Goal: Task Accomplishment & Management: Manage account settings

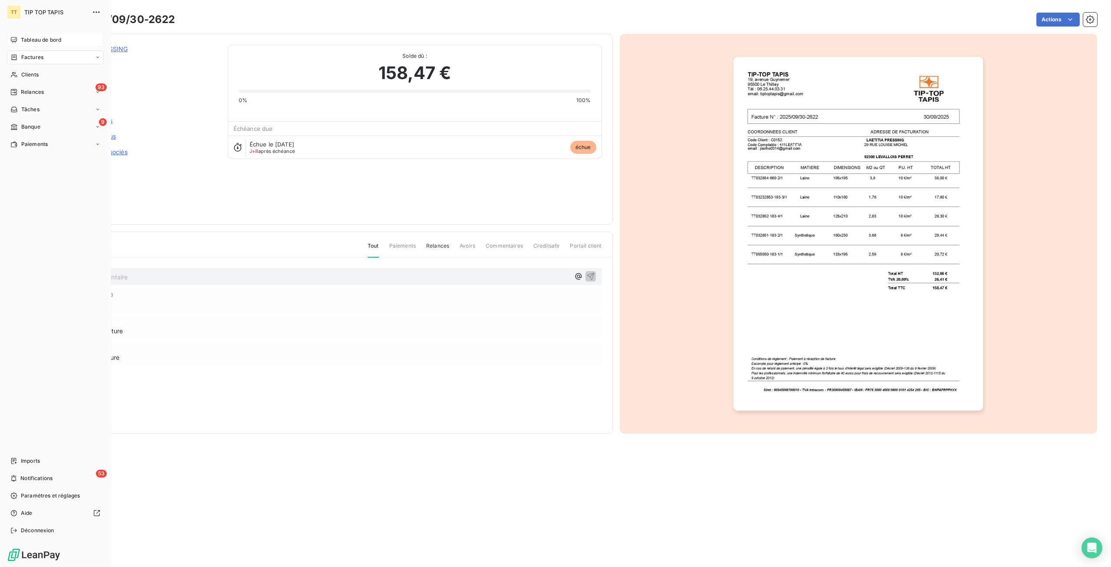
click at [43, 40] on span "Tableau de bord" at bounding box center [41, 40] width 40 height 8
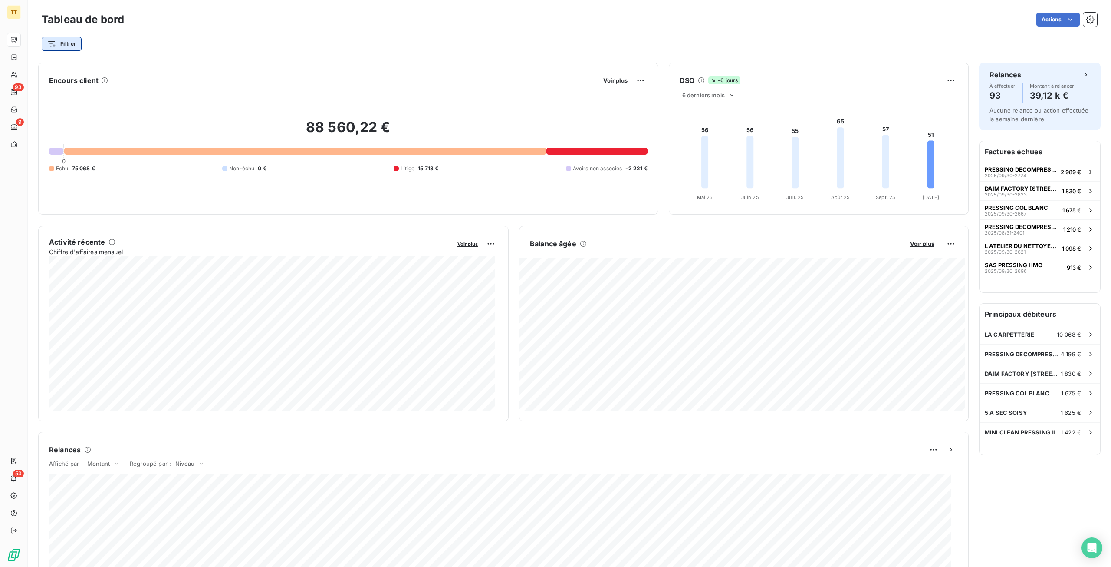
click at [79, 44] on html "TT 93 9 53 Tableau de bord Actions Filtrer Encours client Voir plus 88 560,22 €…" at bounding box center [555, 283] width 1111 height 567
type input "ELISE"
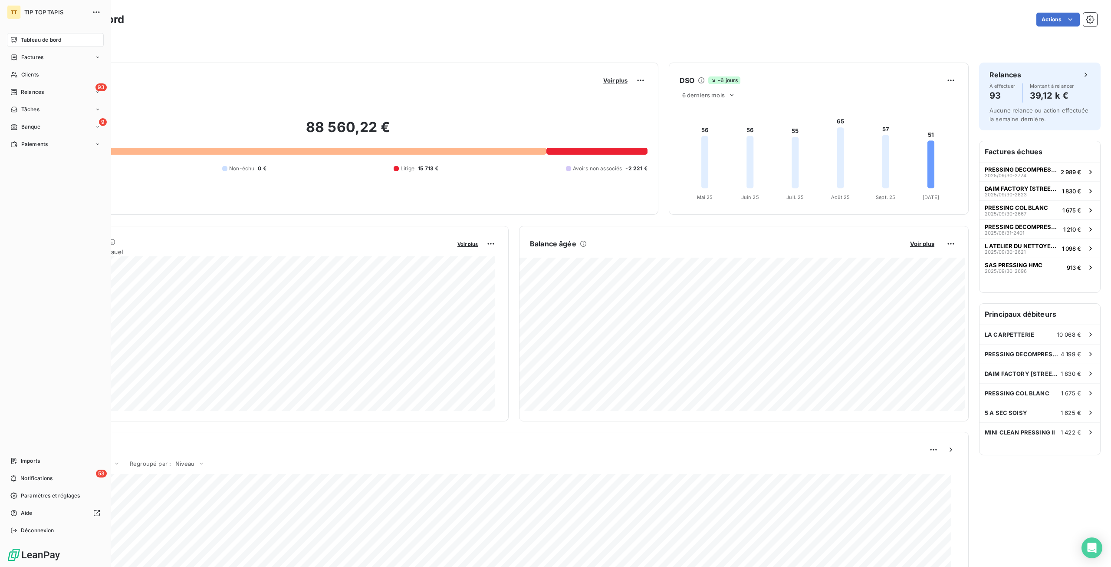
click at [17, 62] on html "TT TIP TOP TAPIS Tableau de bord Factures Clients 93 Relances Tâches 9 Banque P…" at bounding box center [555, 283] width 1111 height 567
click at [12, 57] on icon at bounding box center [13, 57] width 7 height 7
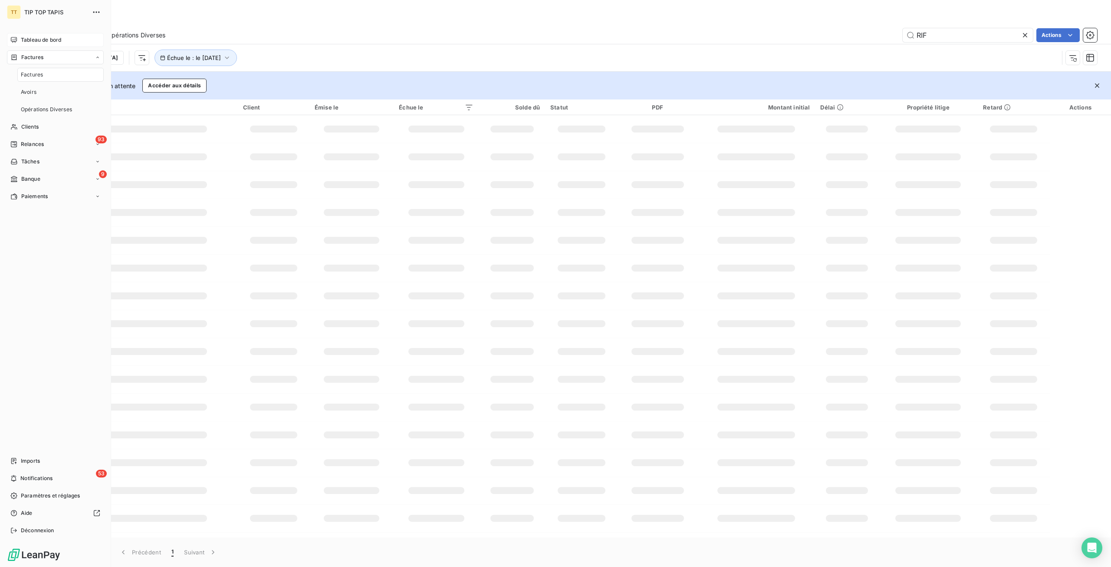
click at [26, 39] on span "Tableau de bord" at bounding box center [41, 40] width 40 height 8
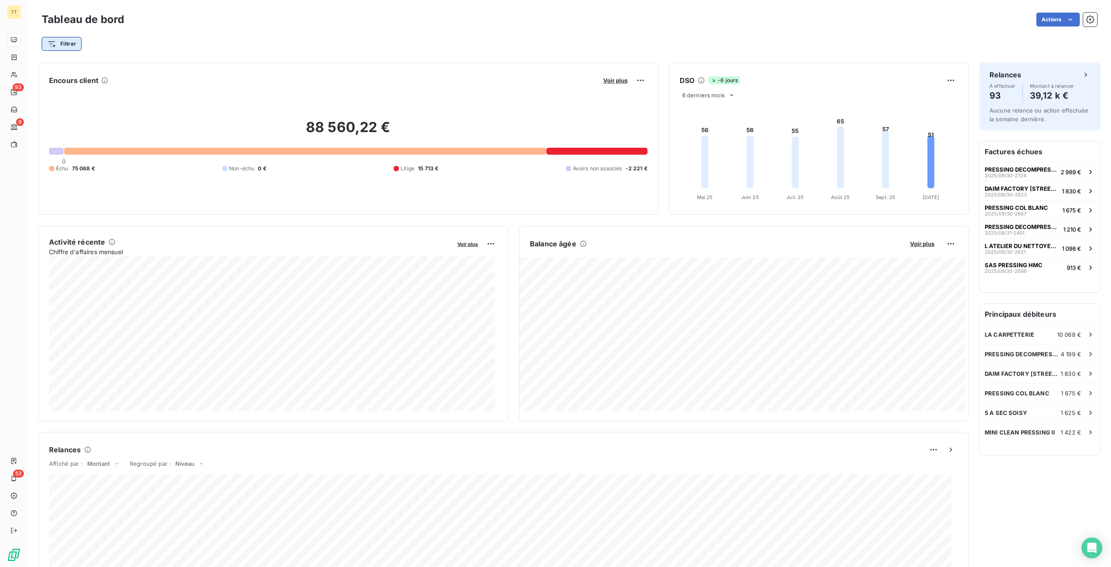
click at [55, 47] on html "TT 93 9 53 Tableau de bord Actions Filtrer Encours client Voir plus 88 560,22 €…" at bounding box center [555, 283] width 1111 height 567
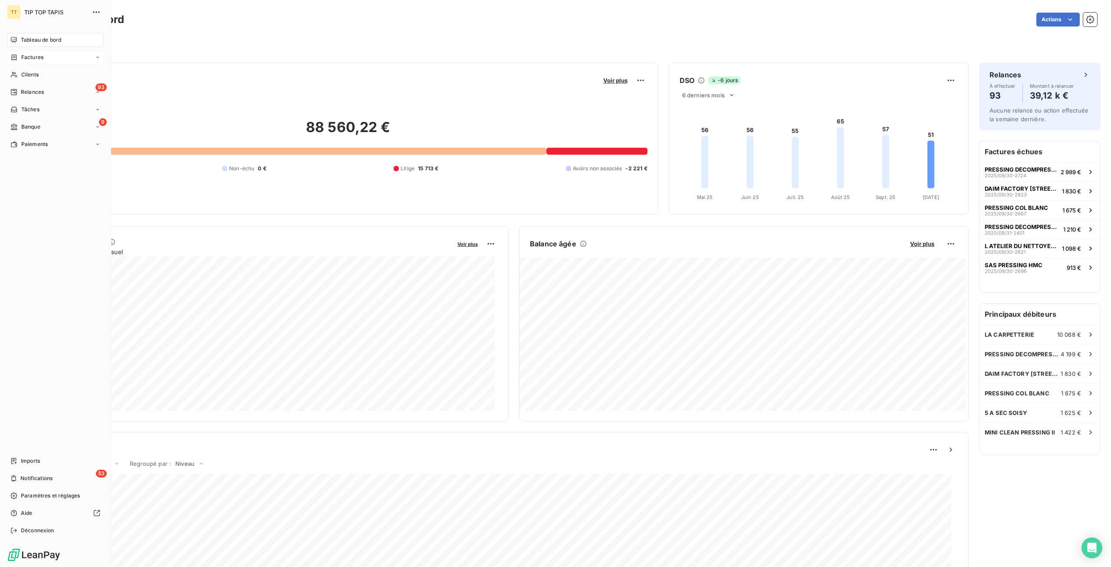
click at [8, 57] on html "TT TIP TOP TAPIS Tableau de bord Factures Clients 93 Relances Tâches 9 Banque P…" at bounding box center [555, 283] width 1111 height 567
click at [17, 56] on icon at bounding box center [13, 57] width 7 height 7
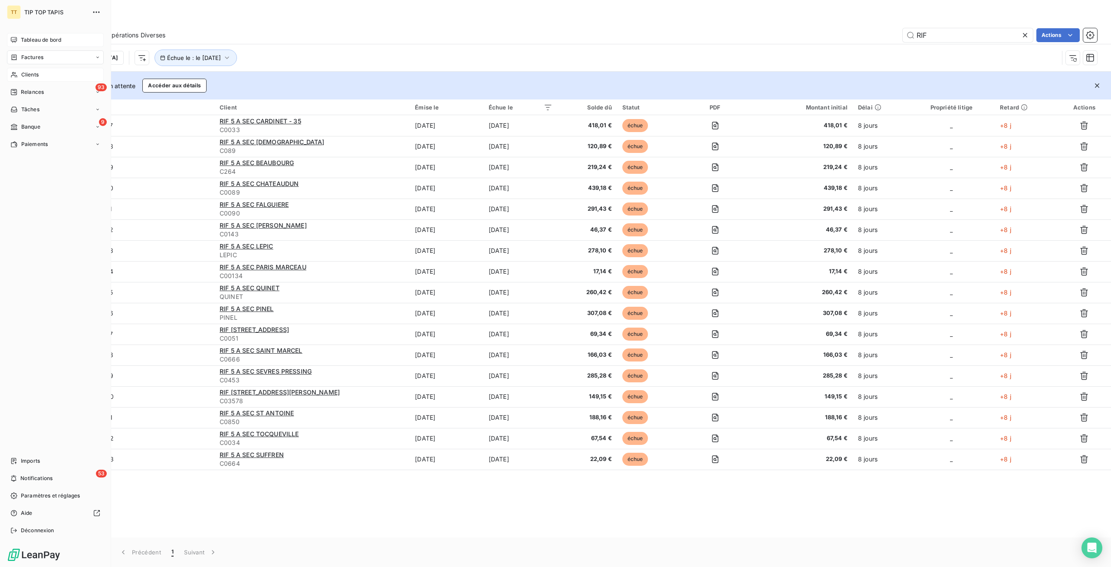
click at [36, 72] on span "Clients" at bounding box center [29, 75] width 17 height 8
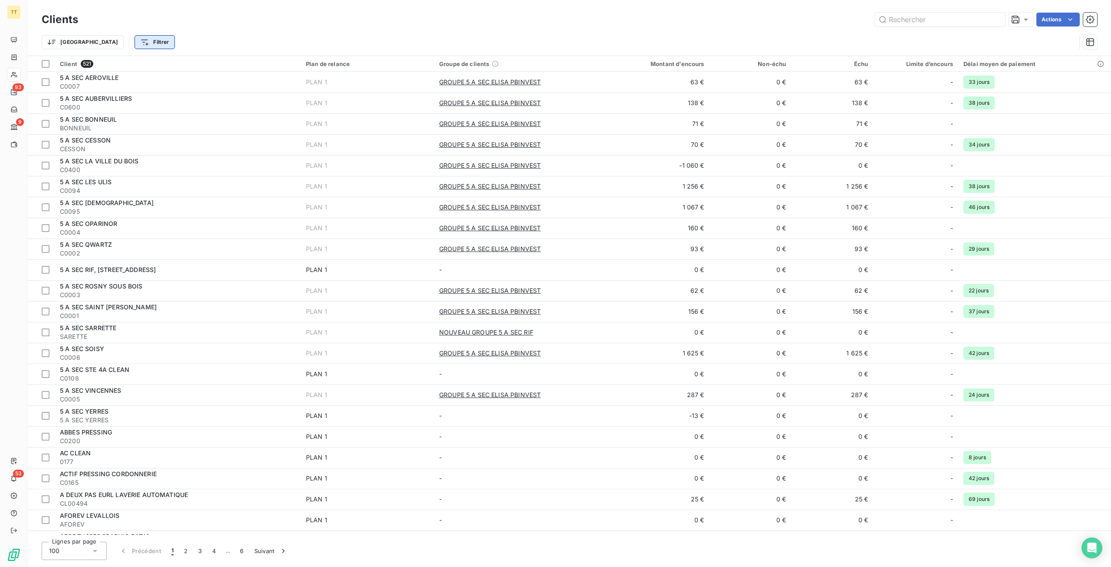
click at [92, 45] on html "TT 93 9 53 Clients Actions Trier Filtrer Client 521 Plan de relance Groupe de c…" at bounding box center [555, 283] width 1111 height 567
type input "ELISE"
click at [22, 38] on html "TT 93 9 53 Clients Actions Trier Filtrer ELISE Rechercher et sélectionner Clien…" at bounding box center [555, 283] width 1111 height 567
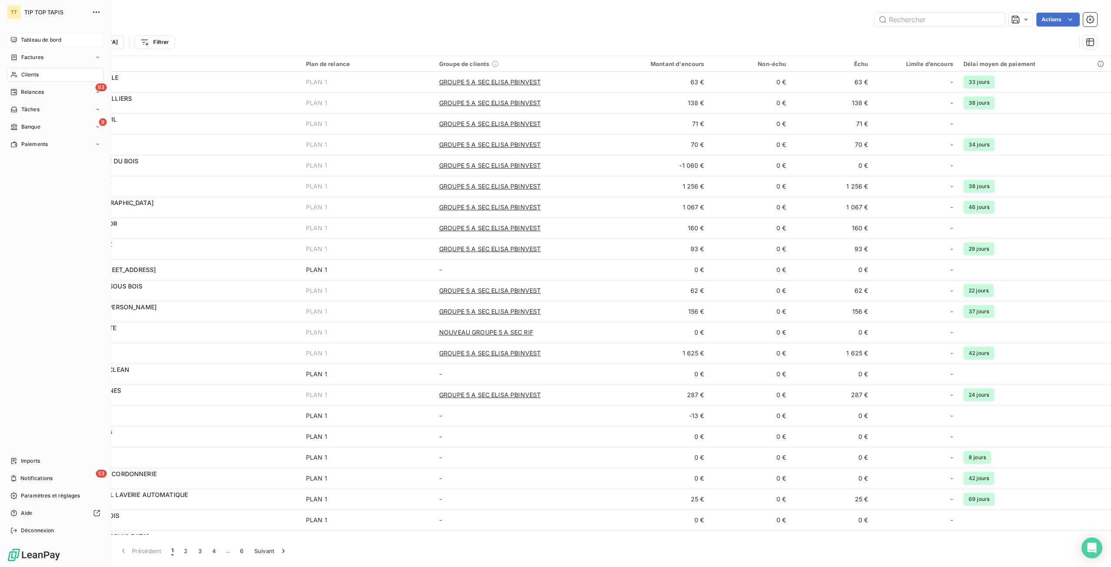
click at [13, 39] on icon at bounding box center [13, 39] width 7 height 7
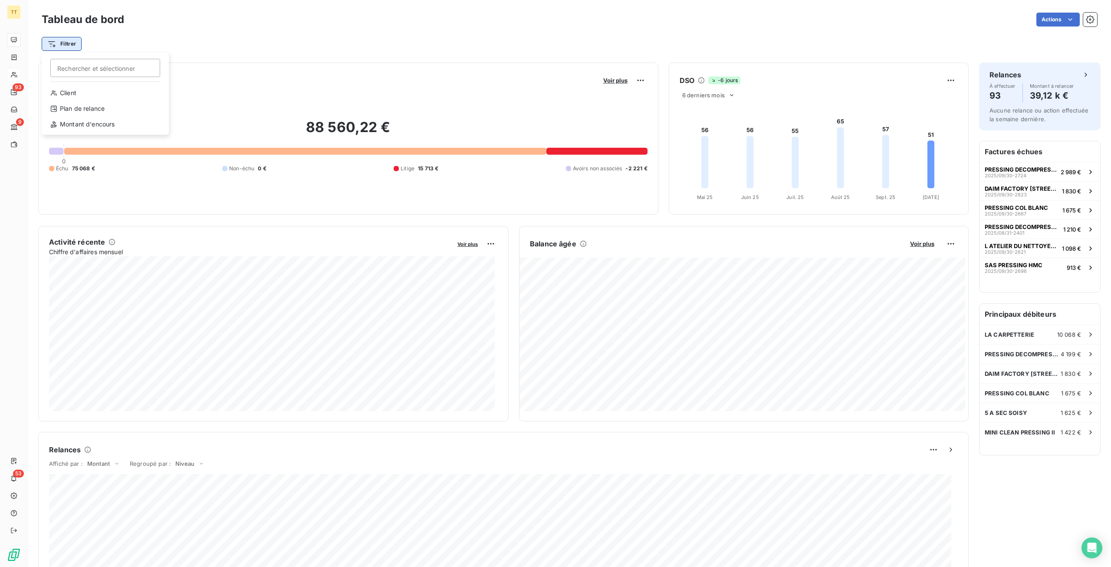
click at [79, 46] on html "TT 93 9 53 Tableau de bord Actions Filtrer Rechercher et sélectionner Client Pl…" at bounding box center [555, 283] width 1111 height 567
click at [87, 89] on div "Client" at bounding box center [105, 93] width 120 height 14
click at [253, 64] on input at bounding box center [251, 66] width 107 height 18
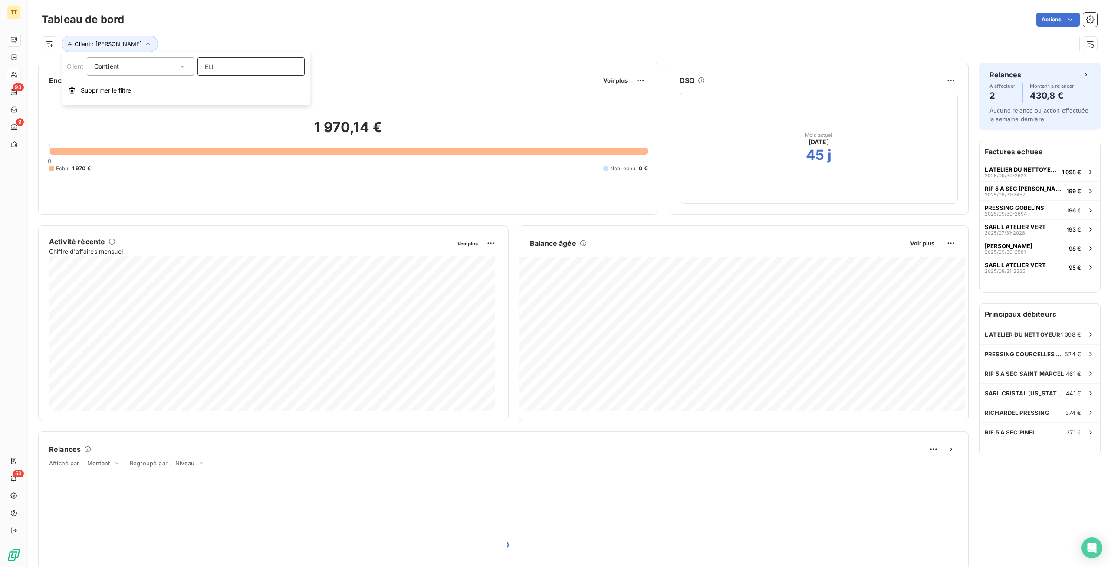
type input "ELIS"
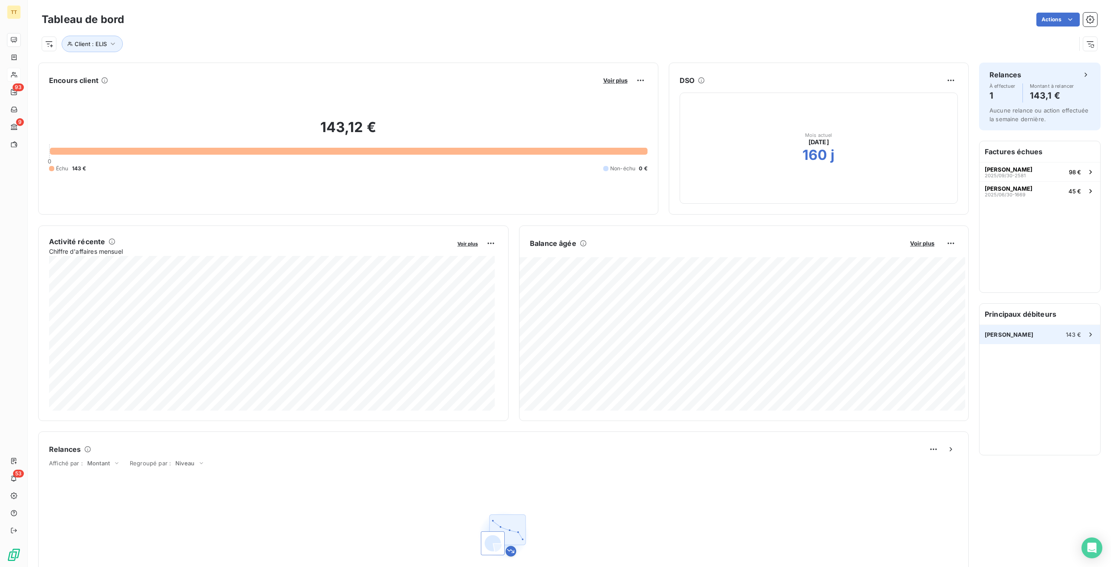
click at [1031, 328] on div "ELISE PRESSING 143 €" at bounding box center [1040, 334] width 121 height 19
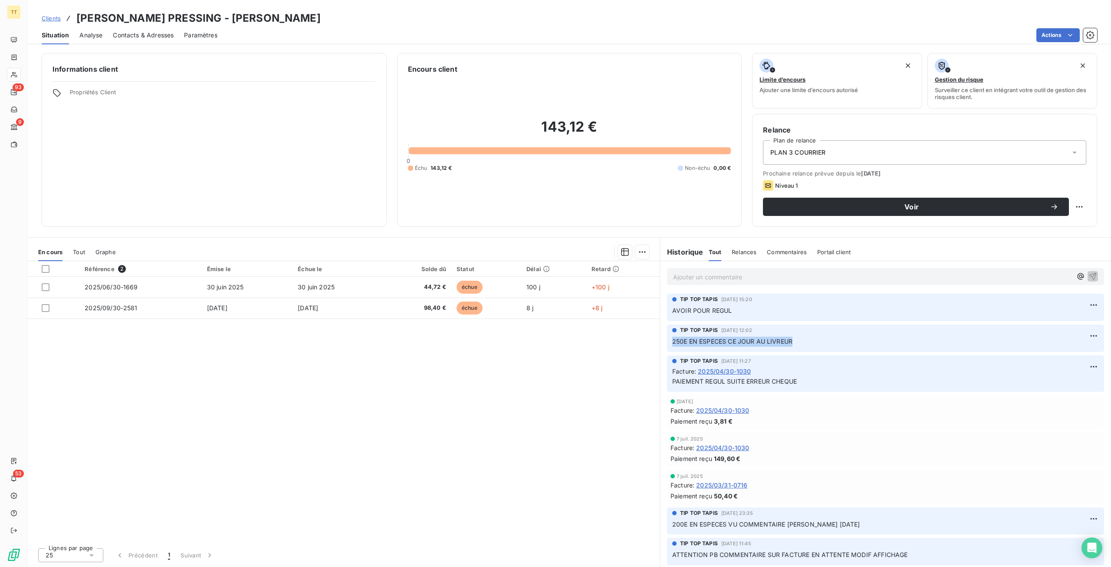
drag, startPoint x: 674, startPoint y: 340, endPoint x: 826, endPoint y: 347, distance: 152.1
click at [826, 347] on div "TIP TOP TAPIS 24 sept. 2025, 12:02 250E EN ESPECES CE JOUR AU LIVREUR" at bounding box center [885, 337] width 437 height 27
click at [828, 341] on p "250E EN ESPECES CE JOUR AU LIVREUR" at bounding box center [885, 341] width 427 height 10
click at [816, 337] on p "250E EN ESPECES CE JOUR AU LIVREUR" at bounding box center [885, 341] width 427 height 10
drag, startPoint x: 470, startPoint y: 351, endPoint x: 468, endPoint y: 262, distance: 89.0
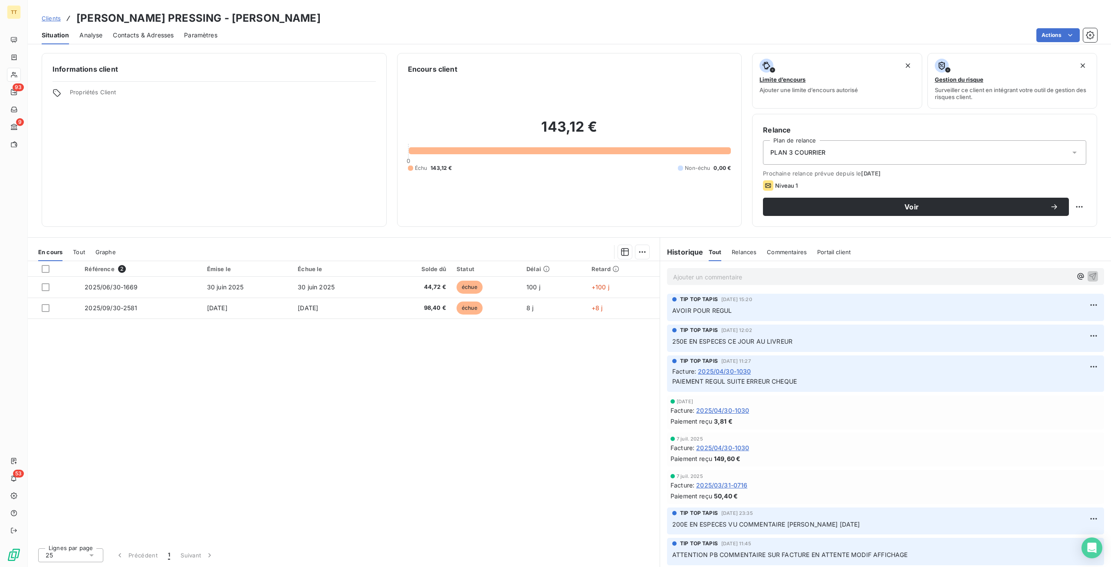
click at [468, 262] on div "Référence 2 Émise le Échue le Solde dû Statut Délai Retard 2025/06/30-1669 30 j…" at bounding box center [344, 401] width 632 height 280
drag, startPoint x: 481, startPoint y: 426, endPoint x: 501, endPoint y: 410, distance: 25.0
click at [482, 426] on div "Référence 2 Émise le Échue le Solde dû Statut Délai Retard 2025/06/30-1669 30 j…" at bounding box center [344, 401] width 632 height 280
click at [698, 274] on p "Ajouter un commentaire ﻿" at bounding box center [872, 276] width 399 height 11
drag, startPoint x: 532, startPoint y: 431, endPoint x: 553, endPoint y: 266, distance: 166.3
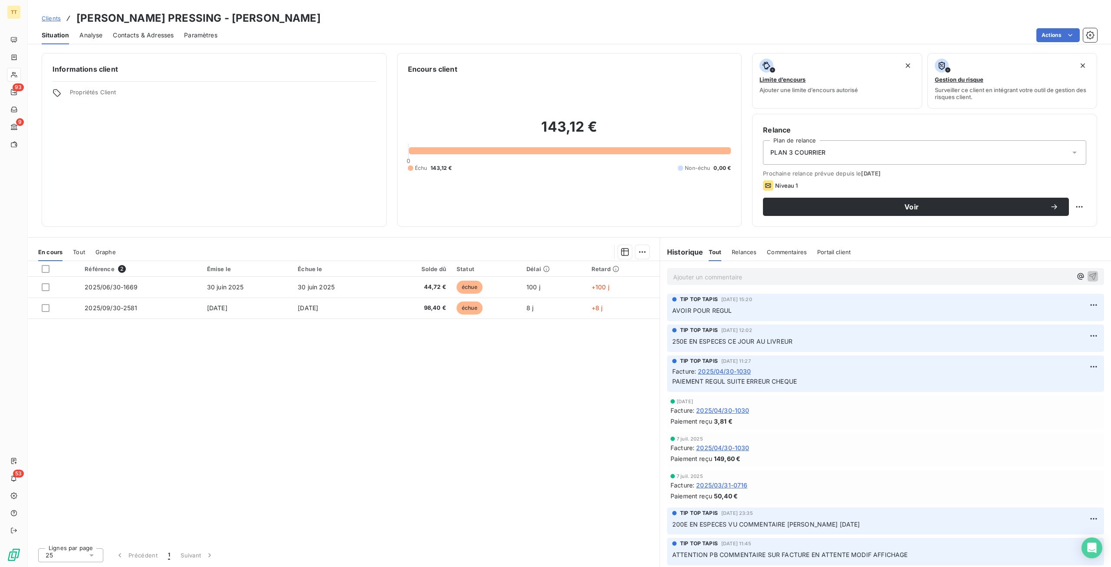
click at [553, 267] on div "Référence 2 Émise le Échue le Solde dû Statut Délai Retard 2025/06/30-1669 30 j…" at bounding box center [344, 401] width 632 height 280
click at [556, 233] on div "Informations client Propriétés Client Encours client 143,12 € 0 Échu 143,12 € N…" at bounding box center [570, 307] width 1084 height 519
drag, startPoint x: 505, startPoint y: 368, endPoint x: 504, endPoint y: 271, distance: 97.2
click at [504, 271] on div "Référence 2 Émise le Échue le Solde dû Statut Délai Retard 2025/06/30-1669 30 j…" at bounding box center [344, 401] width 632 height 280
click at [376, 468] on div "Référence 2 Émise le Échue le Solde dû Statut Délai Retard 2025/06/30-1669 30 j…" at bounding box center [344, 401] width 632 height 280
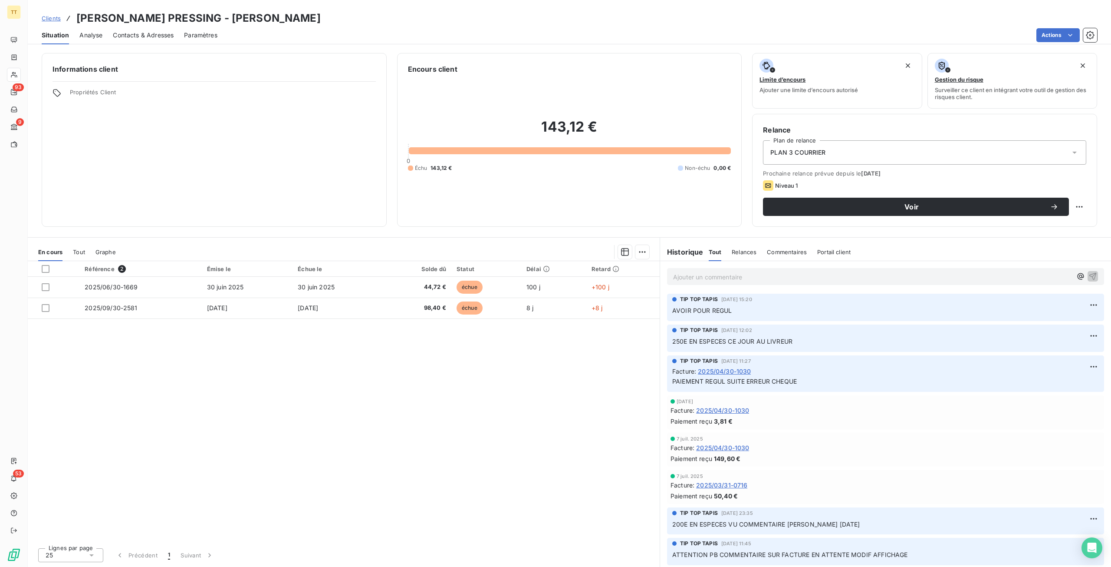
drag, startPoint x: 376, startPoint y: 468, endPoint x: 362, endPoint y: 346, distance: 122.4
click at [362, 346] on div "Référence 2 Émise le Échue le Solde dû Statut Délai Retard 2025/06/30-1669 30 j…" at bounding box center [344, 401] width 632 height 280
click at [431, 408] on div "Référence 2 Émise le Échue le Solde dû Statut Délai Retard 2025/06/30-1669 30 j…" at bounding box center [344, 401] width 632 height 280
click at [521, 9] on div "Clients ELISE PRESSING - ELISE Situation Analyse Contacts & Adresses Paramètres…" at bounding box center [570, 22] width 1084 height 44
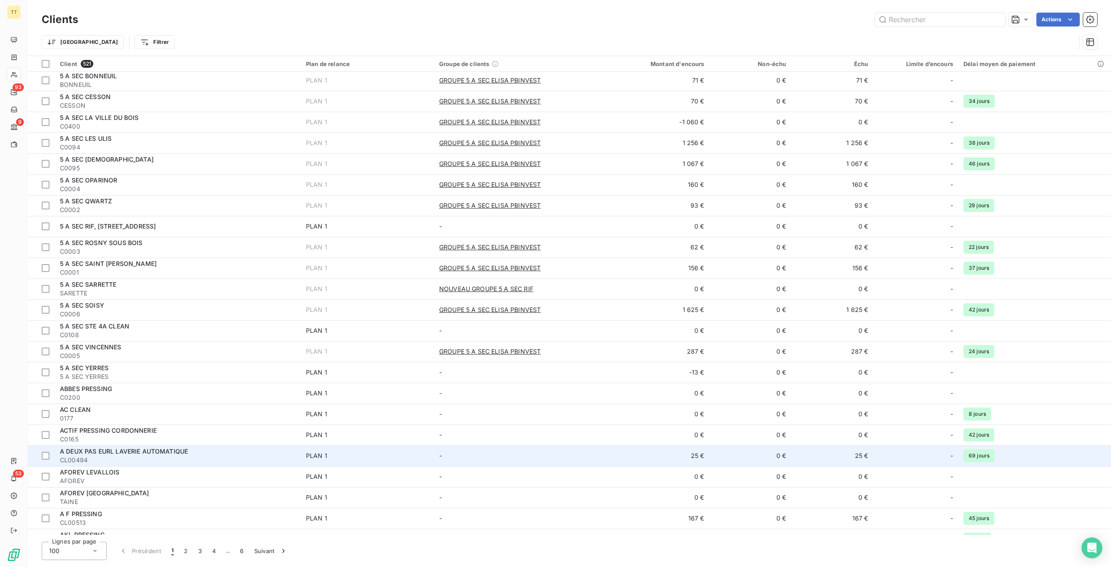
scroll to position [87, 0]
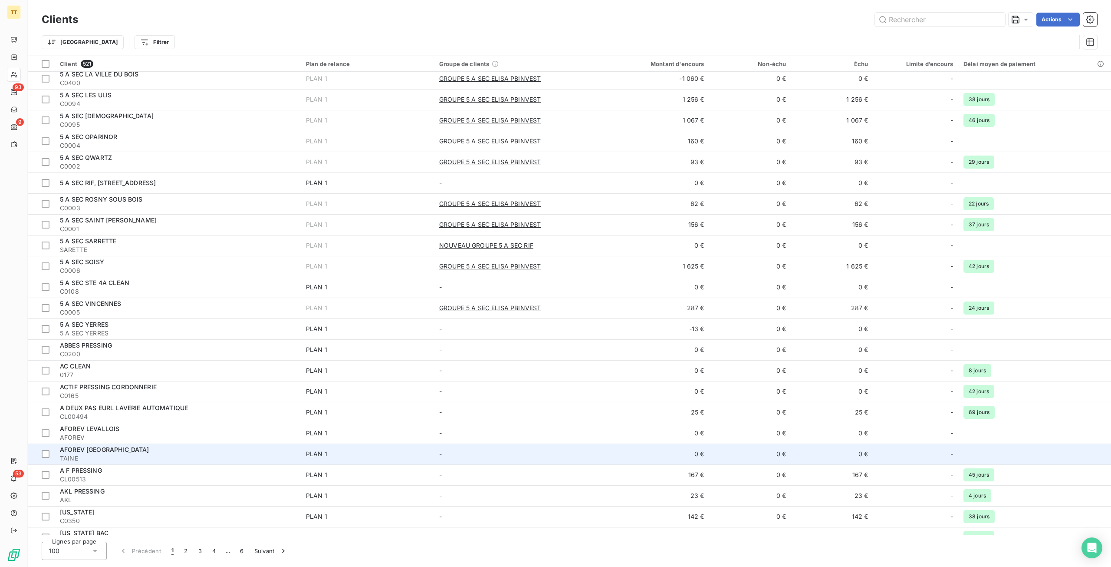
click at [285, 456] on span "TAINE" at bounding box center [178, 458] width 236 height 9
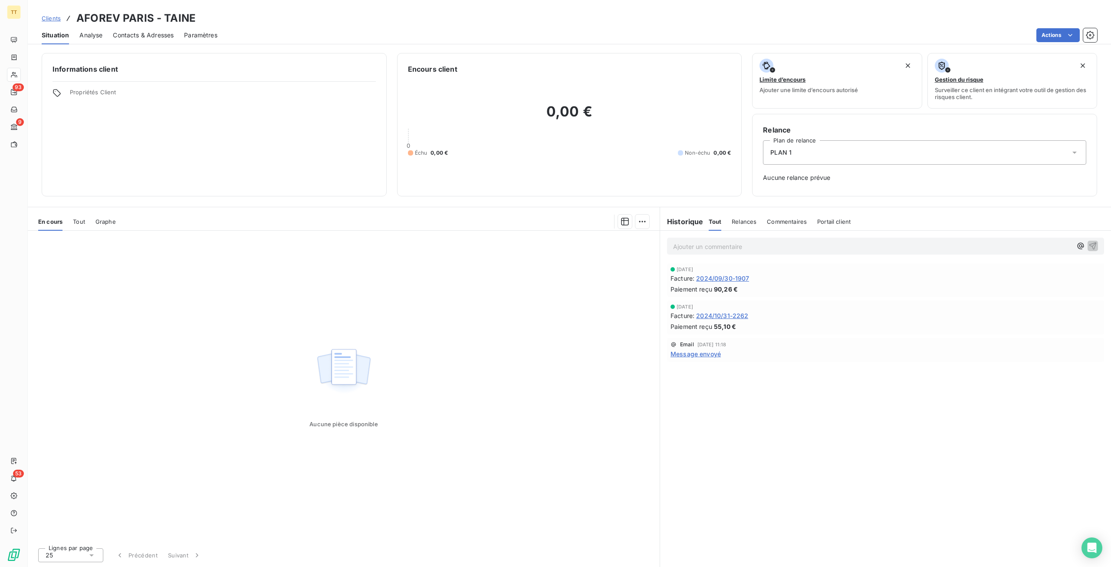
drag, startPoint x: 143, startPoint y: 34, endPoint x: 135, endPoint y: 33, distance: 7.9
click at [139, 34] on span "Contacts & Adresses" at bounding box center [143, 35] width 61 height 9
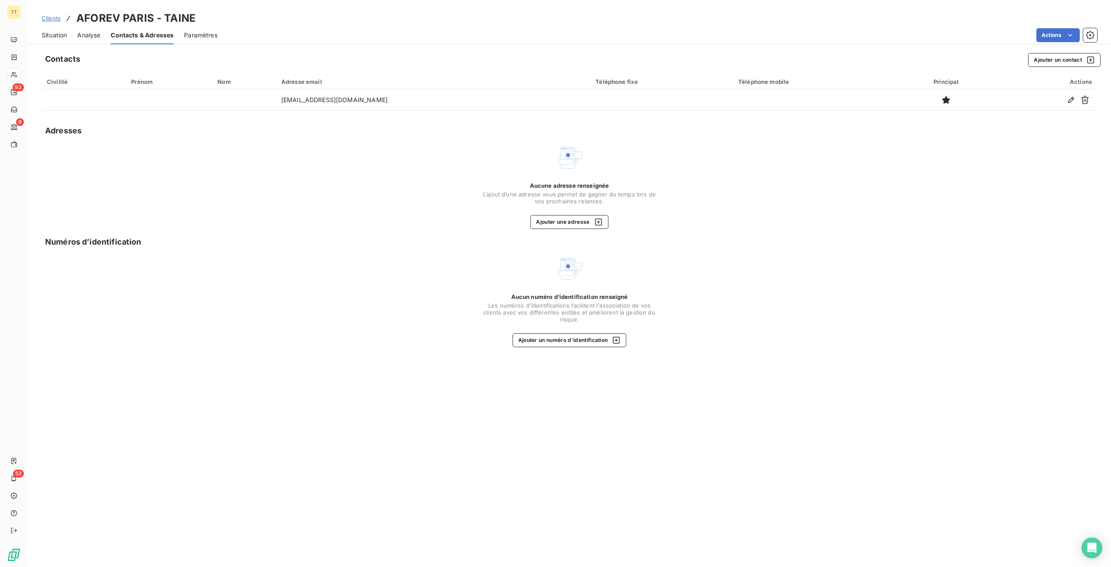
click at [63, 40] on div "Situation" at bounding box center [54, 35] width 25 height 18
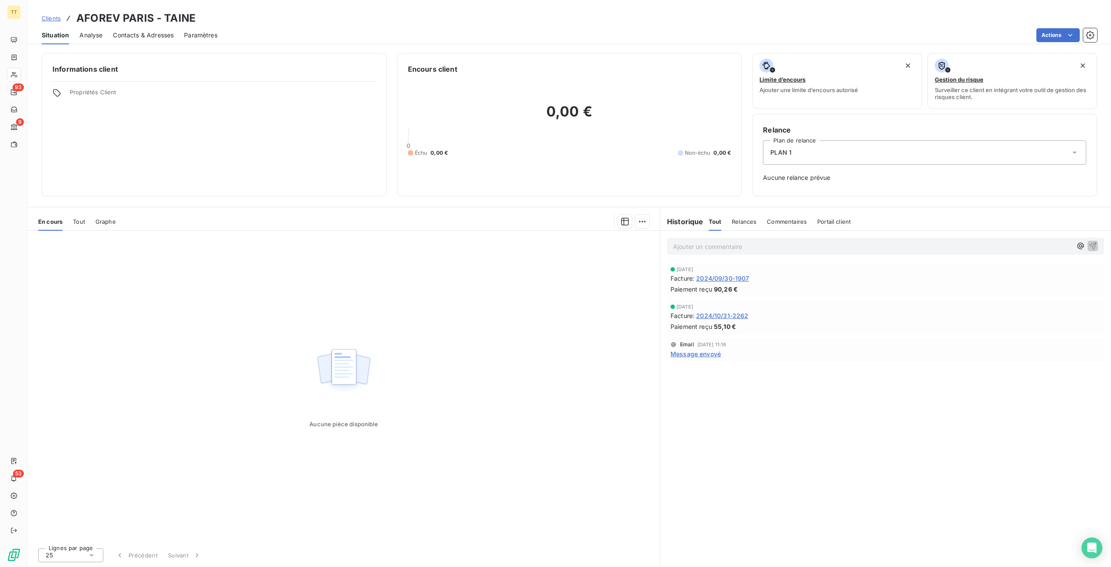
click at [722, 280] on span "2024/09/30-1907" at bounding box center [722, 277] width 53 height 9
click at [148, 33] on span "Contacts & Adresses" at bounding box center [143, 35] width 61 height 9
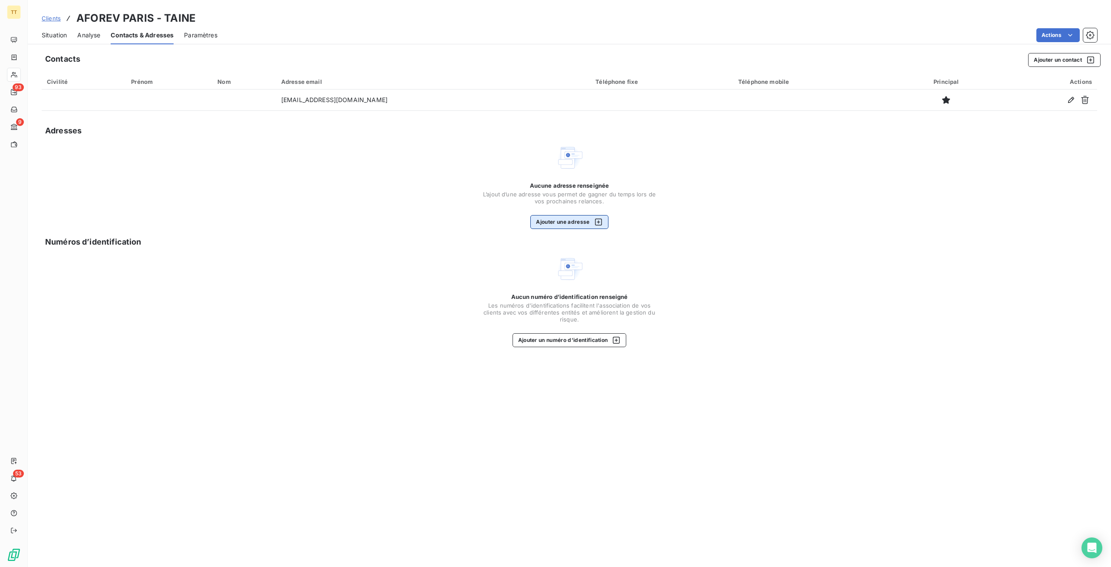
click at [564, 224] on button "Ajouter une adresse" at bounding box center [569, 222] width 78 height 14
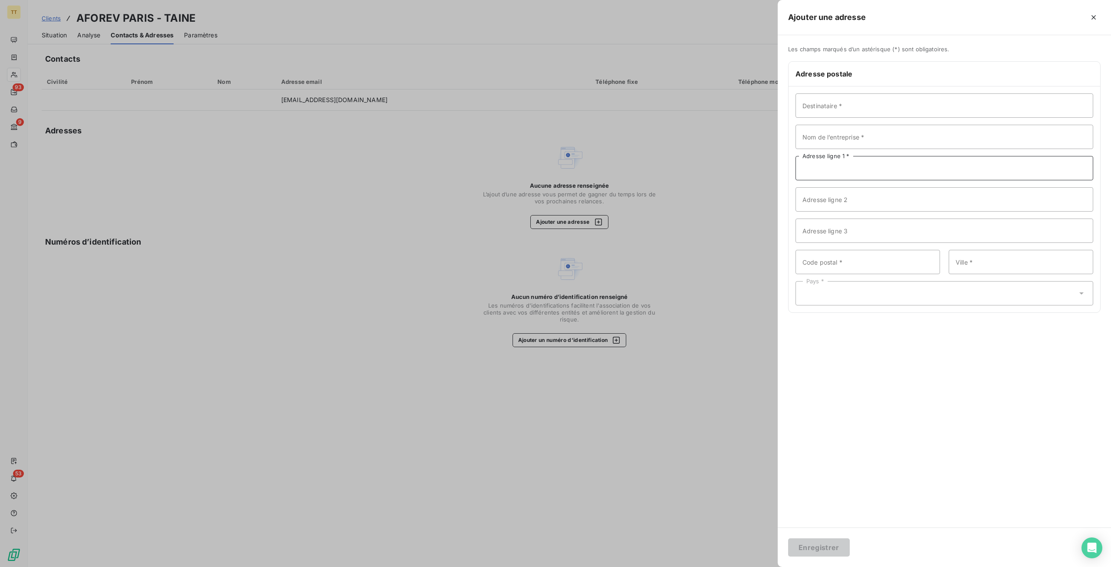
click at [848, 176] on input "Adresse ligne 1 *" at bounding box center [945, 168] width 298 height 24
click at [821, 165] on input "14 rue Taine" at bounding box center [945, 168] width 298 height 24
type input "14 rue Taine"
type input "75012"
type input "Paris"
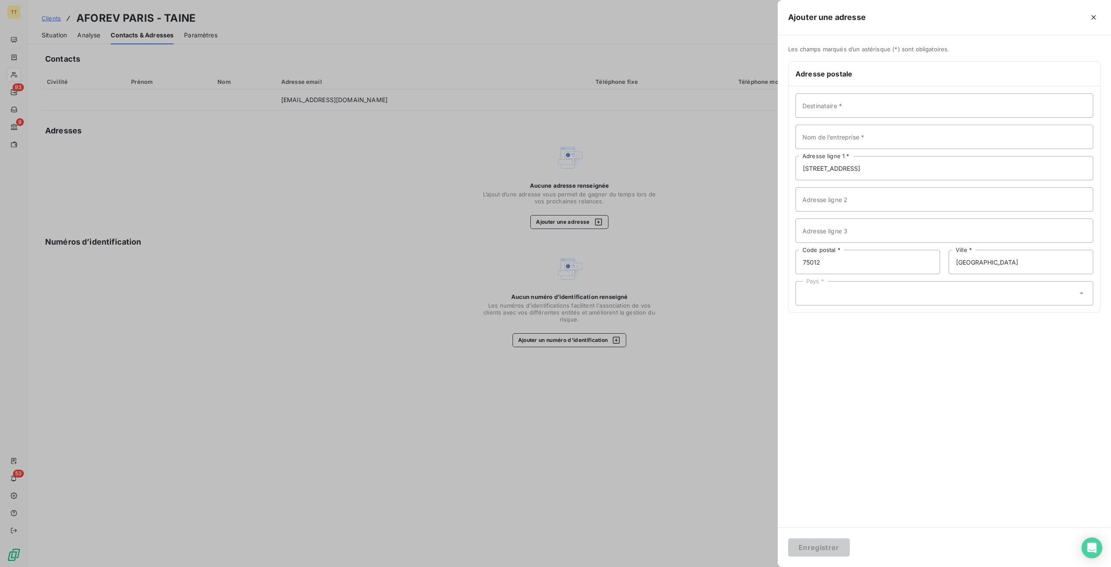
click at [978, 292] on div "Pays *" at bounding box center [945, 293] width 298 height 24
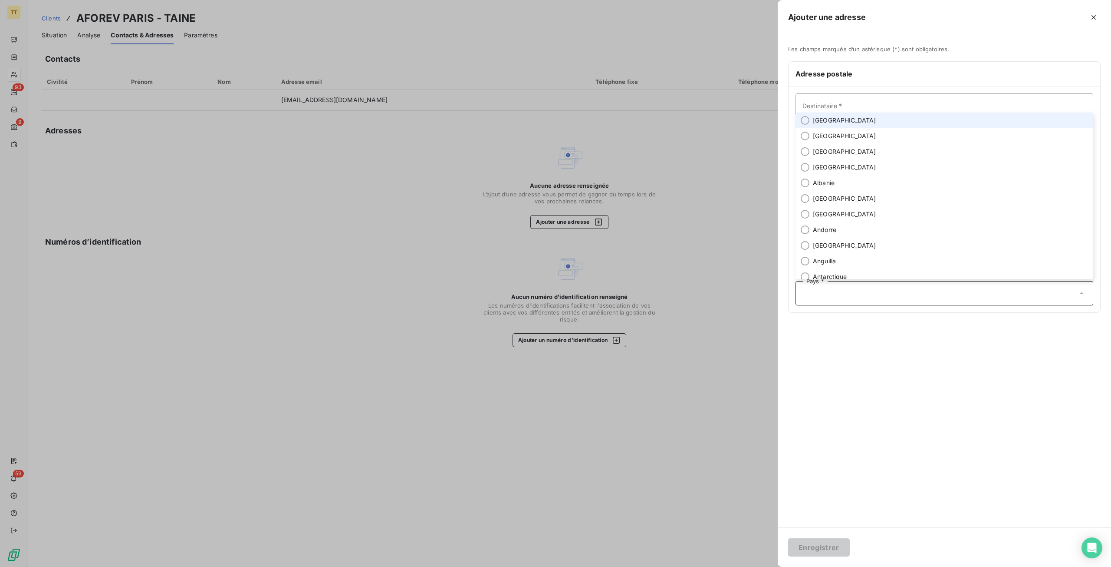
click at [848, 115] on li "France" at bounding box center [945, 120] width 298 height 16
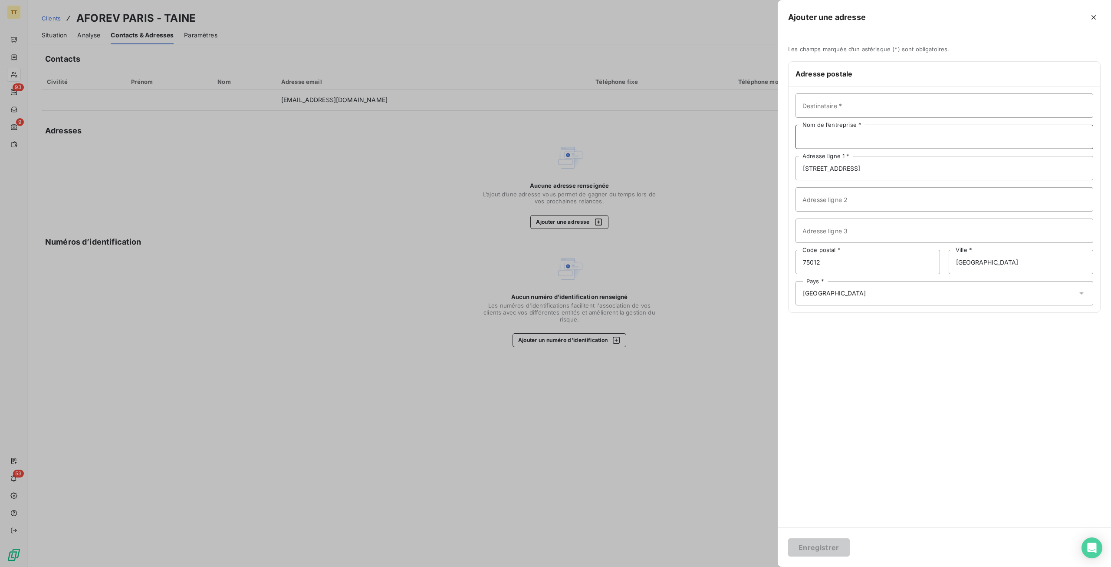
click at [837, 138] on input "Nom de l’entreprise *" at bounding box center [945, 137] width 298 height 24
type input "AFOREV"
click at [823, 546] on button "Enregistrer" at bounding box center [819, 547] width 62 height 18
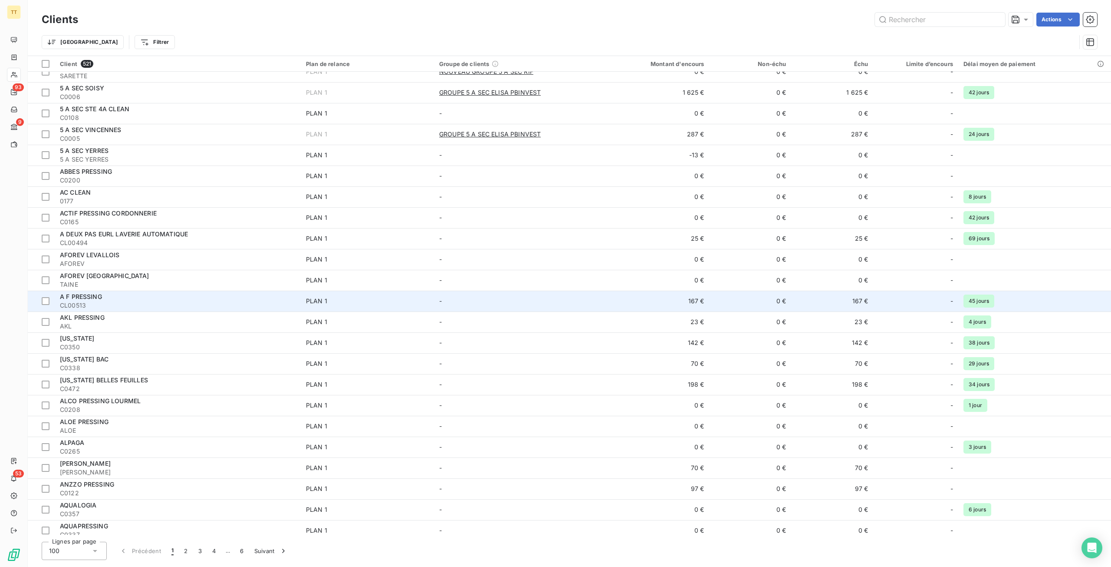
scroll to position [260, 0]
click at [160, 304] on span "CL00513" at bounding box center [178, 305] width 236 height 9
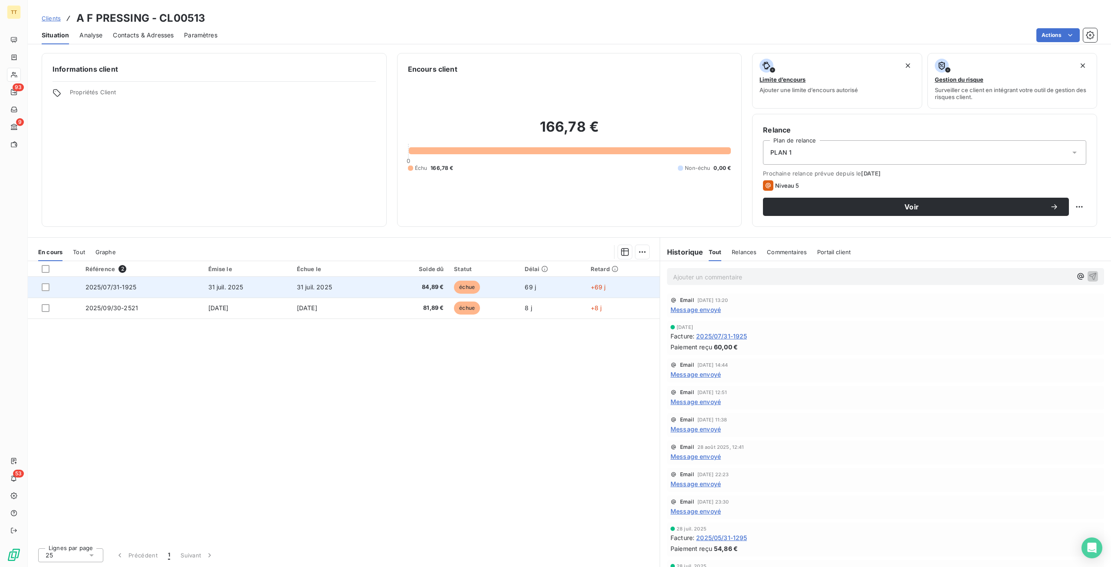
click at [412, 281] on td "84,89 €" at bounding box center [414, 287] width 69 height 21
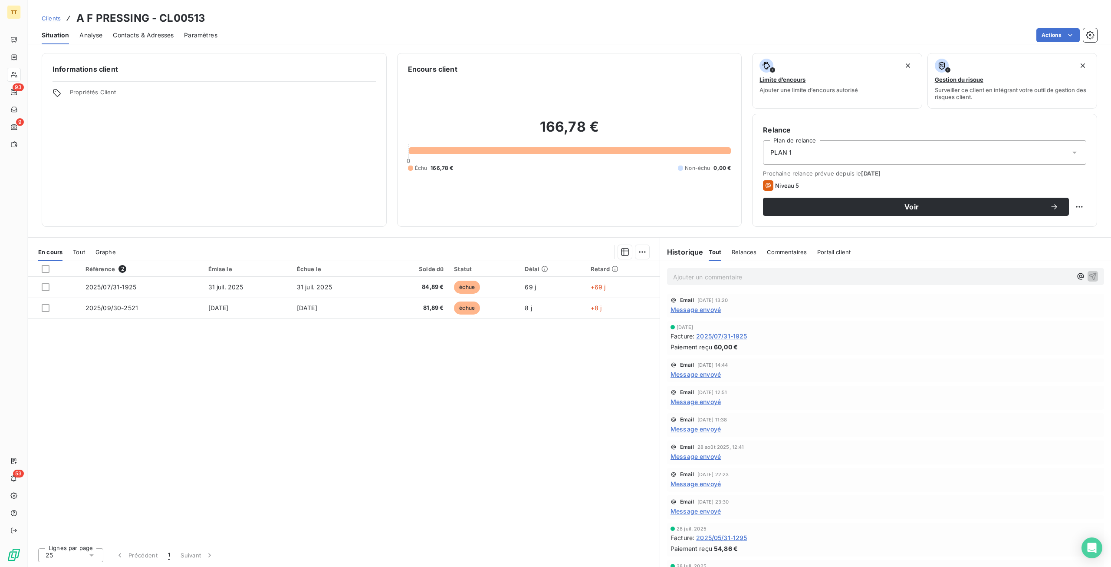
click at [140, 40] on div "Contacts & Adresses" at bounding box center [143, 35] width 61 height 18
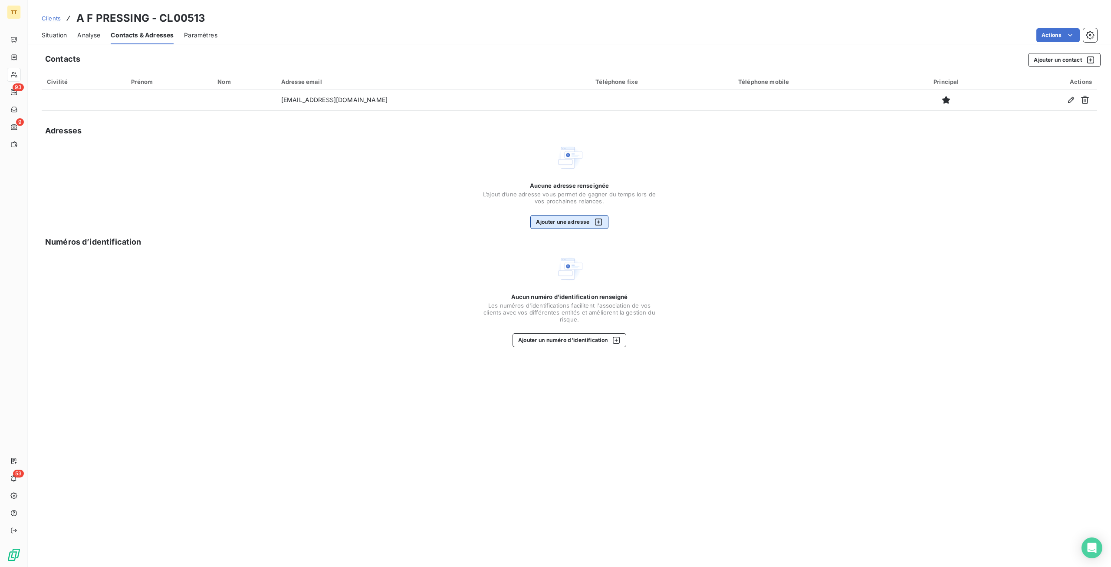
click at [580, 222] on button "Ajouter une adresse" at bounding box center [569, 222] width 78 height 14
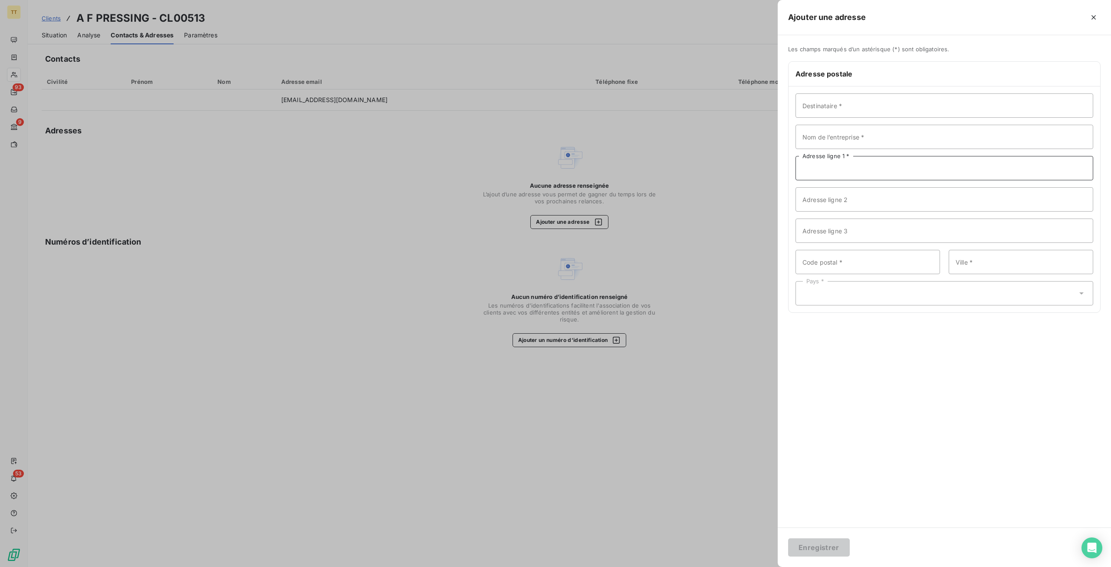
drag, startPoint x: 854, startPoint y: 165, endPoint x: 1079, endPoint y: 146, distance: 226.1
click at [854, 165] on input "Adresse ligne 1 *" at bounding box center [945, 168] width 298 height 24
type input "1 rue Emile Roux"
type input "92110"
type input "Clichy"
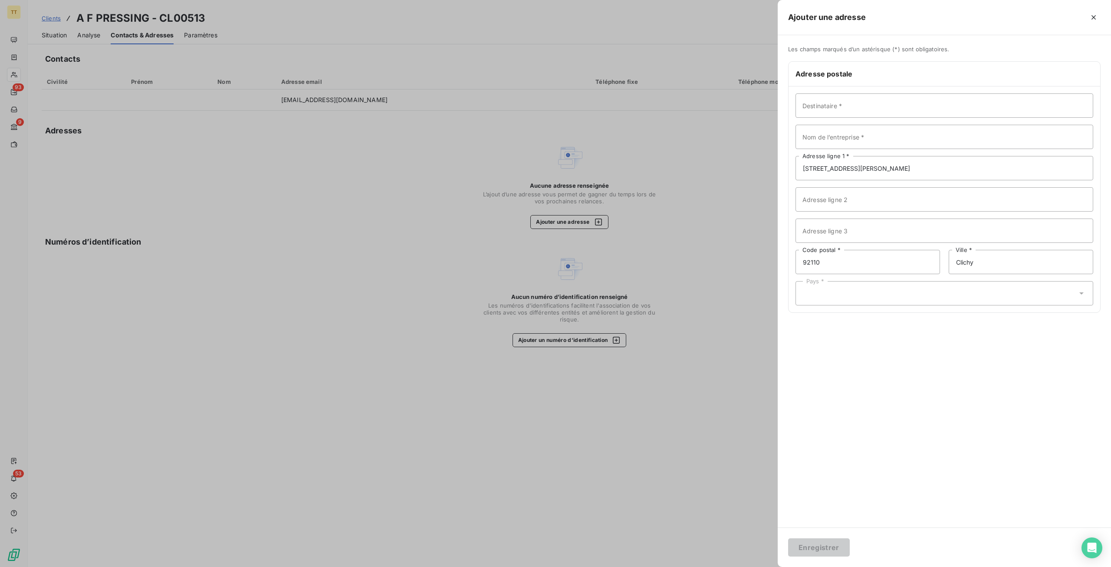
click at [982, 297] on div "Pays *" at bounding box center [945, 293] width 298 height 24
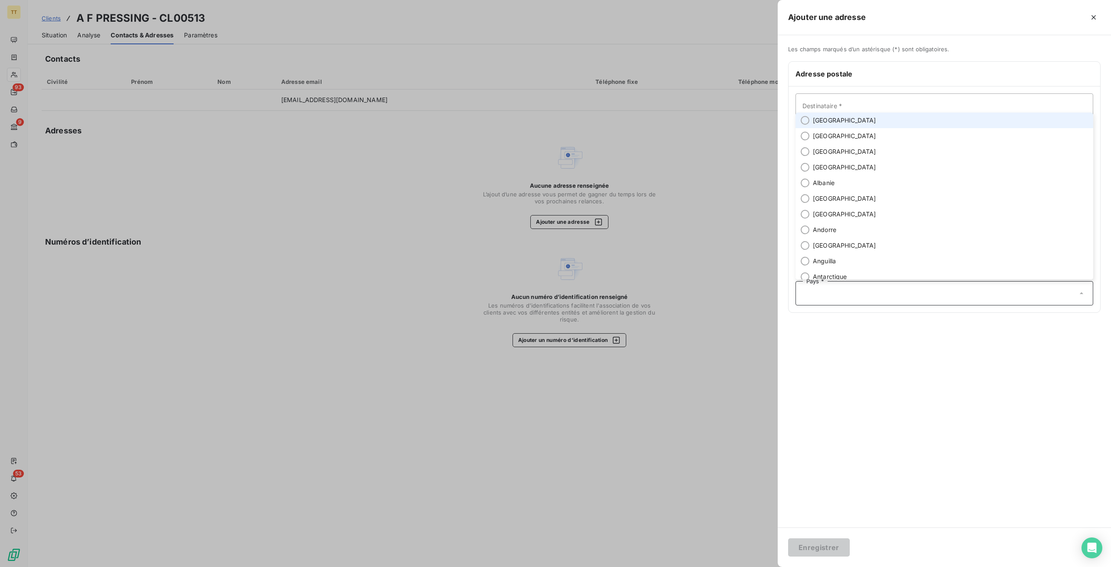
click at [858, 123] on li "France" at bounding box center [945, 120] width 298 height 16
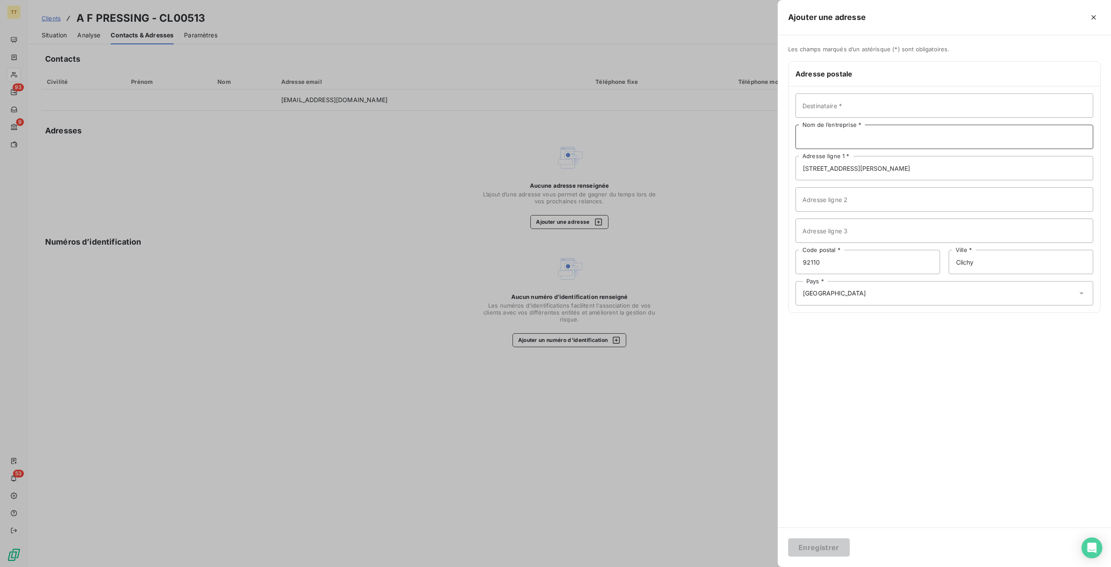
click at [837, 140] on input "Nom de l’entreprise *" at bounding box center [945, 137] width 298 height 24
type input "A F PRESSING"
click at [834, 553] on button "Enregistrer" at bounding box center [819, 547] width 62 height 18
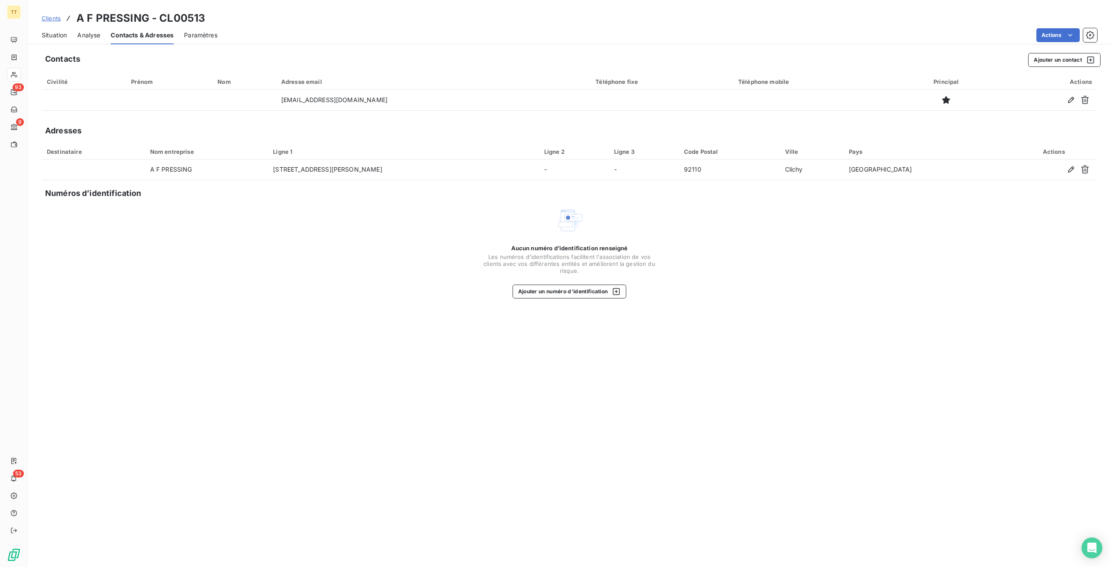
drag, startPoint x: 888, startPoint y: 240, endPoint x: 915, endPoint y: 214, distance: 37.8
click at [890, 237] on div "Aucun numéro d’identification renseigné Les numéros d'identifications faciliten…" at bounding box center [570, 252] width 1056 height 92
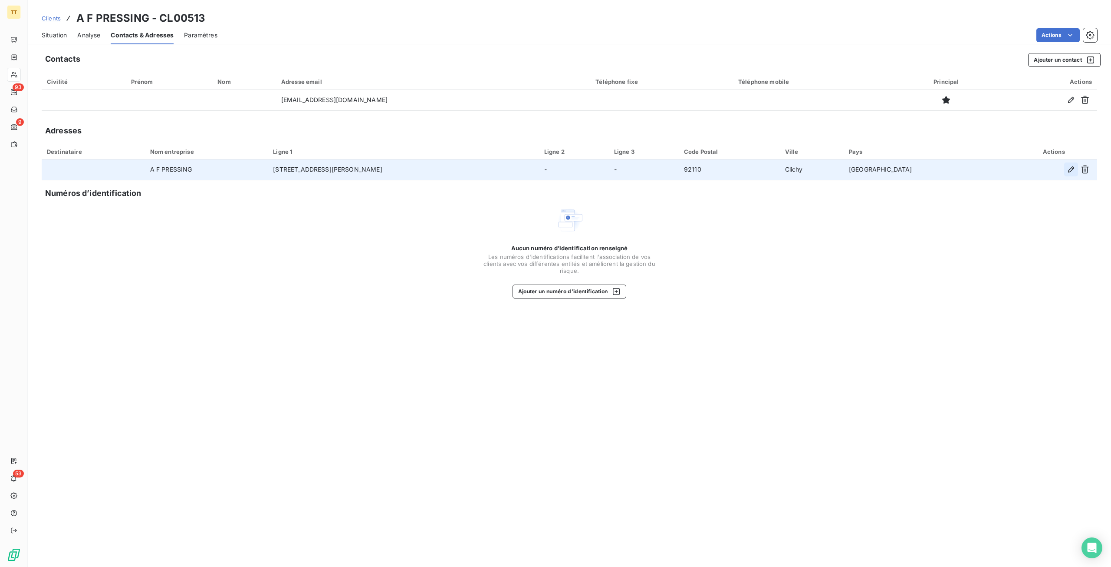
click at [1074, 167] on icon "button" at bounding box center [1071, 169] width 6 height 6
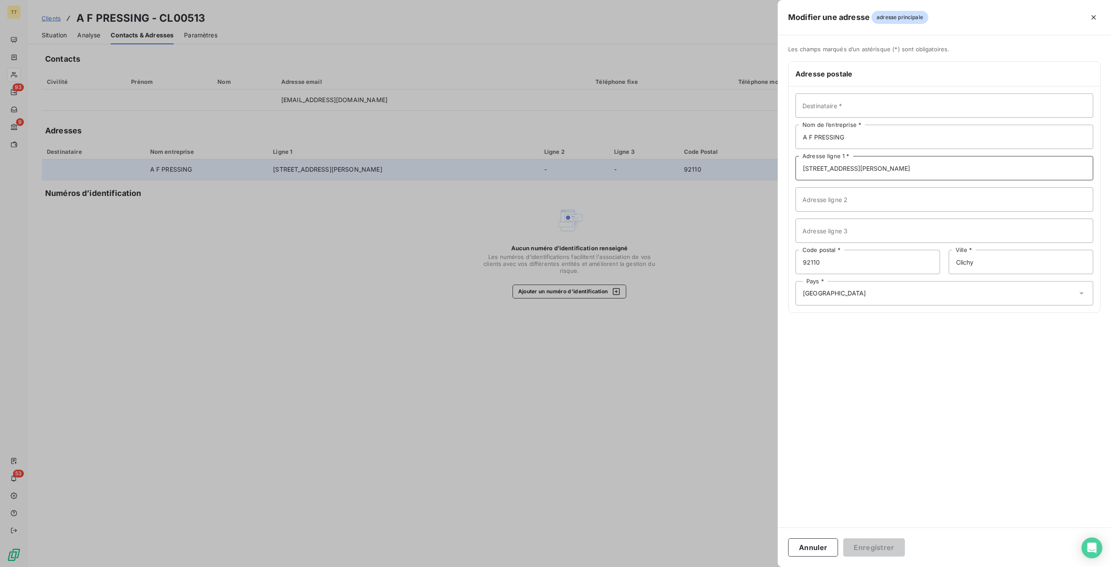
click at [818, 168] on input "1 rue Emile Roux" at bounding box center [945, 168] width 298 height 24
type input "1 rue du Docteur Emile Roux"
click at [875, 553] on button "Enregistrer" at bounding box center [874, 547] width 62 height 18
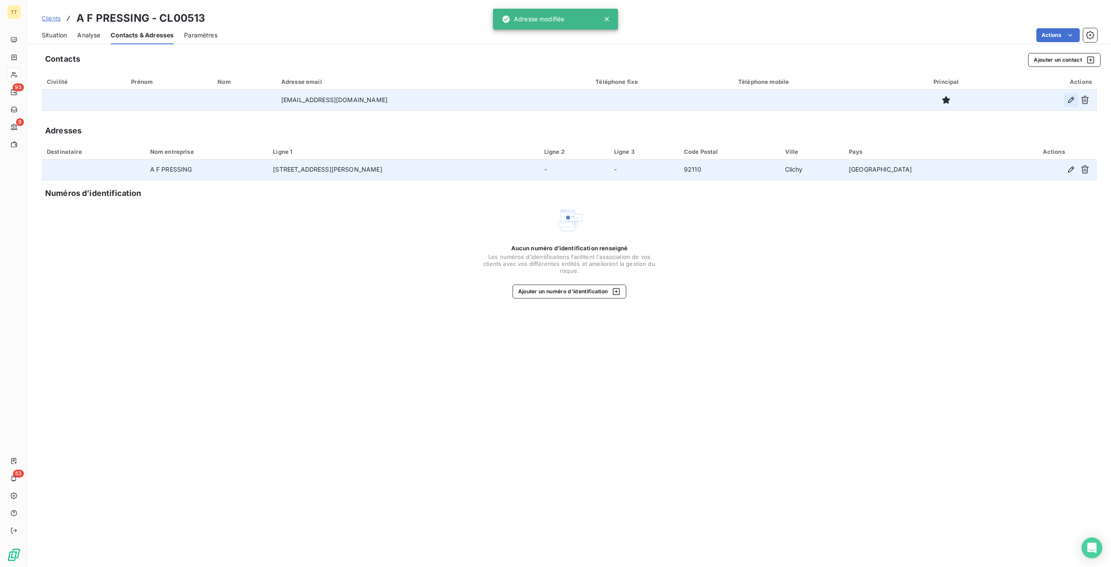
click at [1067, 102] on icon "button" at bounding box center [1071, 100] width 9 height 9
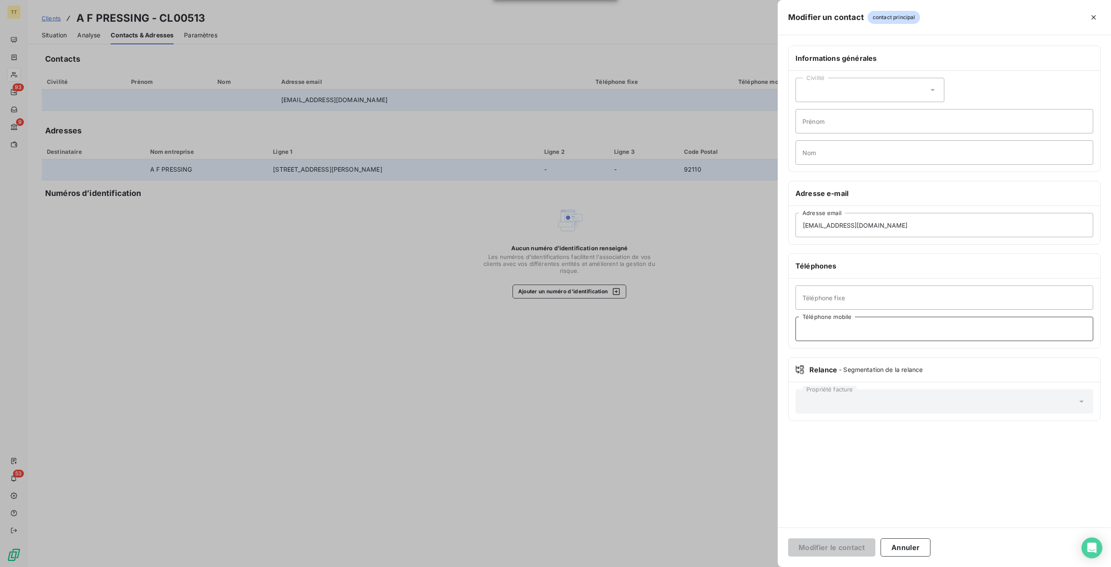
click at [895, 325] on input "Téléphone mobile" at bounding box center [945, 328] width 298 height 24
paste input "643969381"
type input "0643969381"
click at [788, 538] on button "Modifier le contact" at bounding box center [831, 547] width 87 height 18
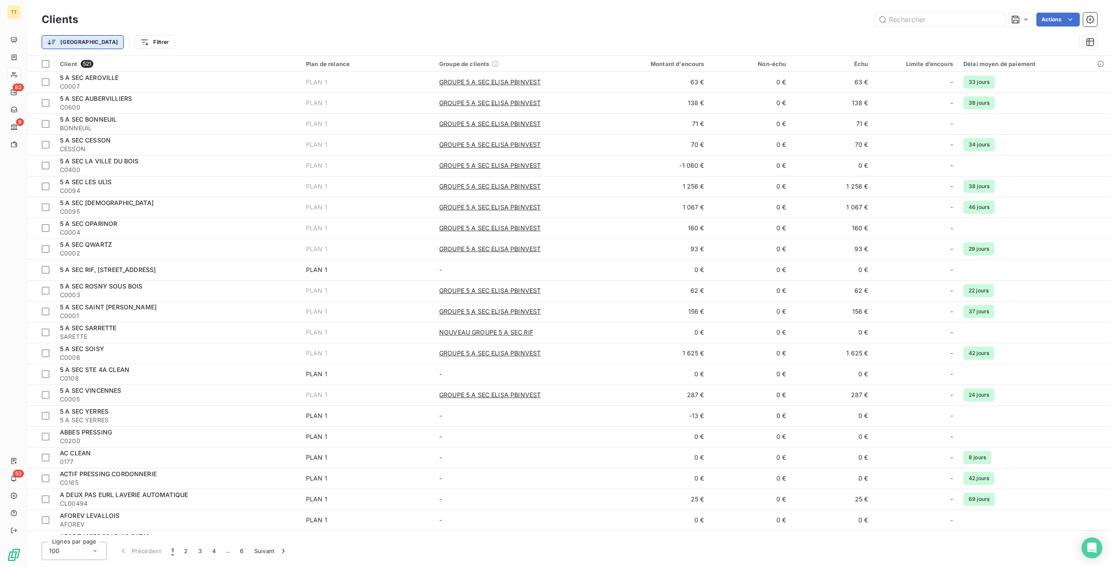
click at [69, 45] on html "TT 93 9 53 Clients Actions Trier Filtrer Client 521 Plan de relance Groupe de c…" at bounding box center [555, 283] width 1111 height 567
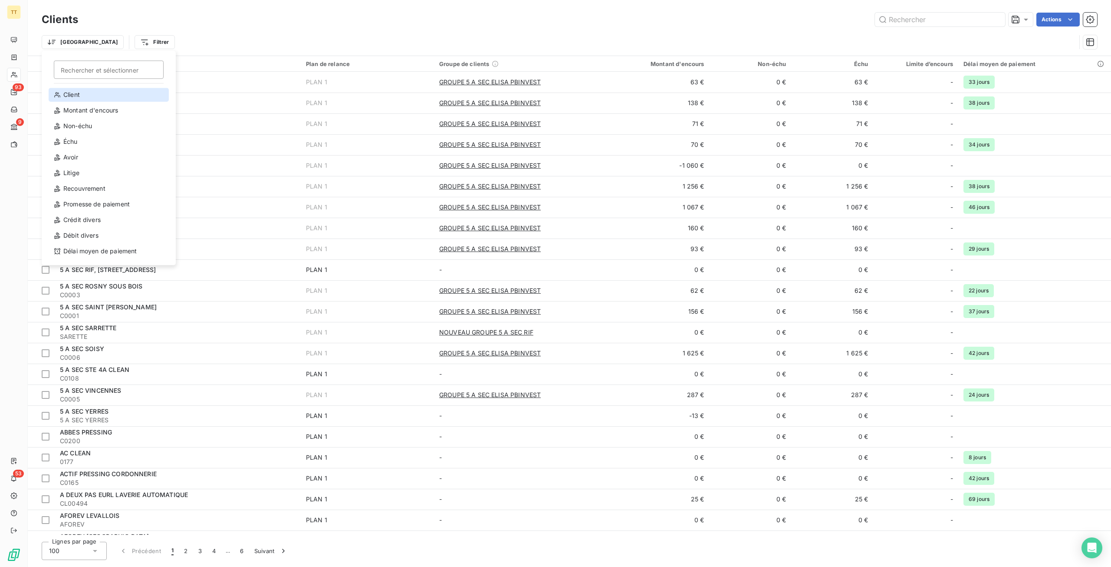
click at [102, 93] on div "Client" at bounding box center [109, 95] width 120 height 14
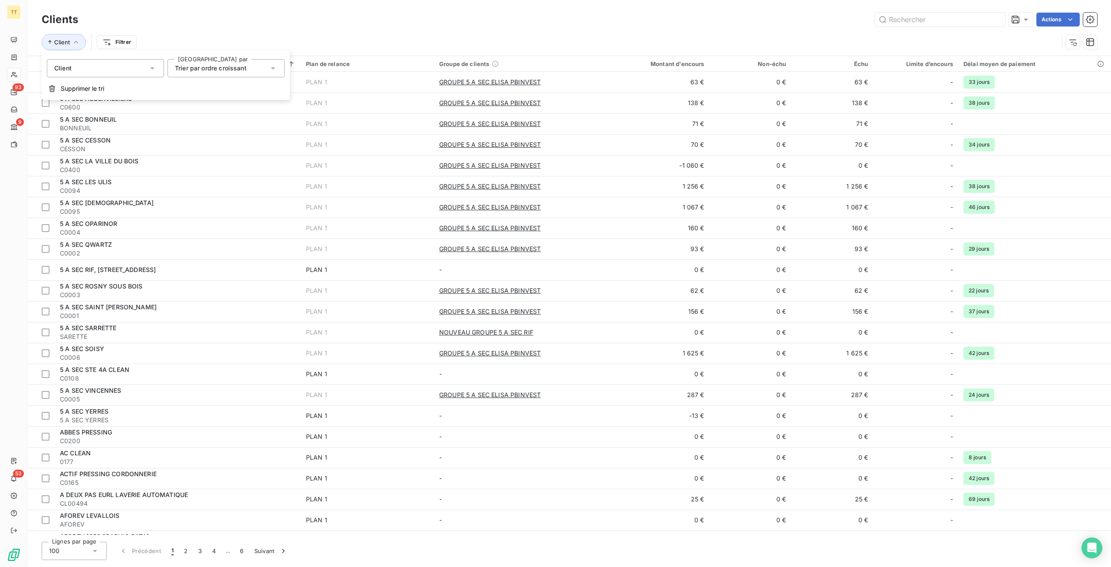
click at [212, 66] on span "Trier par ordre croissant" at bounding box center [211, 67] width 72 height 7
click at [207, 105] on span "Trier par ordre décroissant" at bounding box center [224, 103] width 79 height 7
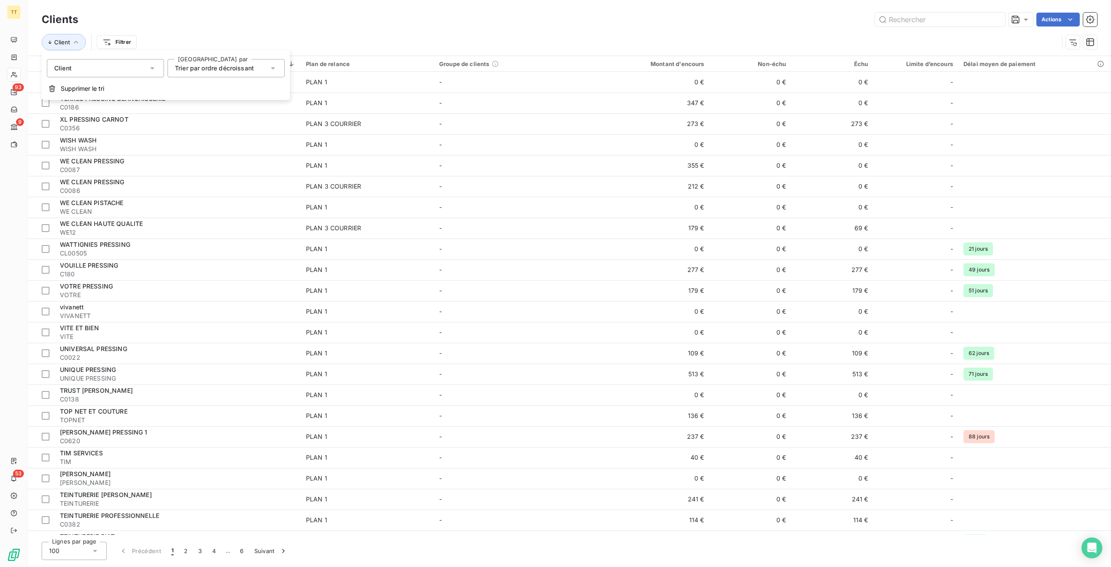
click at [221, 66] on span "Trier par ordre décroissant" at bounding box center [214, 67] width 79 height 7
click at [195, 86] on span "Trier par ordre croissant" at bounding box center [221, 88] width 72 height 7
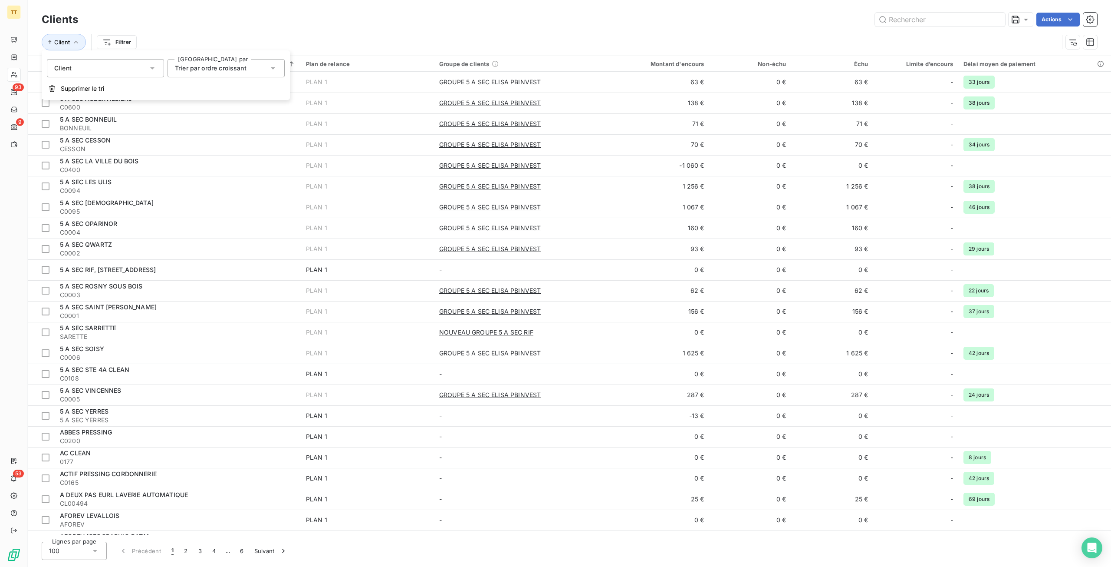
click at [166, 29] on div "Client Filtrer" at bounding box center [570, 42] width 1056 height 27
click at [119, 43] on html "TT 93 9 53 Clients Actions Client Filtrer Client 521 Plan de relance Groupe de …" at bounding box center [555, 283] width 1111 height 567
click at [124, 91] on div "Client" at bounding box center [159, 91] width 120 height 14
click at [278, 63] on div at bounding box center [276, 65] width 125 height 18
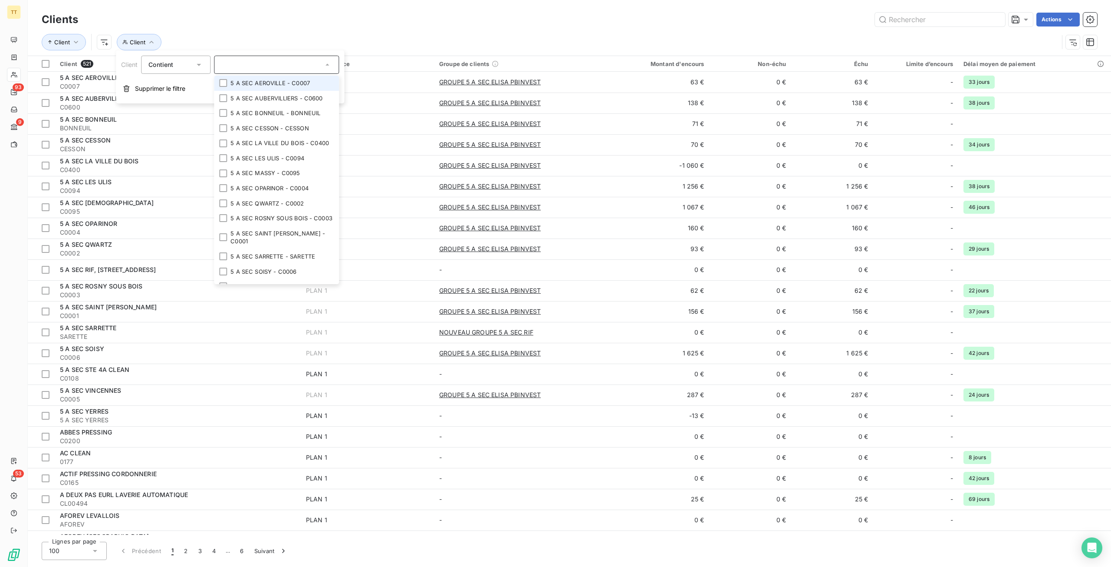
click at [328, 63] on icon at bounding box center [327, 64] width 9 height 9
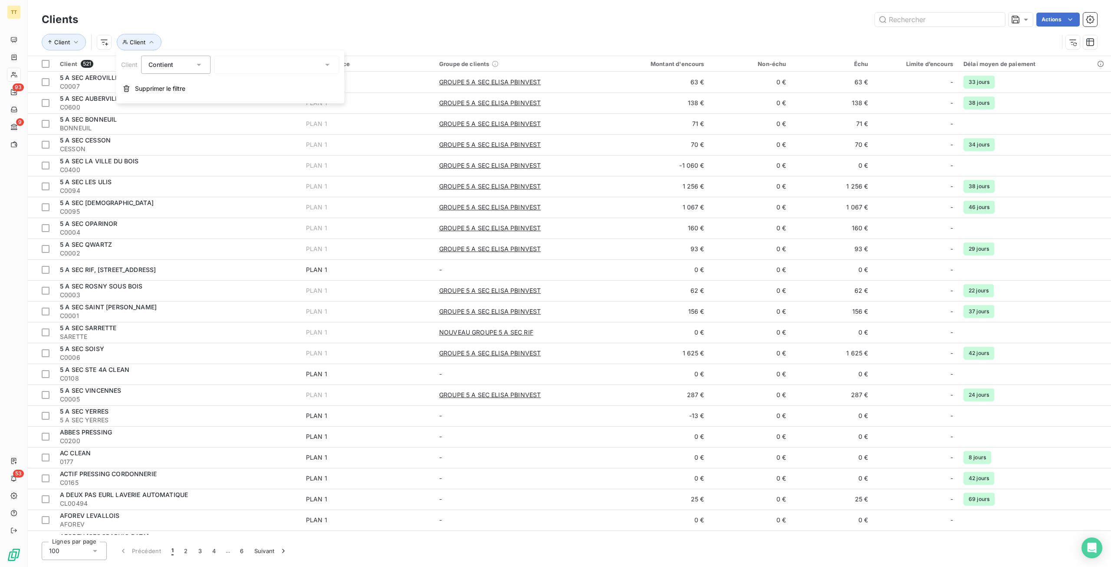
click at [184, 23] on div "Actions" at bounding box center [593, 20] width 1009 height 14
click at [148, 36] on button "Client" at bounding box center [139, 42] width 45 height 16
click at [125, 84] on button "Supprimer le filtre" at bounding box center [230, 88] width 228 height 19
click at [76, 41] on icon "button" at bounding box center [76, 42] width 9 height 9
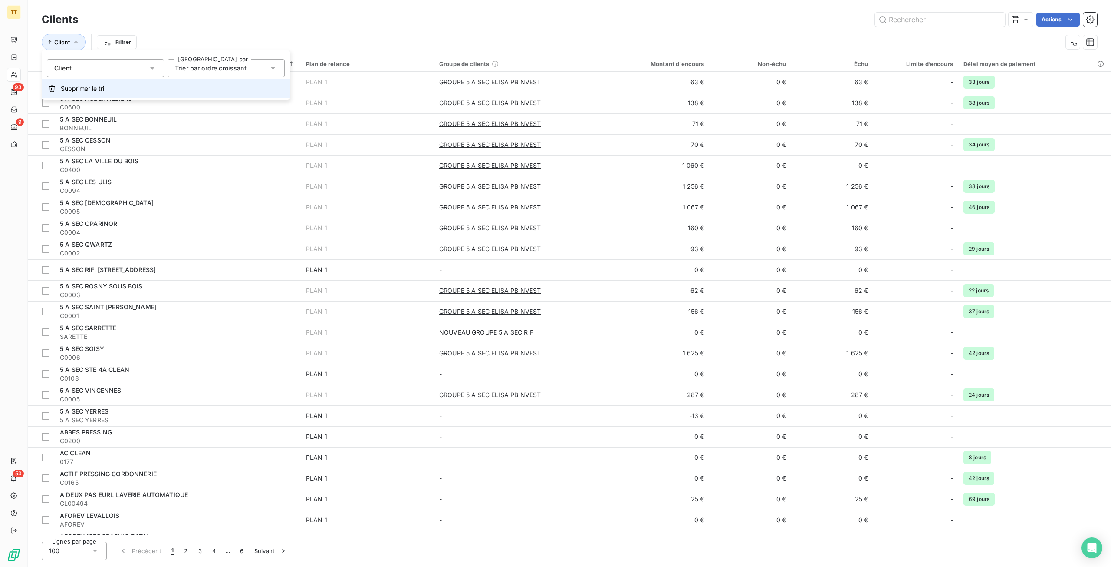
click at [66, 91] on span "Supprimer le tri" at bounding box center [82, 88] width 43 height 9
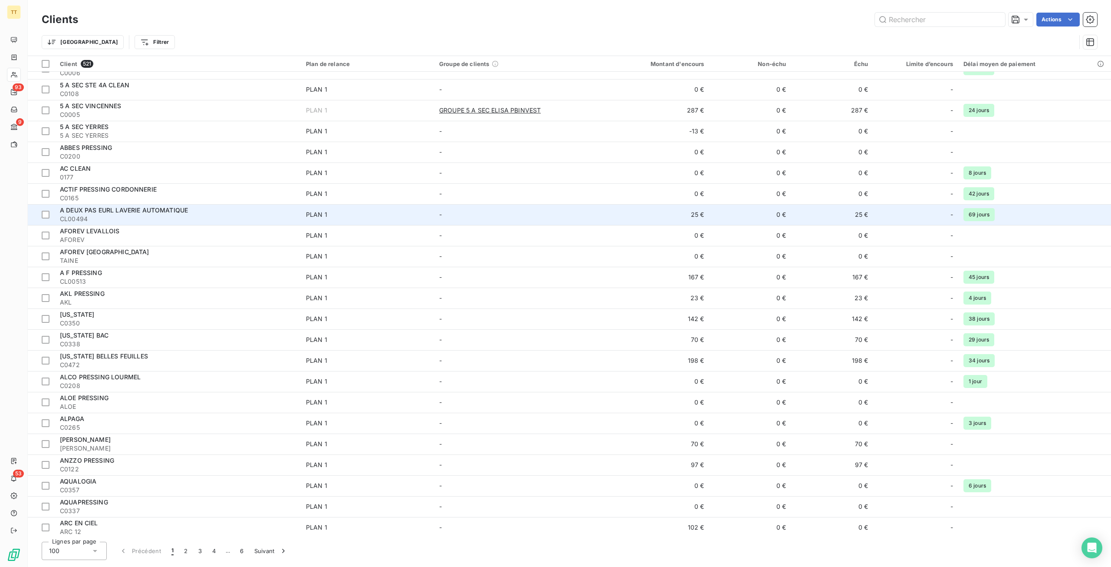
scroll to position [304, 0]
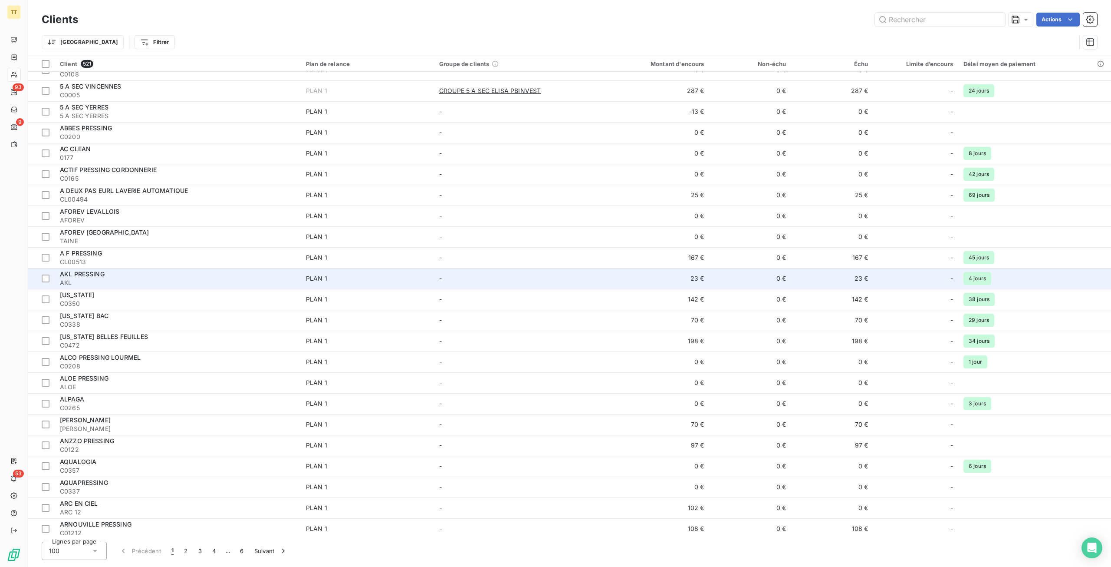
click at [102, 276] on span "AKL PRESSING" at bounding box center [82, 273] width 45 height 7
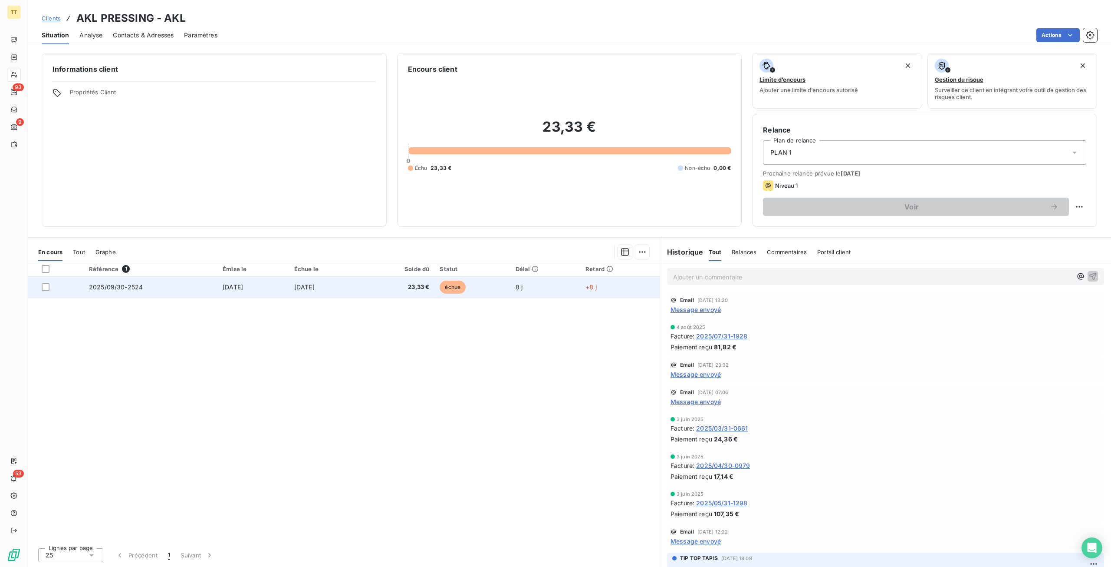
click at [466, 283] on span "échue" at bounding box center [453, 286] width 26 height 13
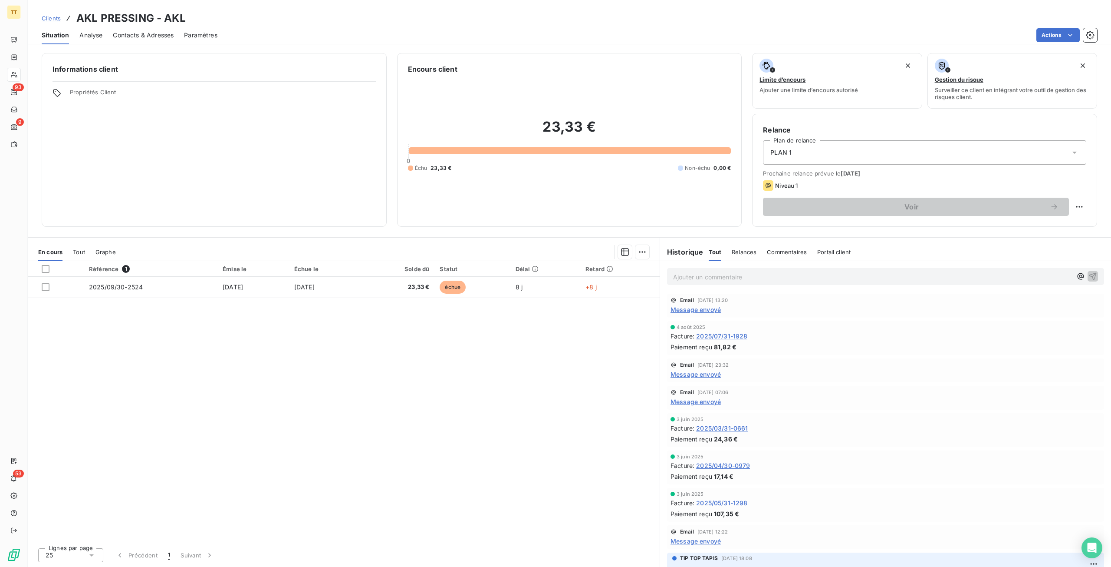
click at [128, 36] on span "Contacts & Adresses" at bounding box center [143, 35] width 61 height 9
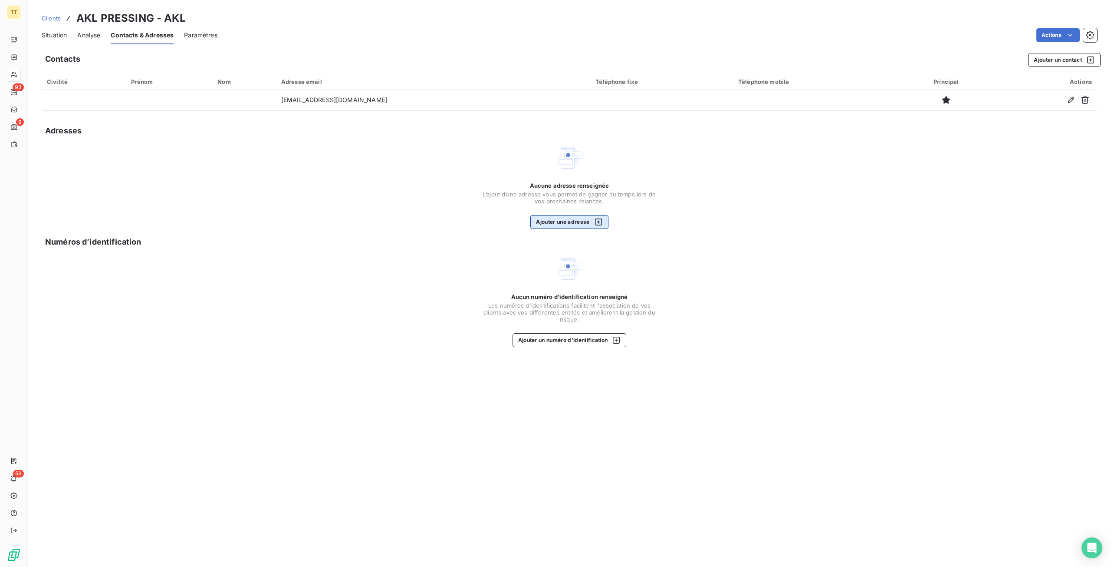
click at [577, 217] on button "Ajouter une adresse" at bounding box center [569, 222] width 78 height 14
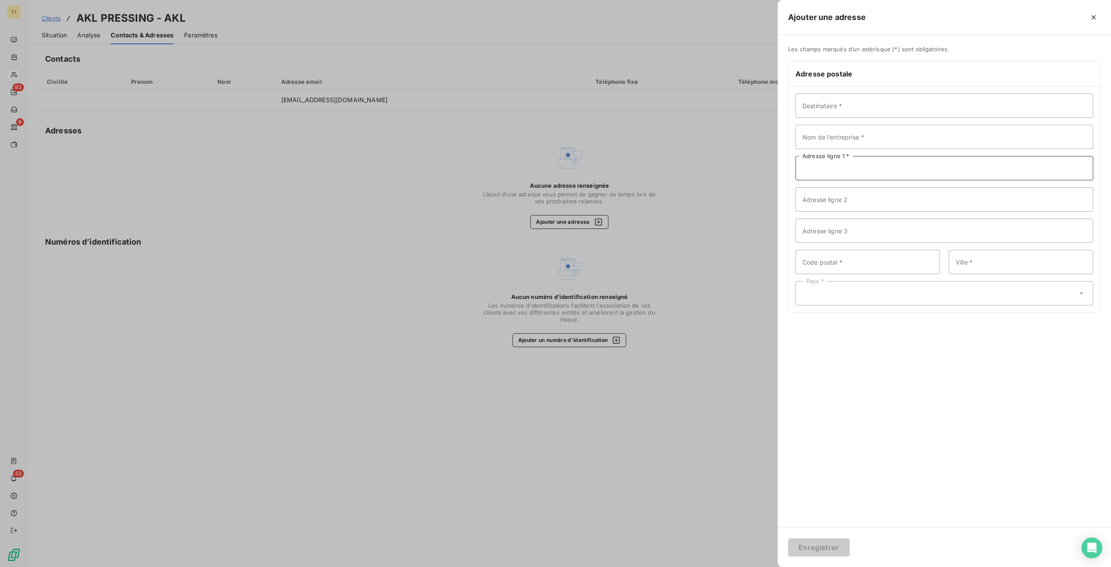
drag, startPoint x: 858, startPoint y: 167, endPoint x: 886, endPoint y: 163, distance: 29.0
click at [858, 167] on input "Adresse ligne 1 *" at bounding box center [945, 168] width 298 height 24
type input "37 rue Lauriston"
click at [886, 267] on input "Code postal *" at bounding box center [868, 262] width 145 height 24
type input "75016"
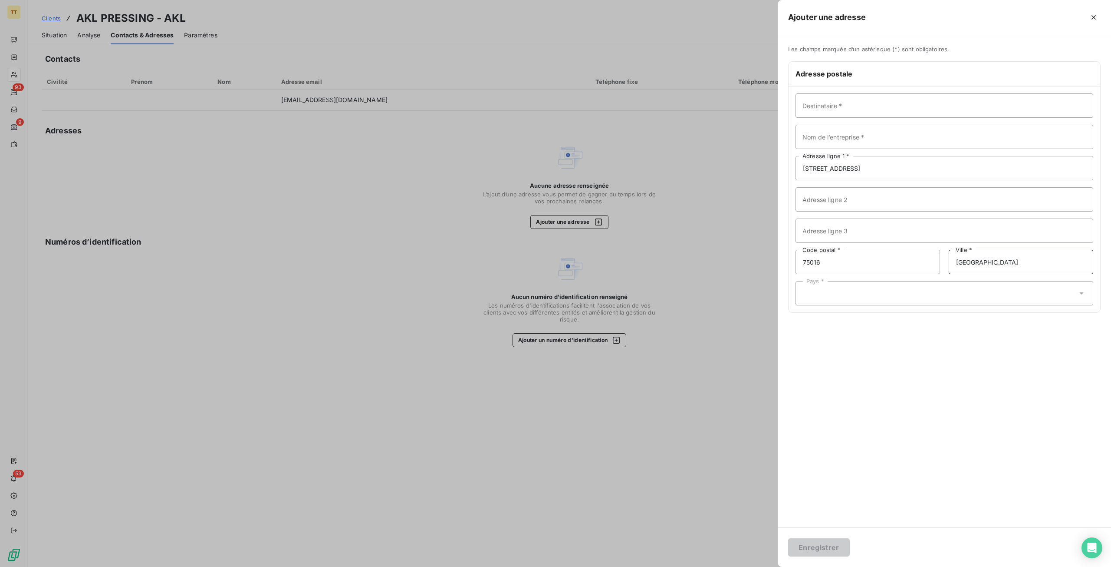
type input "Paris"
click at [906, 290] on div "Pays *" at bounding box center [945, 293] width 298 height 24
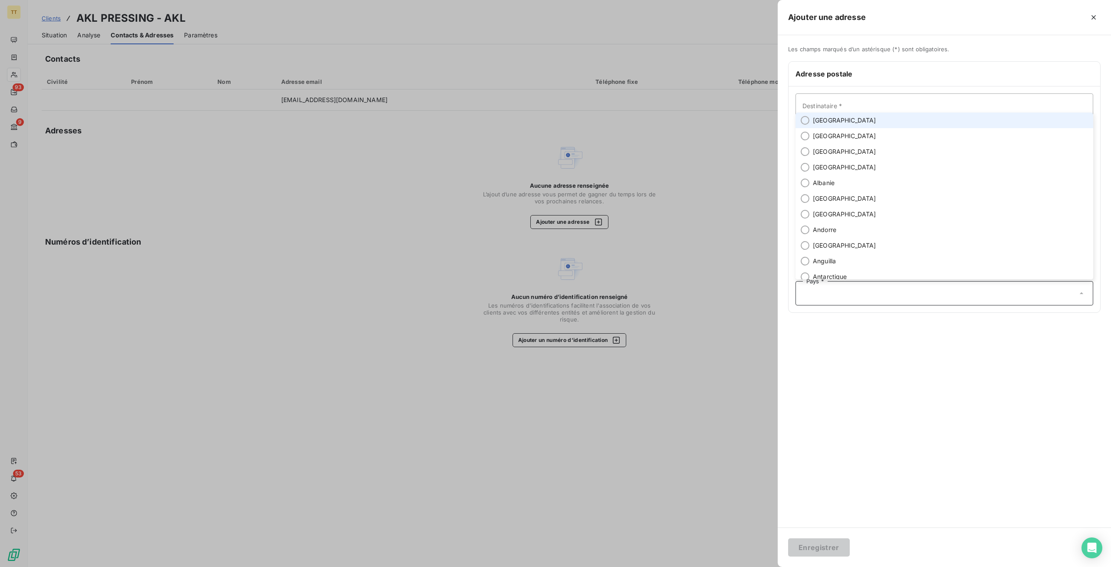
click at [897, 123] on li "France" at bounding box center [945, 120] width 298 height 16
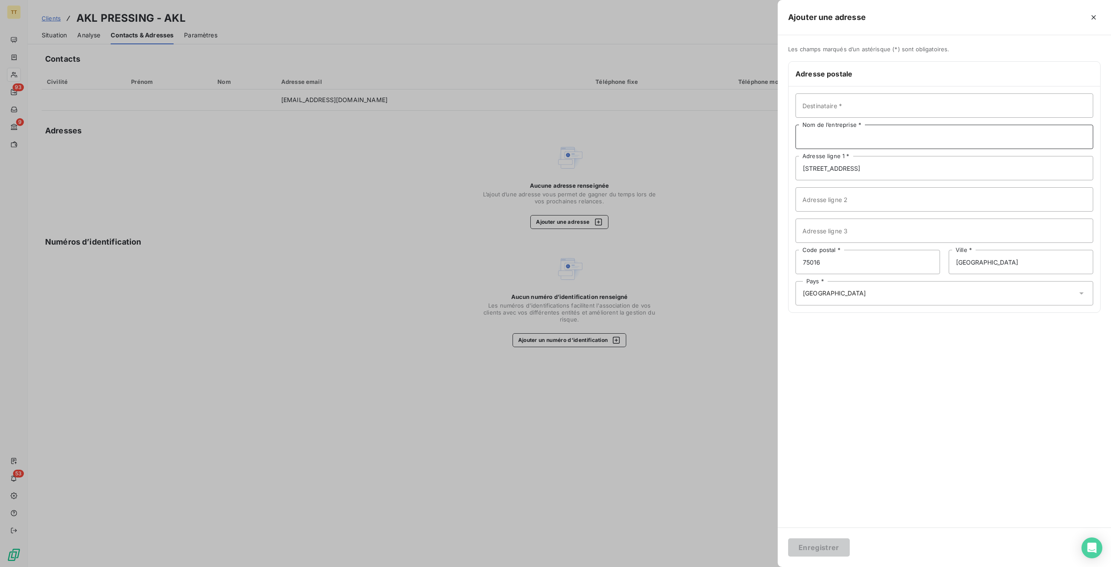
click at [846, 136] on input "Nom de l’entreprise *" at bounding box center [945, 137] width 298 height 24
type input "AKL PRESSING"
click at [829, 545] on button "Enregistrer" at bounding box center [819, 547] width 62 height 18
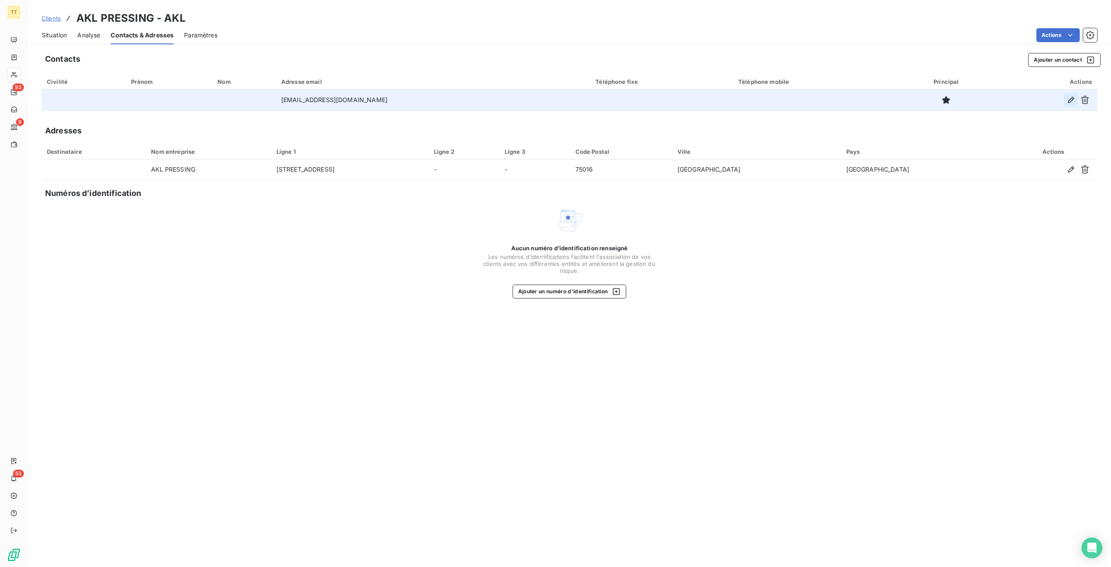
click at [1072, 98] on icon "button" at bounding box center [1071, 100] width 6 height 6
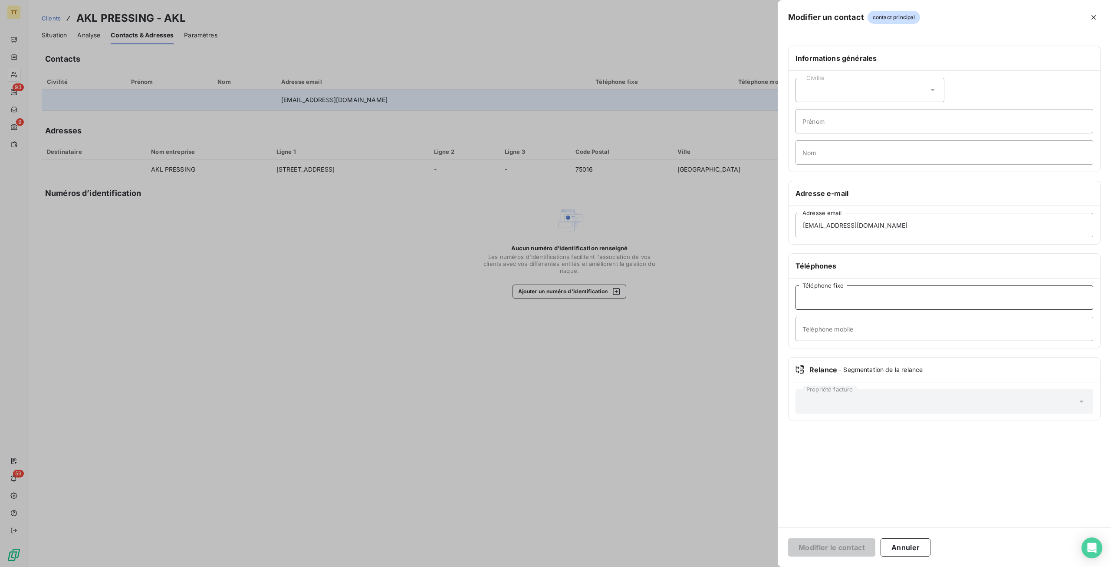
click at [838, 292] on input "Téléphone fixe" at bounding box center [945, 297] width 298 height 24
paste input "01 56 26 02 02"
type input "01 56 26 02 02"
click at [833, 548] on button "Modifier le contact" at bounding box center [831, 547] width 87 height 18
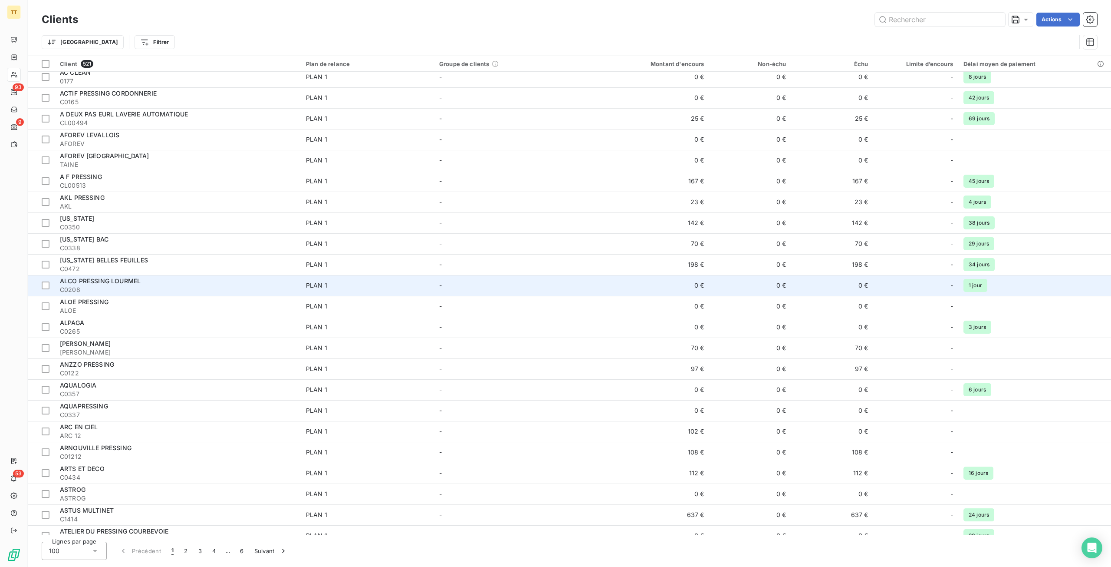
scroll to position [391, 0]
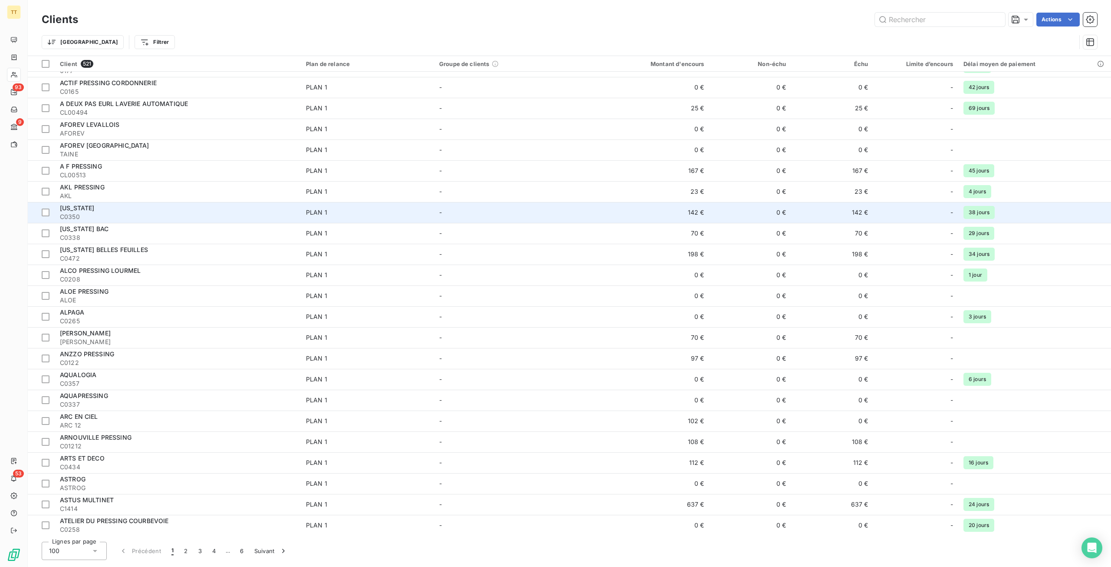
click at [139, 211] on div "ALASKA" at bounding box center [178, 208] width 236 height 9
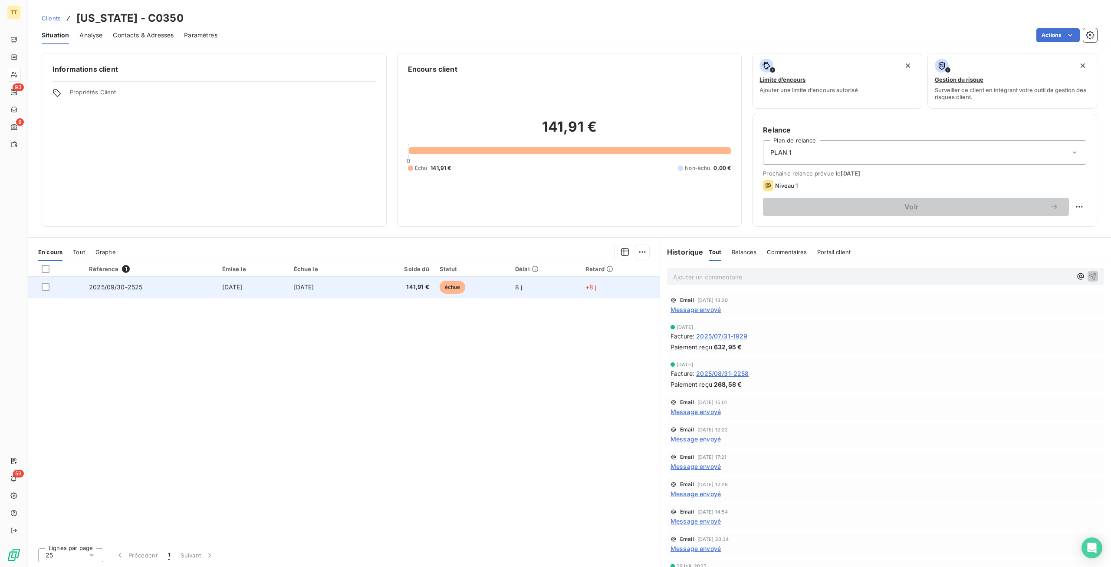
click at [401, 285] on span "141,91 €" at bounding box center [397, 287] width 63 height 9
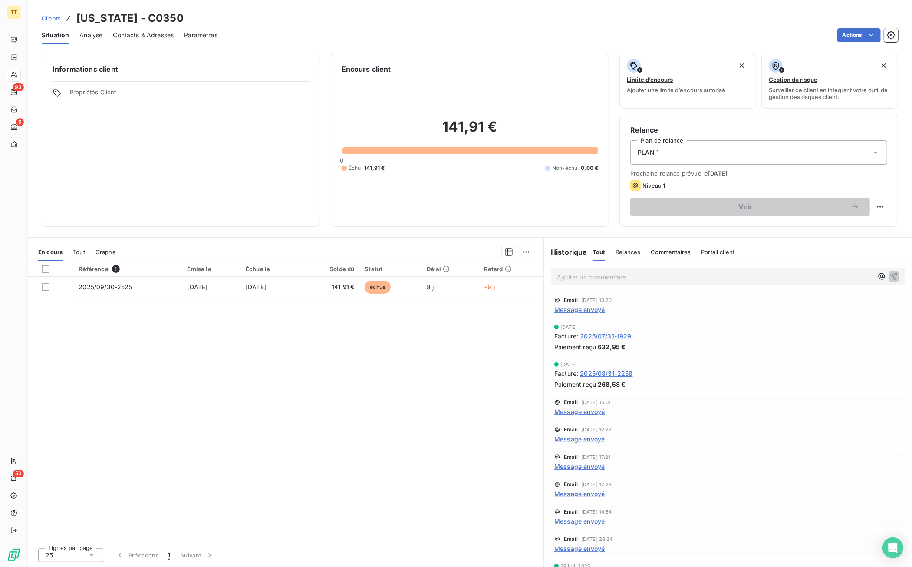
click at [128, 33] on span "Contacts & Adresses" at bounding box center [143, 35] width 61 height 9
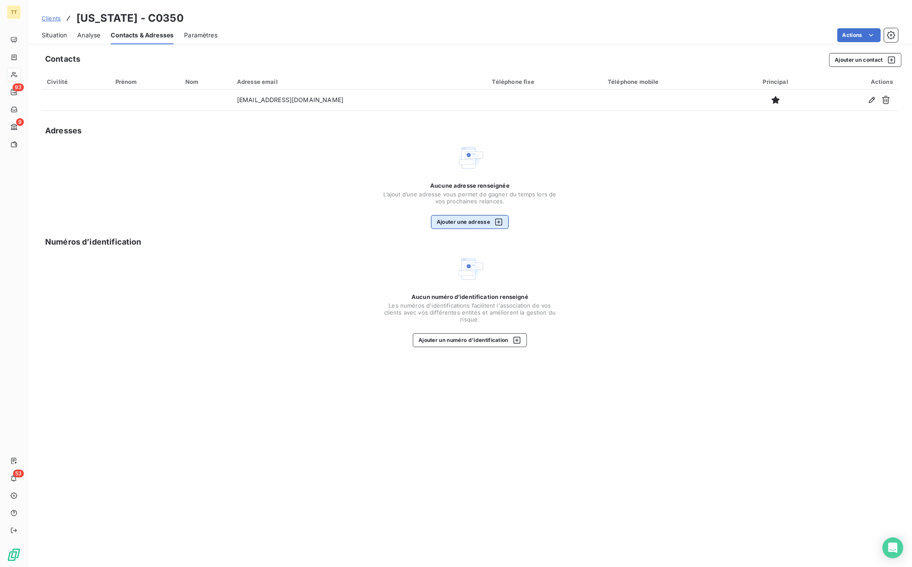
click at [476, 219] on button "Ajouter une adresse" at bounding box center [470, 222] width 78 height 14
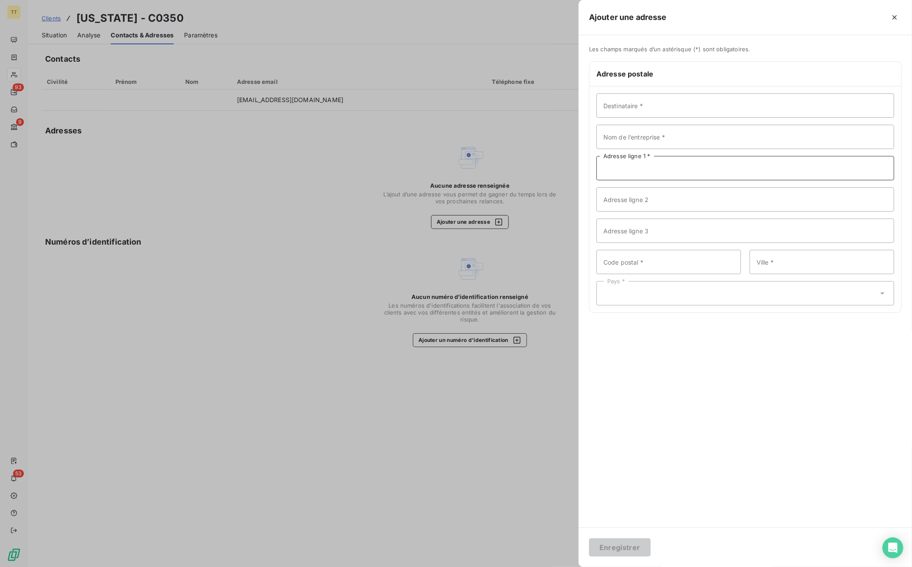
click at [670, 167] on input "Adresse ligne 1 *" at bounding box center [745, 168] width 298 height 24
paste input "71 AVENUE ARCHILLE PERRETI"
type input "171 AVENUE ARCHILLE PERRETI"
drag, startPoint x: 684, startPoint y: 260, endPoint x: 712, endPoint y: 253, distance: 29.2
click at [684, 260] on input "Code postal *" at bounding box center [668, 262] width 145 height 24
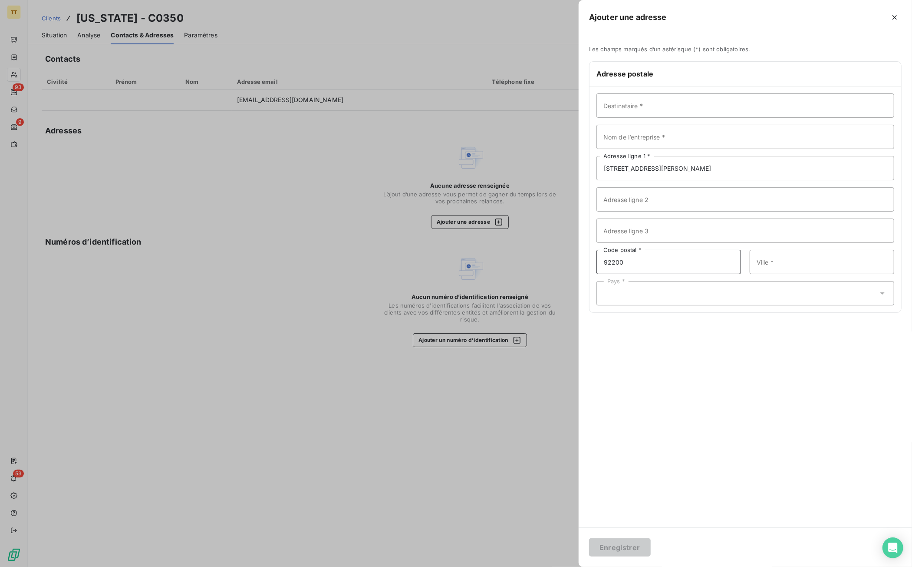
type input "92200"
click at [852, 263] on input "Ville *" at bounding box center [822, 262] width 145 height 24
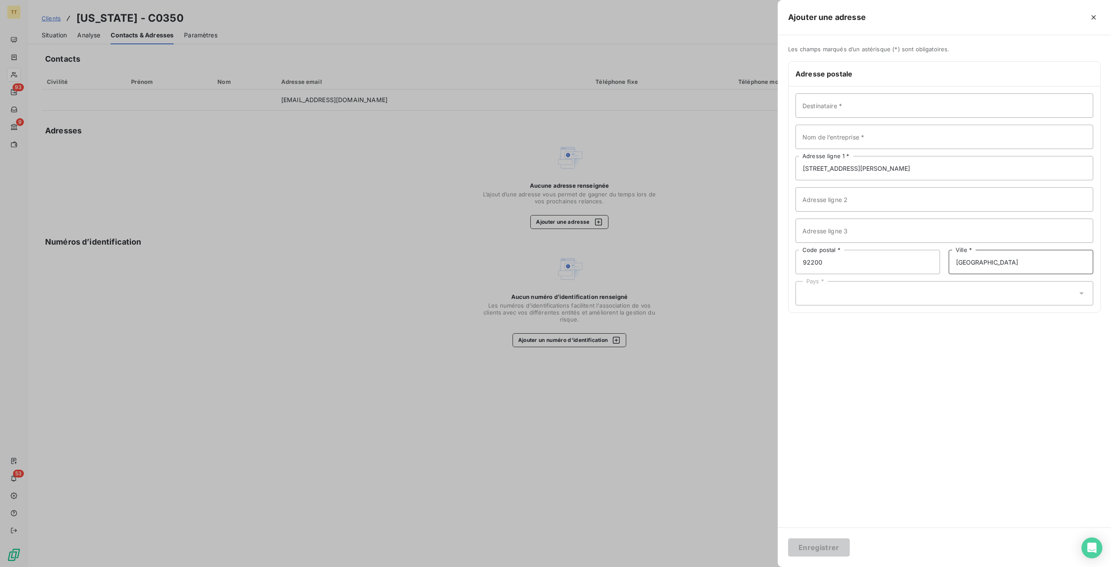
type input "NEUILLY-SUR-SEINE"
click at [852, 137] on input "Nom de l’entreprise *" at bounding box center [945, 137] width 298 height 24
type input "ALASKA"
click at [841, 290] on div "Pays *" at bounding box center [945, 293] width 298 height 24
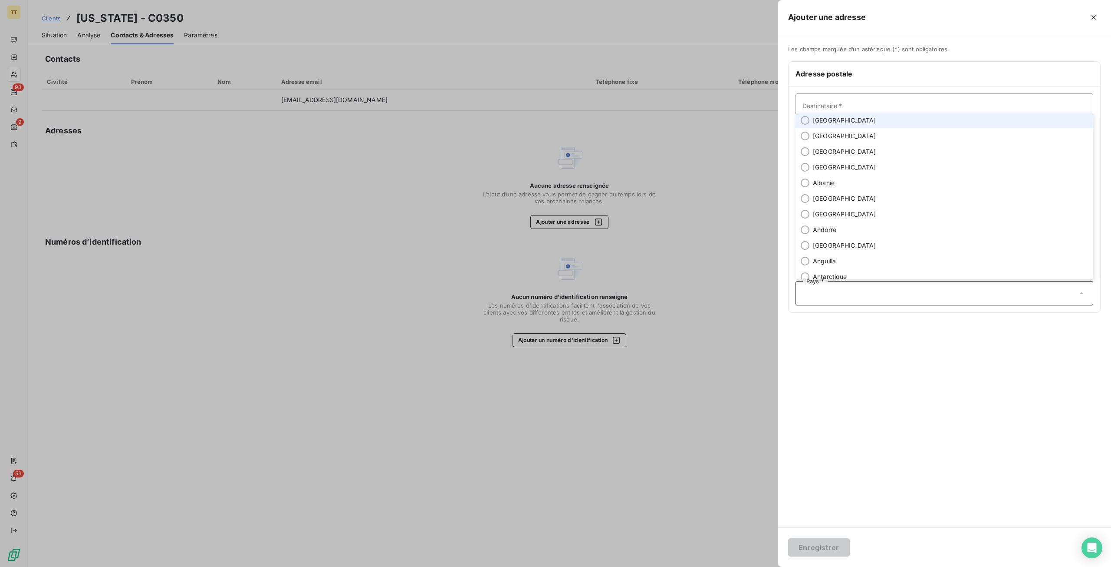
click at [827, 122] on span "France" at bounding box center [844, 120] width 63 height 9
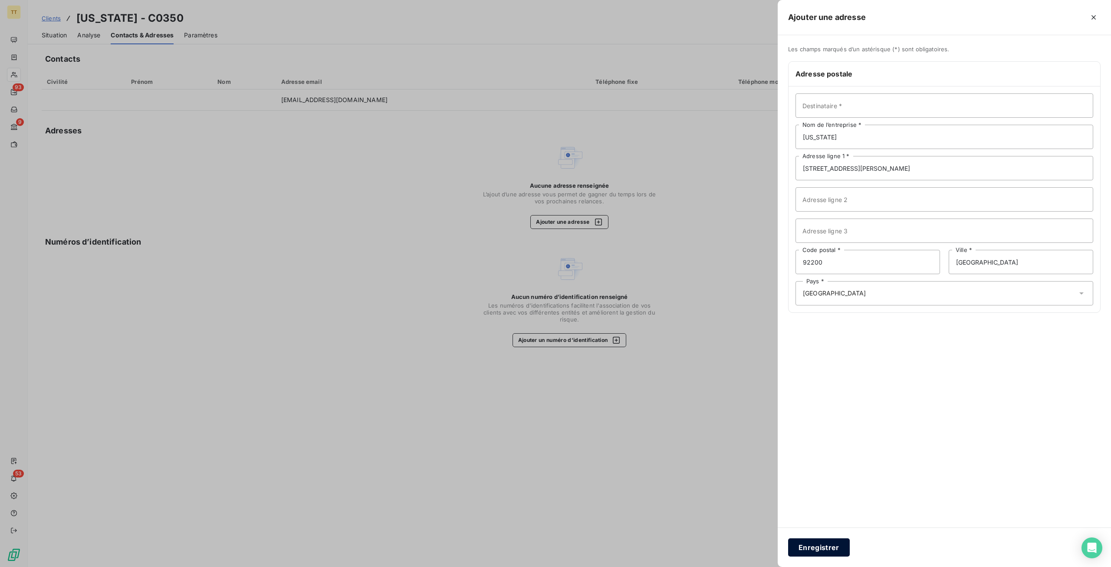
click at [821, 549] on button "Enregistrer" at bounding box center [819, 547] width 62 height 18
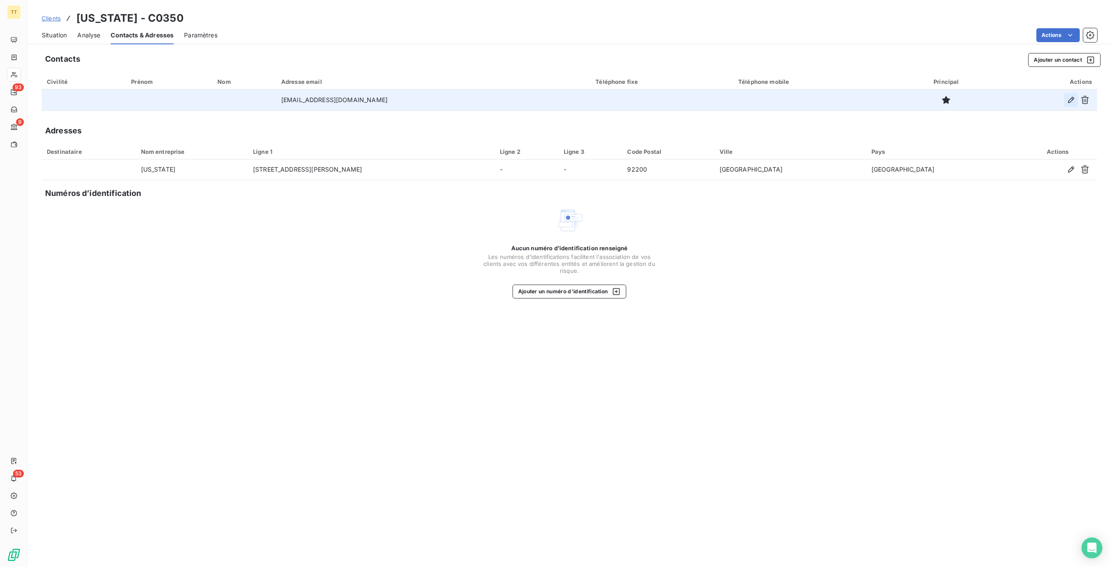
click at [1070, 99] on icon "button" at bounding box center [1071, 100] width 9 height 9
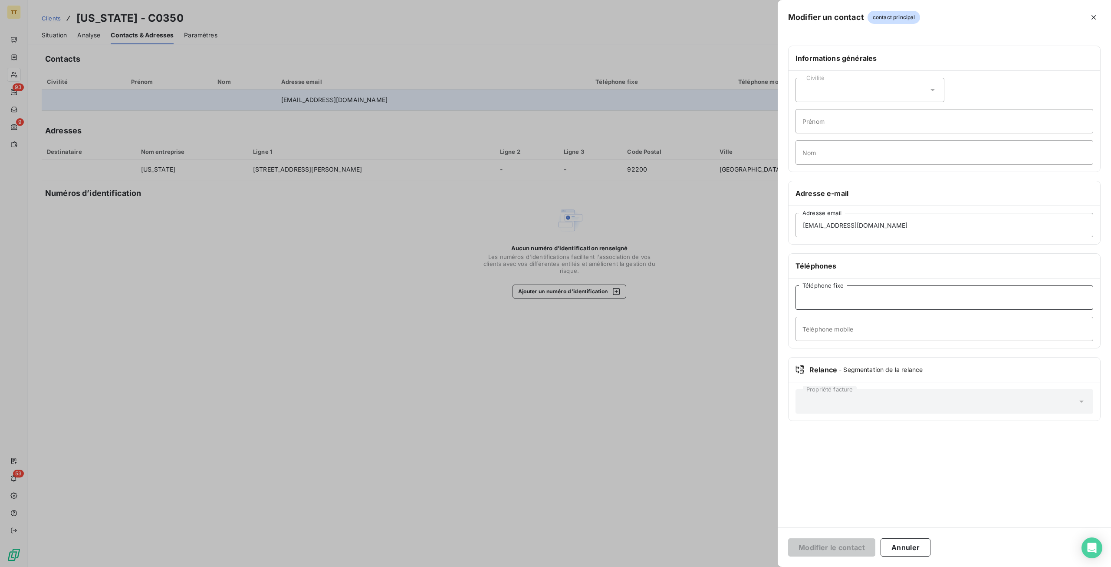
click at [821, 300] on input "Téléphone fixe" at bounding box center [945, 297] width 298 height 24
paste input "0146430519"
type input "0146430519"
click at [826, 324] on input "Téléphone mobile" at bounding box center [945, 328] width 298 height 24
paste input "0650610510 0617176557"
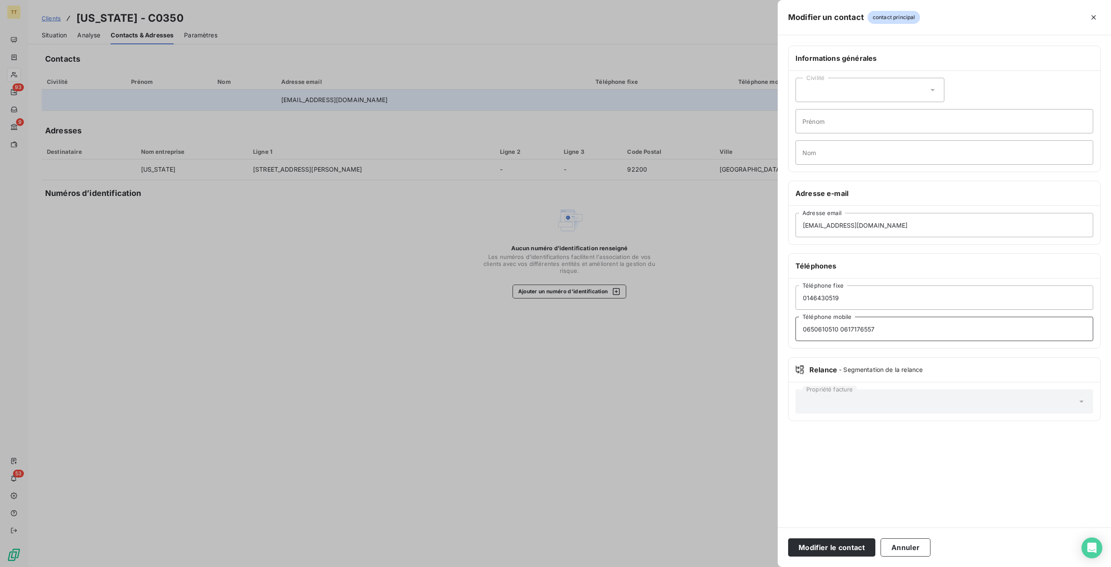
click at [839, 327] on input "0650610510 0617176557" at bounding box center [945, 328] width 298 height 24
type input "0650610510 / 0617176557"
click at [840, 548] on button "Modifier le contact" at bounding box center [831, 547] width 87 height 18
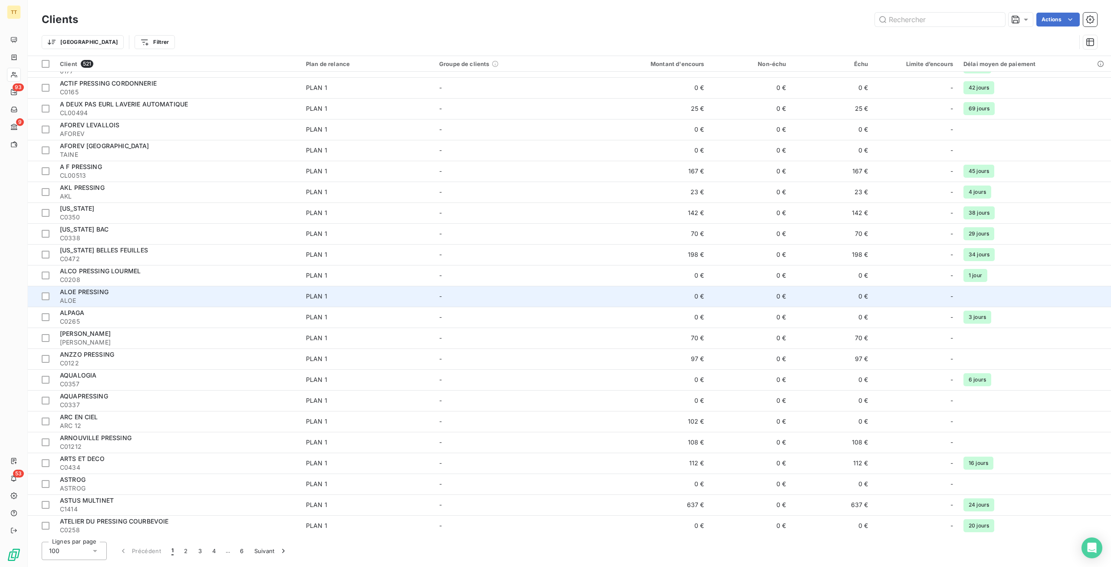
scroll to position [391, 0]
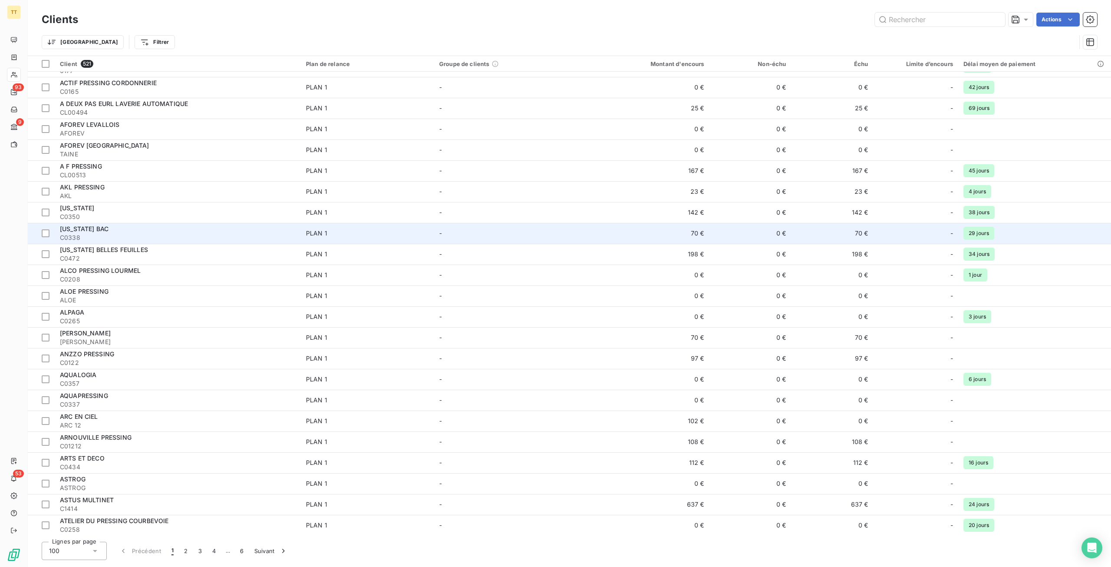
click at [161, 228] on div "ALASKA BAC" at bounding box center [178, 228] width 236 height 9
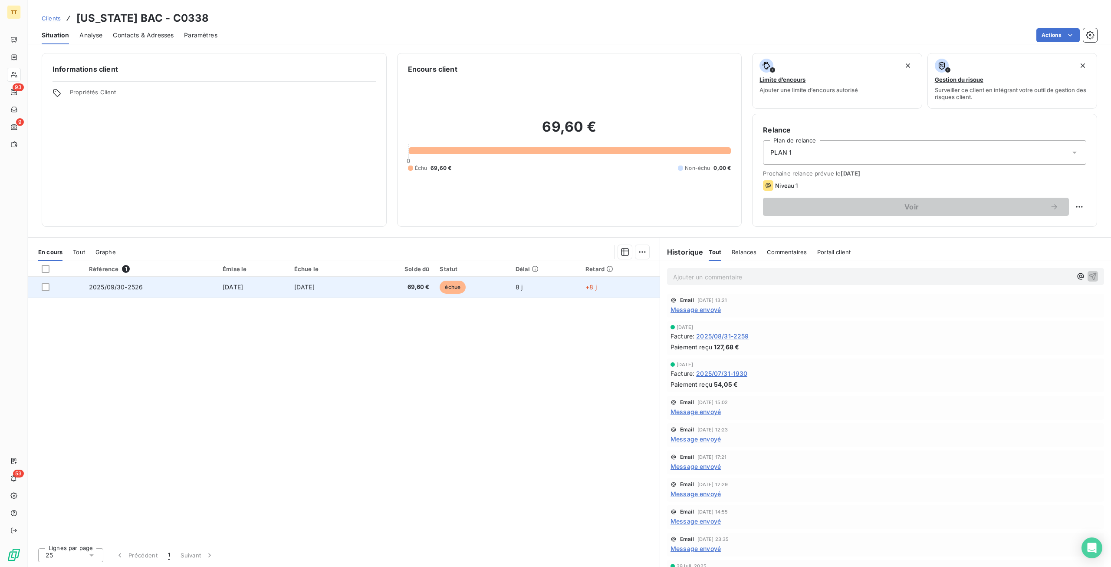
click at [362, 284] on td "[DATE]" at bounding box center [325, 287] width 72 height 21
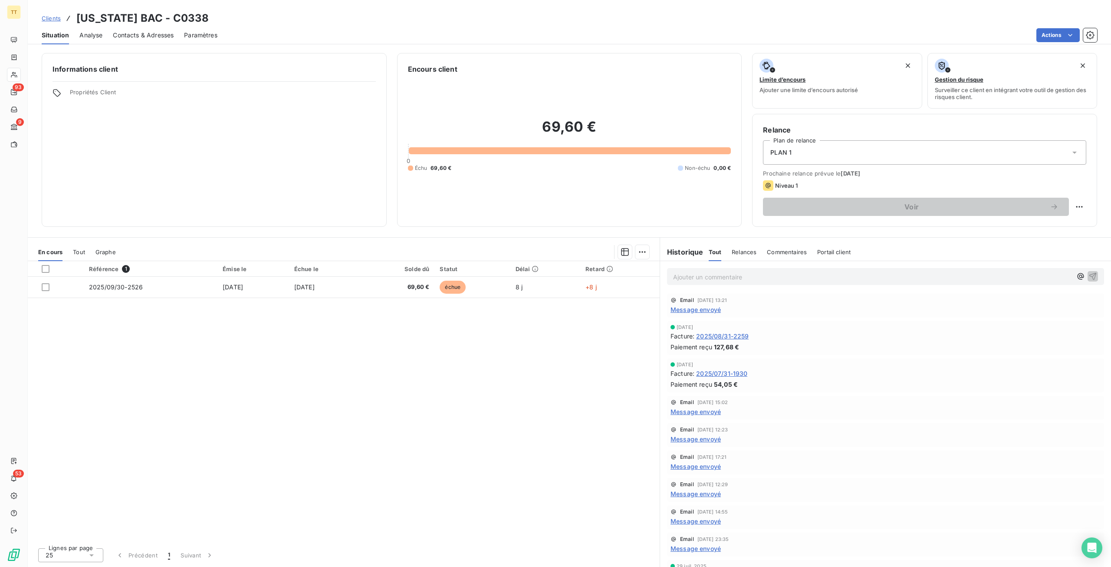
click at [158, 33] on span "Contacts & Adresses" at bounding box center [143, 35] width 61 height 9
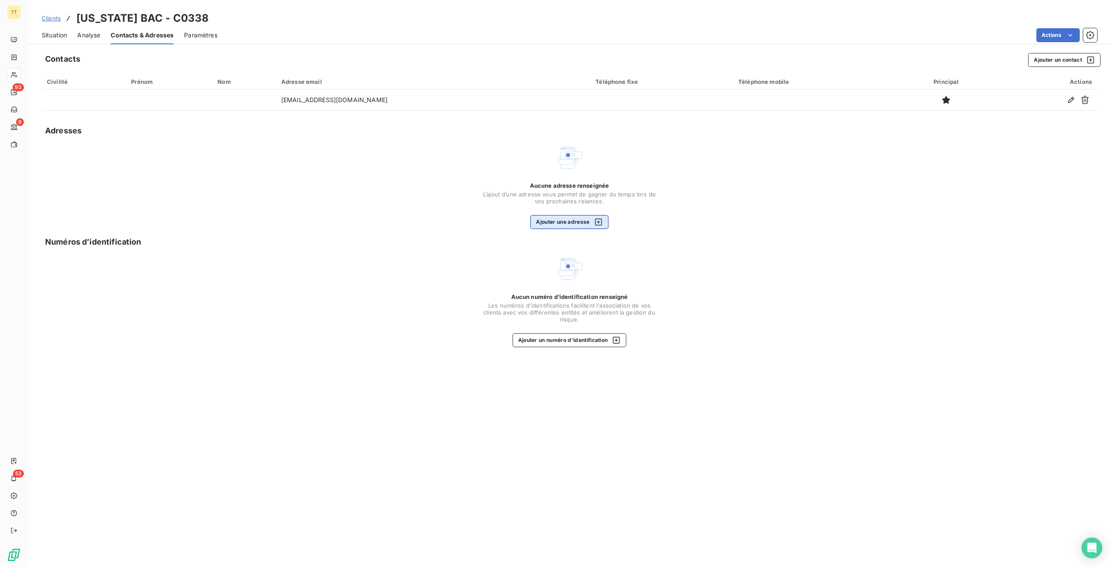
click at [570, 222] on button "Ajouter une adresse" at bounding box center [569, 222] width 78 height 14
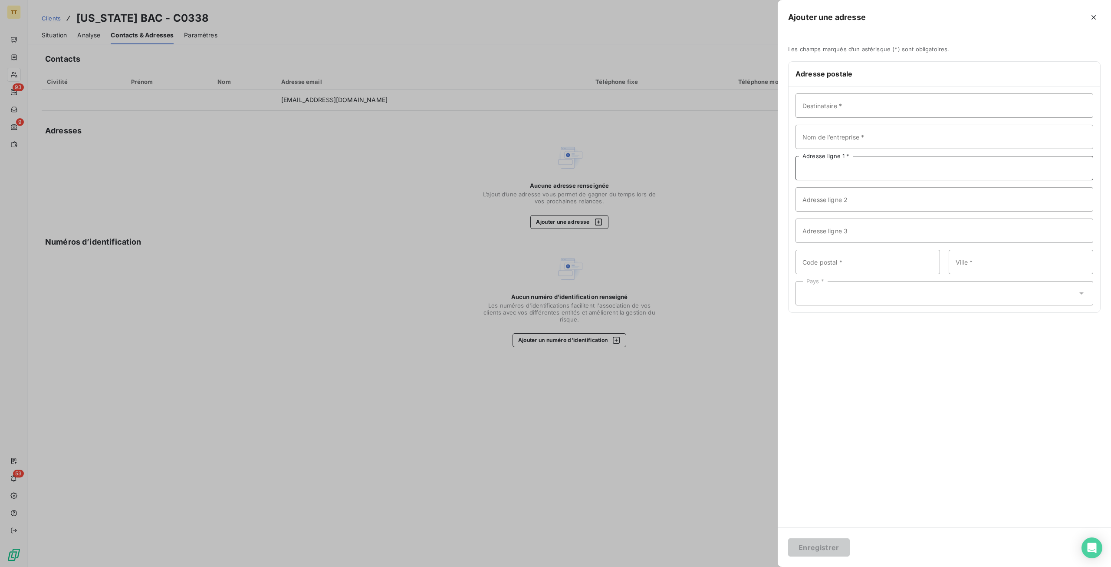
click at [899, 168] on input "Adresse ligne 1 *" at bounding box center [945, 168] width 298 height 24
paste input "80 RUE DU BAC"
type input "80 RUE DU BAC"
drag, startPoint x: 843, startPoint y: 262, endPoint x: 851, endPoint y: 262, distance: 7.4
click at [843, 262] on input "Code postal *" at bounding box center [868, 262] width 145 height 24
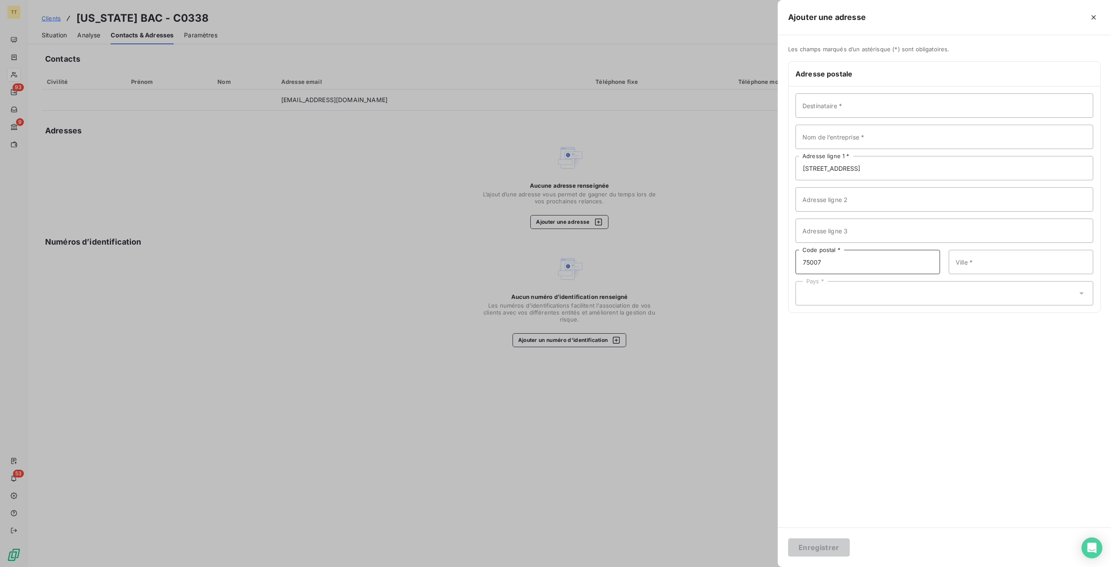
type input "75007"
type input "PARIS"
click at [861, 307] on div "Destinataire * Nom de l’entreprise * 80 RUE DU BAC Adresse ligne 1 * Adresse li…" at bounding box center [945, 199] width 312 height 226
click at [861, 303] on div "Pays *" at bounding box center [945, 293] width 298 height 24
click at [882, 120] on li "France" at bounding box center [945, 120] width 298 height 16
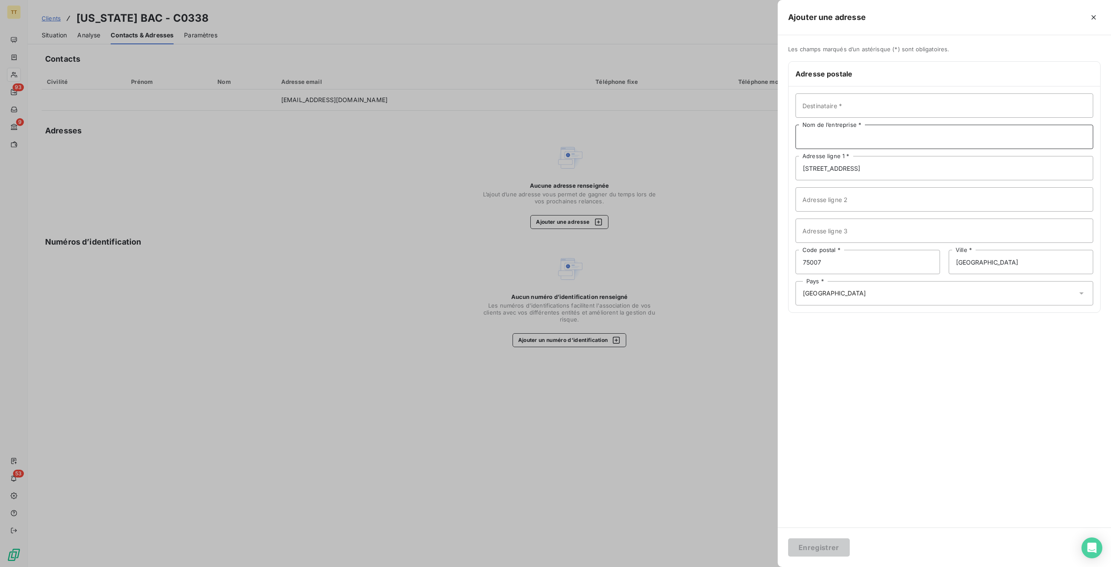
click at [841, 136] on input "Nom de l’entreprise *" at bounding box center [945, 137] width 298 height 24
type input "ALASKA BAC"
click at [816, 547] on button "Enregistrer" at bounding box center [819, 547] width 62 height 18
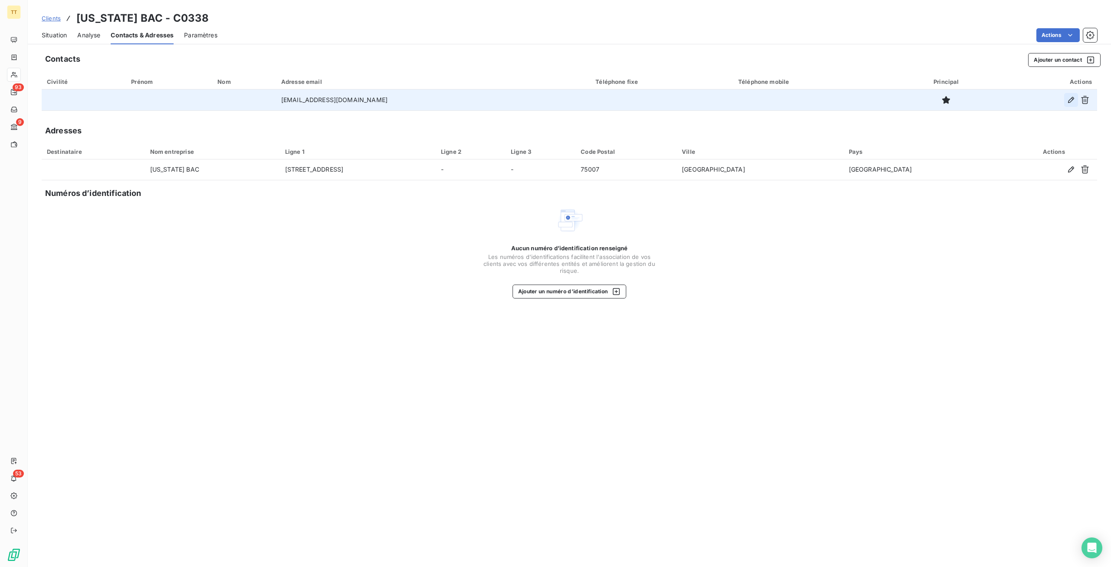
click at [1067, 99] on icon "button" at bounding box center [1071, 100] width 9 height 9
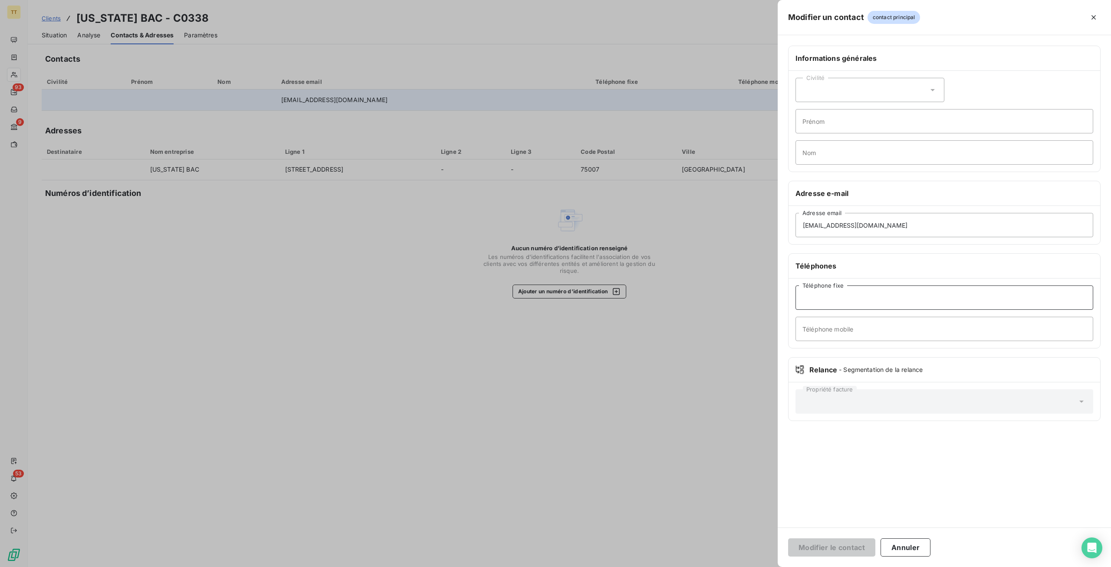
click at [837, 301] on input "Téléphone fixe" at bounding box center [945, 297] width 298 height 24
paste input "0145480706"
type input "0145480706"
click at [865, 342] on div "0145480706 Téléphone fixe Téléphone mobile" at bounding box center [945, 312] width 312 height 69
click at [869, 331] on input "Téléphone mobile" at bounding box center [945, 328] width 298 height 24
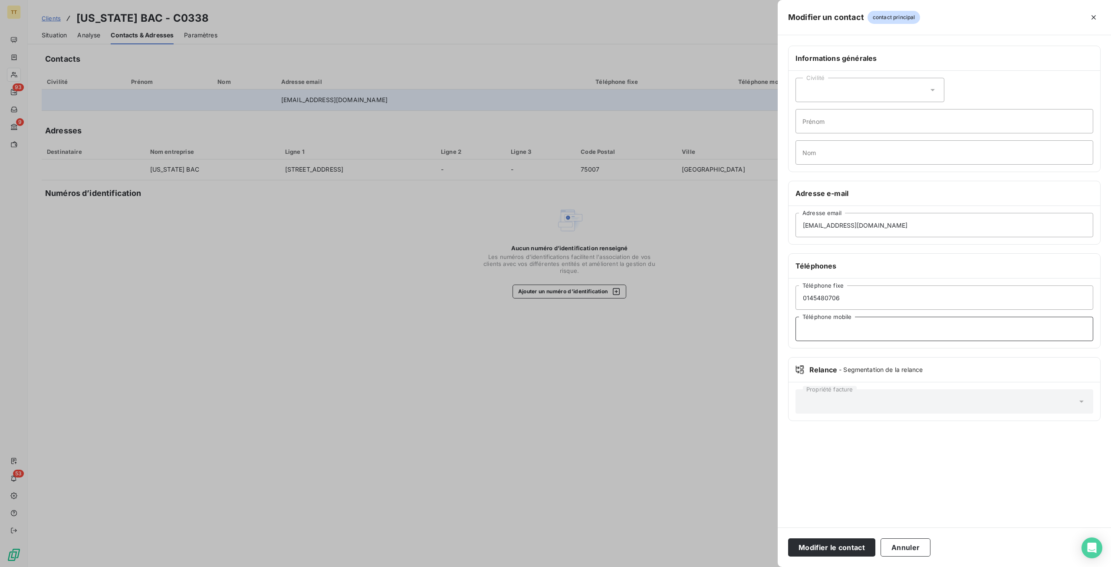
paste input "0643352705"
type input "0643352705"
click at [831, 543] on button "Modifier le contact" at bounding box center [831, 547] width 87 height 18
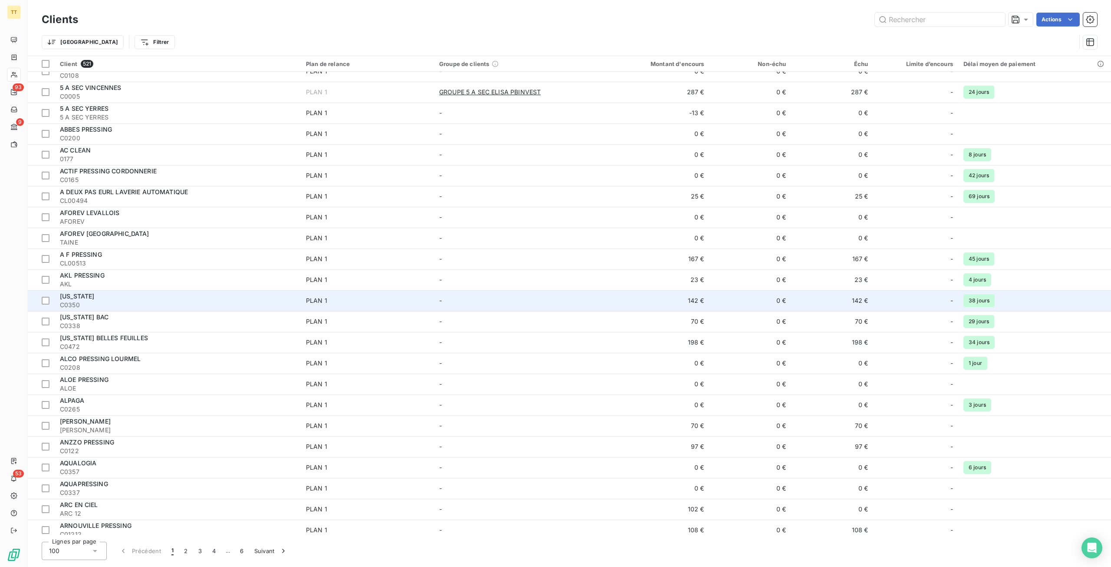
scroll to position [434, 0]
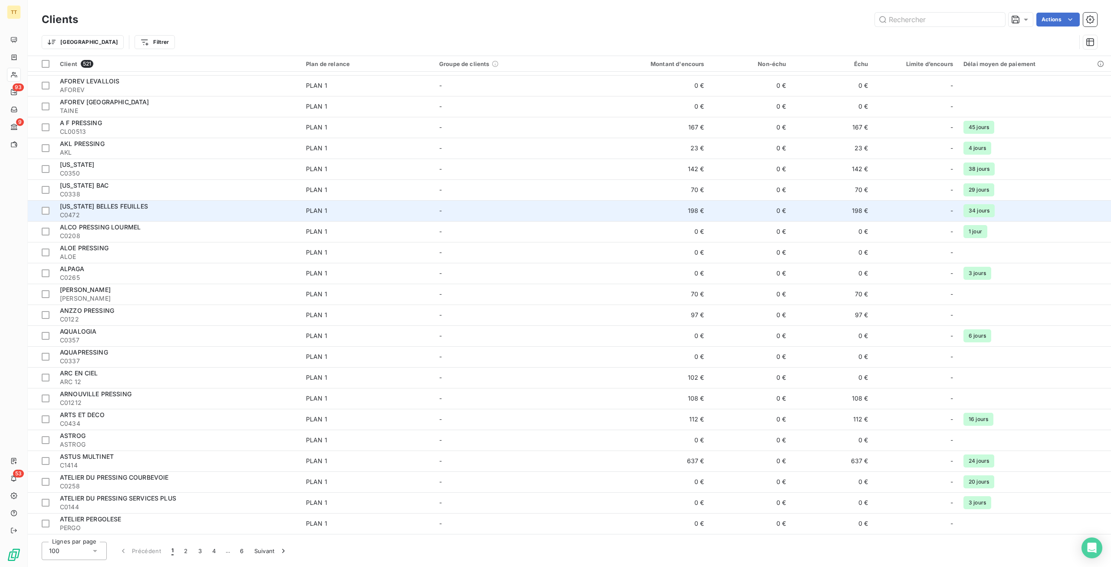
click at [158, 202] on div "ALASKA BELLES FEUILLES" at bounding box center [178, 206] width 236 height 9
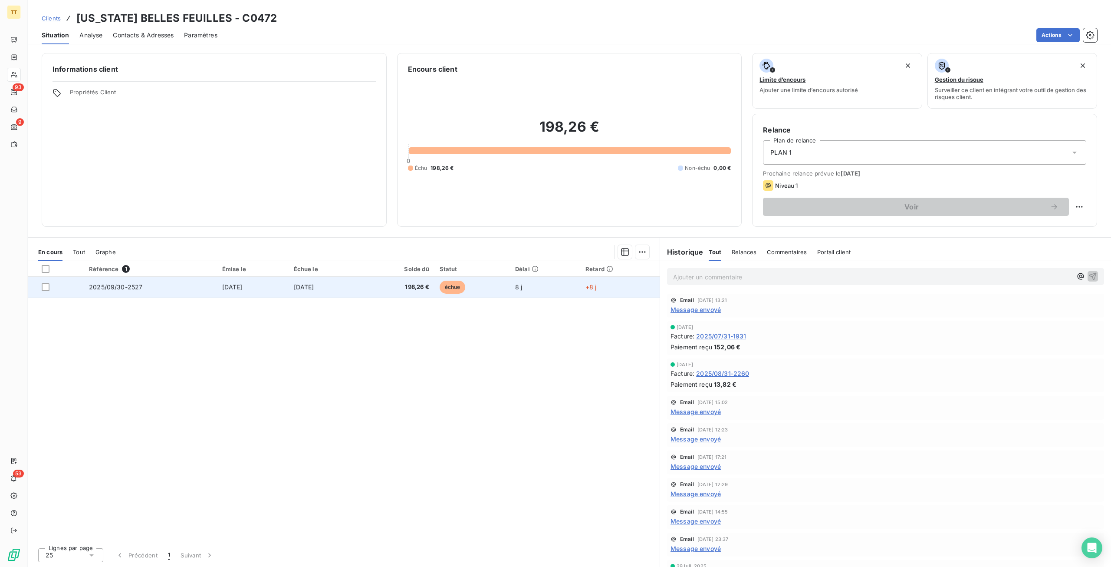
click at [569, 286] on td "8 j" at bounding box center [545, 287] width 70 height 21
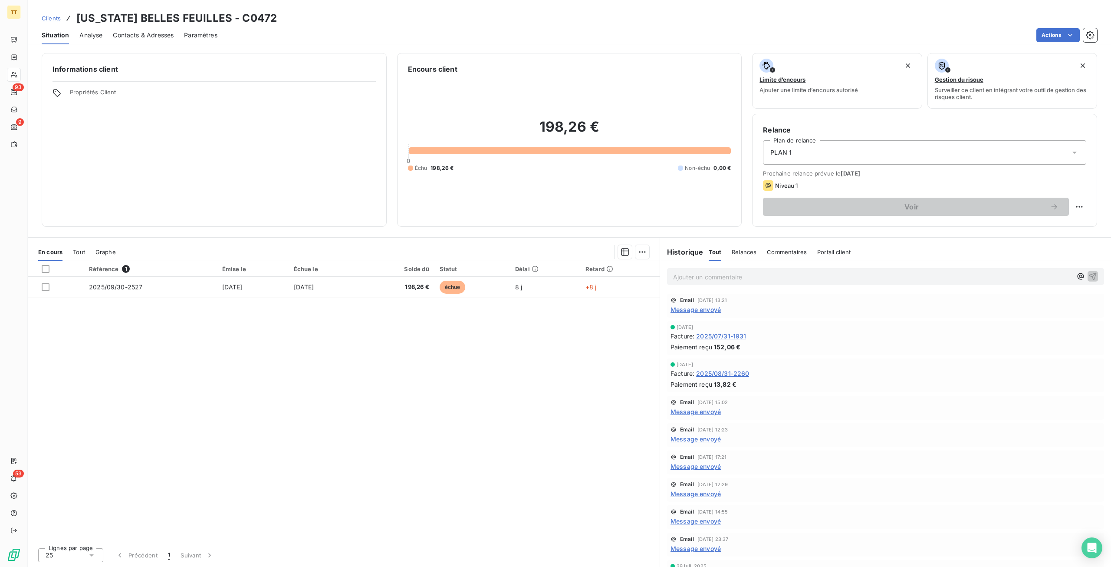
click at [145, 36] on span "Contacts & Adresses" at bounding box center [143, 35] width 61 height 9
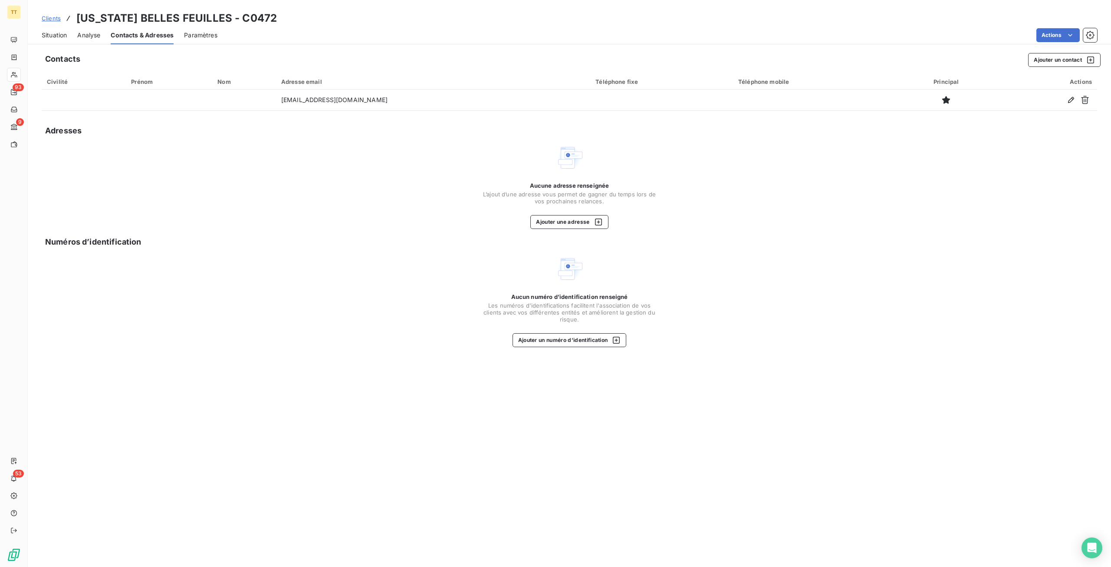
click at [554, 213] on div "Aucune adresse renseignée L’ajout d’une adresse vous permet de gagner du temps …" at bounding box center [570, 205] width 174 height 47
click at [562, 220] on button "Ajouter une adresse" at bounding box center [569, 222] width 78 height 14
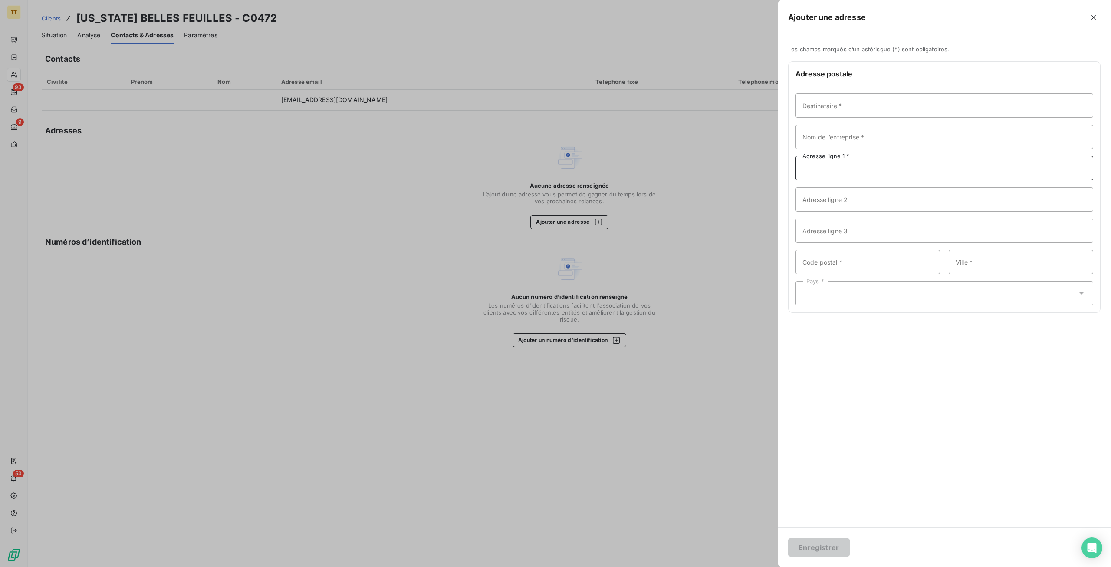
click at [863, 161] on input "Adresse ligne 1 *" at bounding box center [945, 168] width 298 height 24
paste input "28 RUE DES BELLES FEUILLES"
type input "28 RUE DES BELLES FEUILLES"
type input "75016"
type input "PARIS"
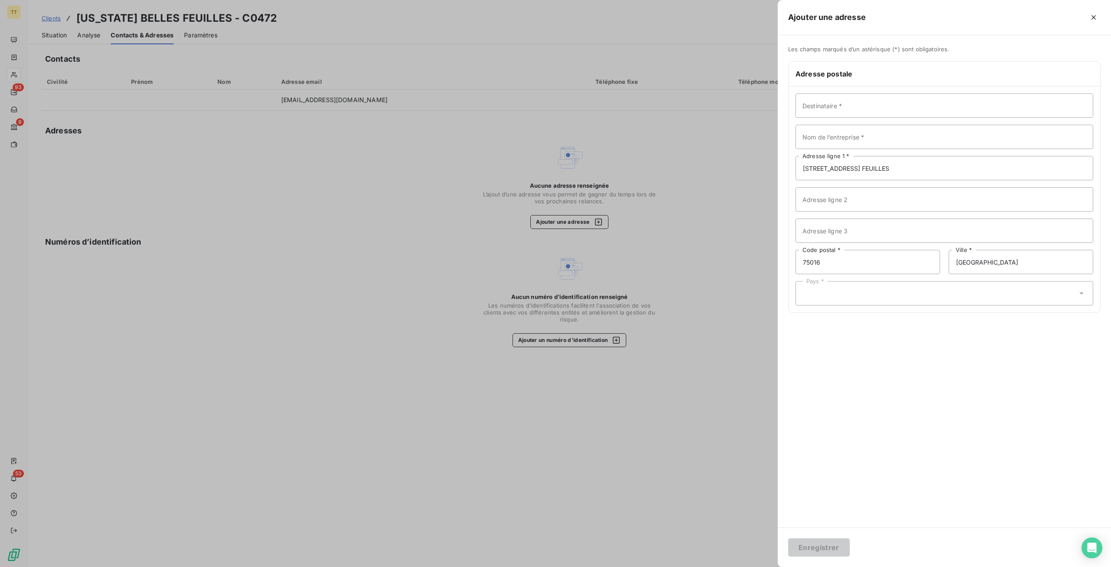
click at [849, 287] on div "Pays *" at bounding box center [945, 293] width 298 height 24
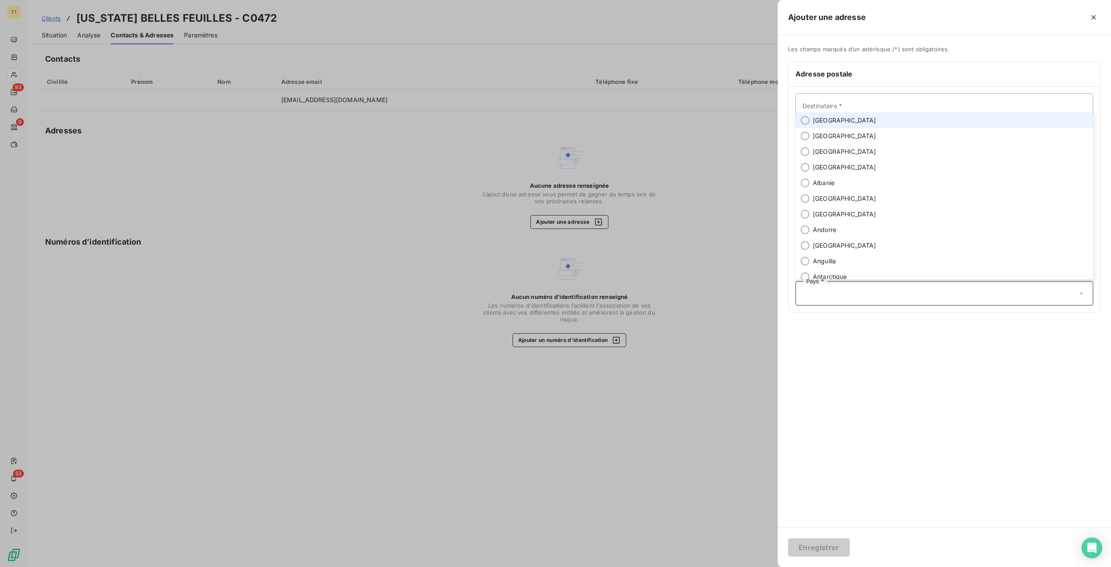
click at [822, 120] on span "France" at bounding box center [844, 120] width 63 height 9
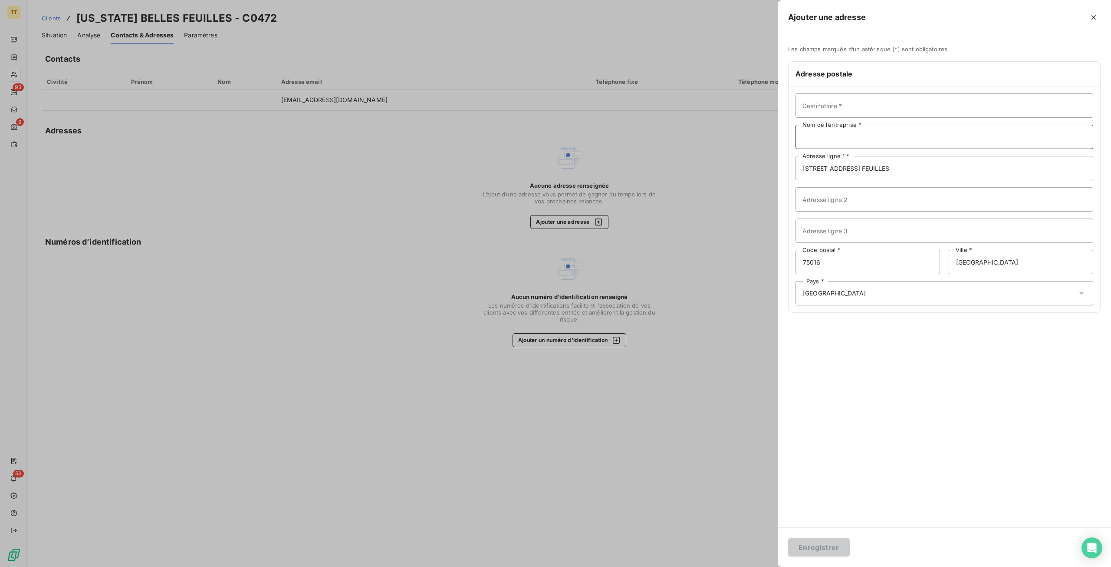
click at [853, 140] on input "Nom de l’entreprise *" at bounding box center [945, 137] width 298 height 24
type input "ALASKA BELLES FEUILLES"
click at [831, 551] on button "Enregistrer" at bounding box center [819, 547] width 62 height 18
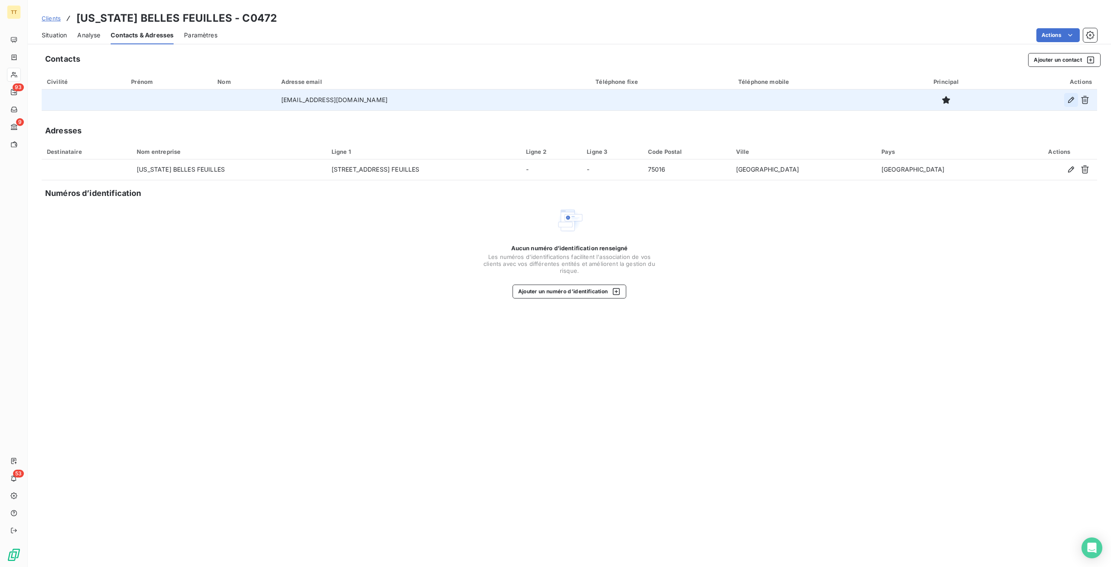
click at [1068, 97] on icon "button" at bounding box center [1071, 100] width 9 height 9
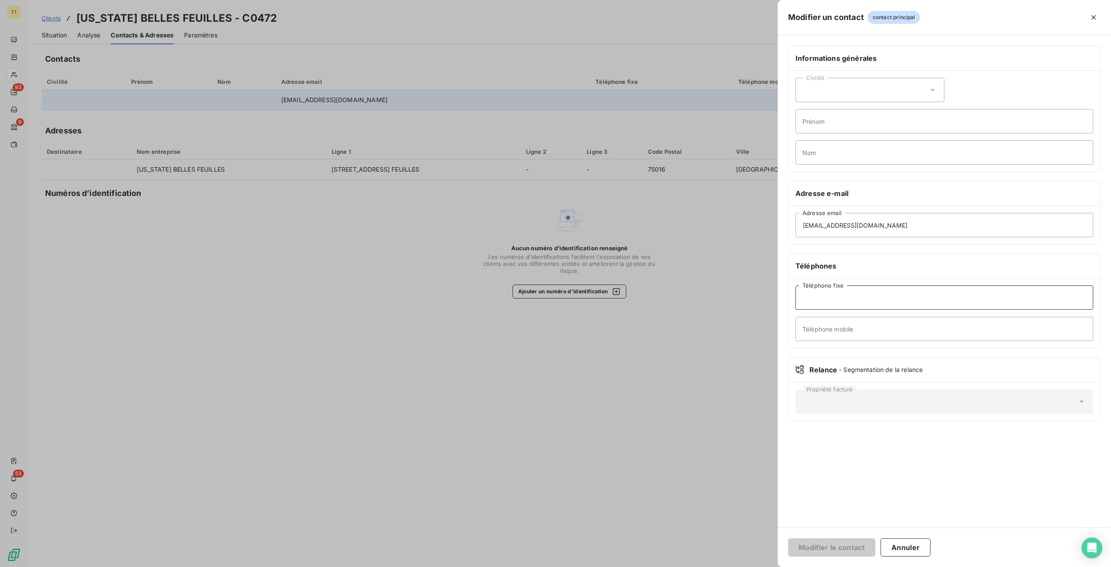
click at [824, 296] on input "Téléphone fixe" at bounding box center [945, 297] width 298 height 24
paste input ""0695660542 0601052792""
type input ""0695660542 0601052792""
drag, startPoint x: 888, startPoint y: 295, endPoint x: 766, endPoint y: 298, distance: 122.0
click at [766, 566] on div "Modifier un contact contact principal Informations générales Civilité Prénom No…" at bounding box center [555, 567] width 1111 height 0
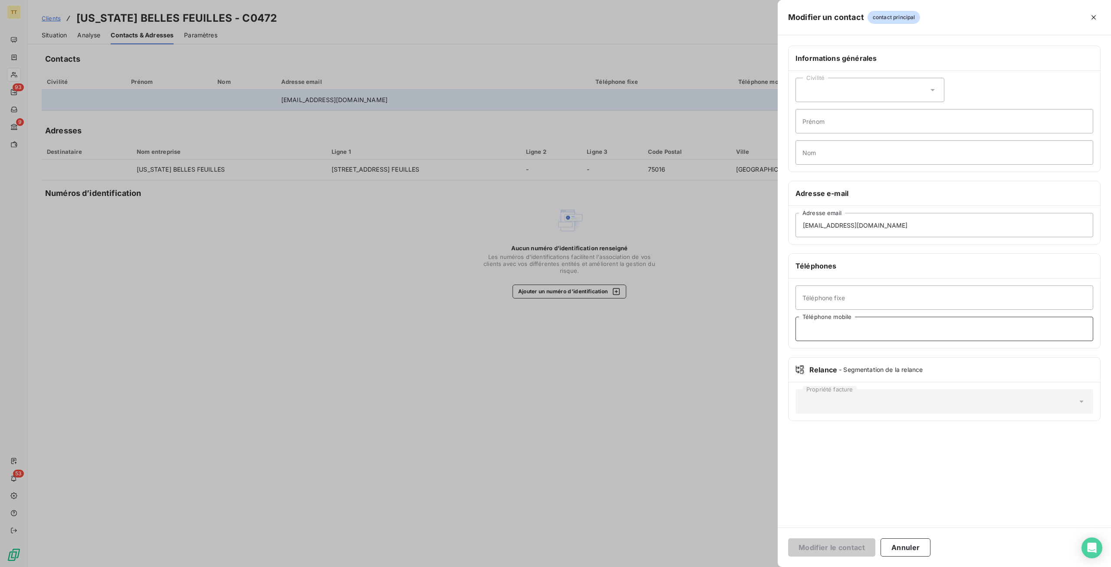
click at [872, 323] on input "Téléphone mobile" at bounding box center [945, 328] width 298 height 24
paste input ""0695660542 0601052792""
type input "0695660542 / 0601052792"
click at [788, 538] on button "Modifier le contact" at bounding box center [831, 547] width 87 height 18
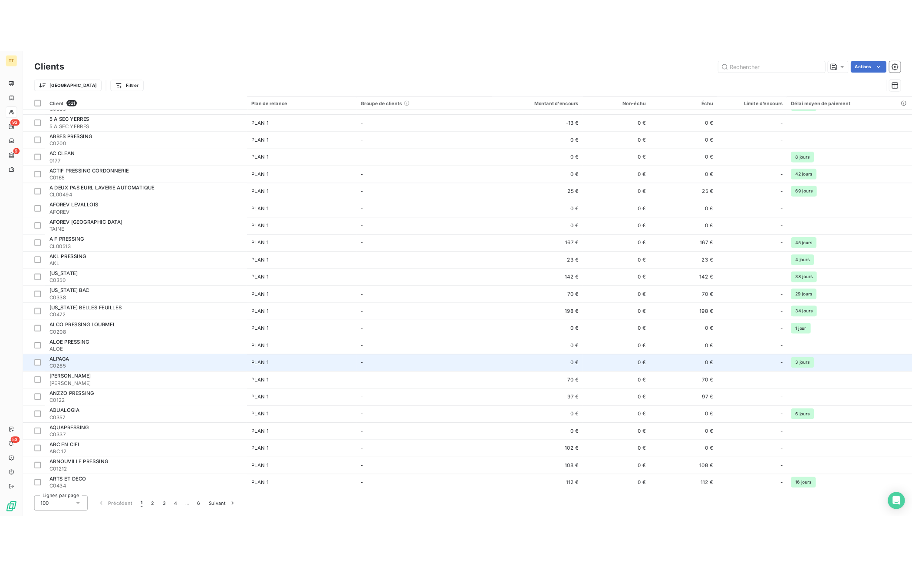
scroll to position [347, 0]
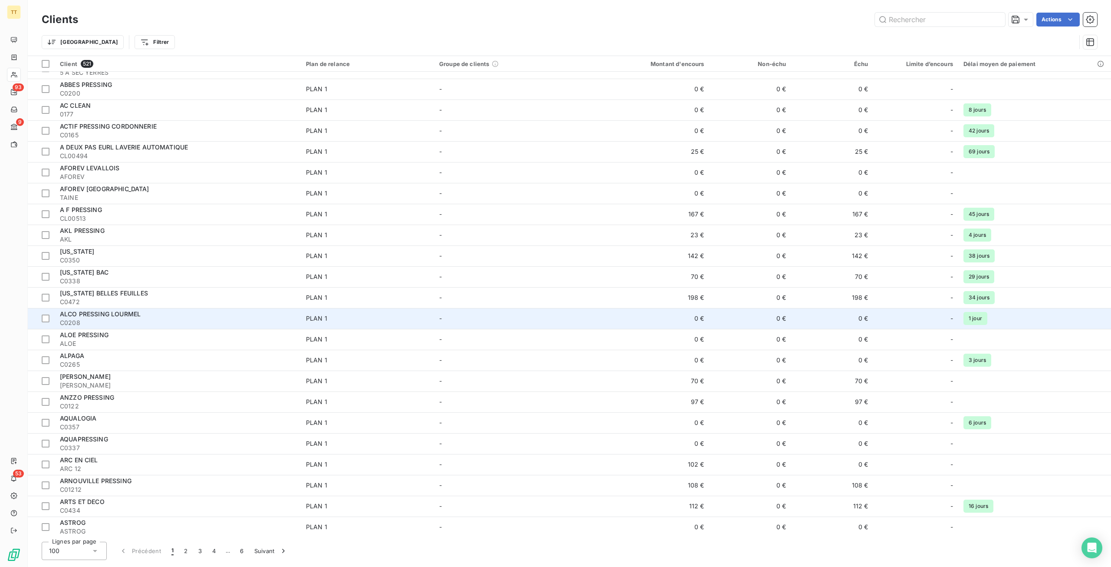
click at [185, 316] on div "ALCO PRESSING LOURMEL" at bounding box center [178, 314] width 236 height 9
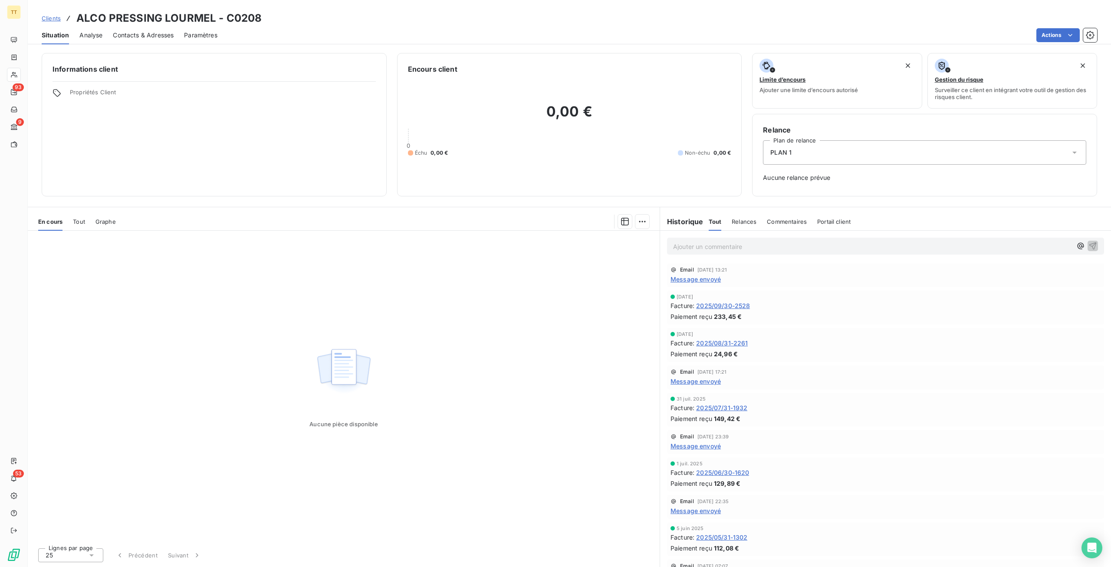
click at [745, 304] on span "2025/09/30-2528" at bounding box center [723, 305] width 54 height 9
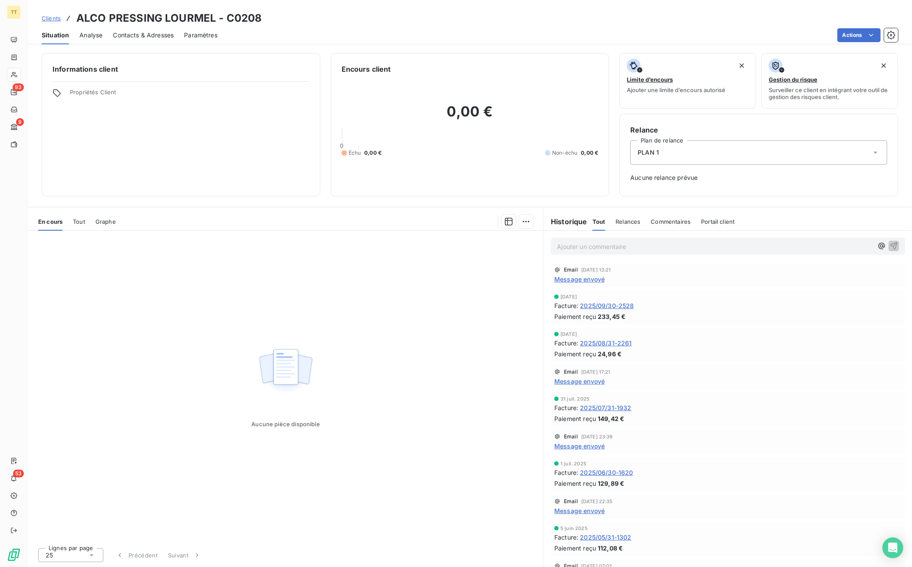
click at [161, 33] on span "Contacts & Adresses" at bounding box center [143, 35] width 61 height 9
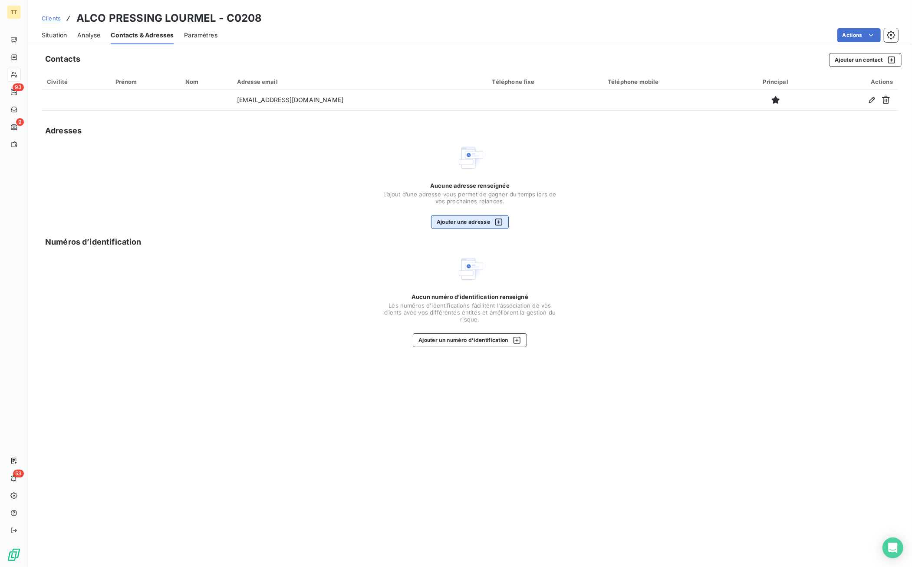
click at [476, 217] on button "Ajouter une adresse" at bounding box center [470, 222] width 78 height 14
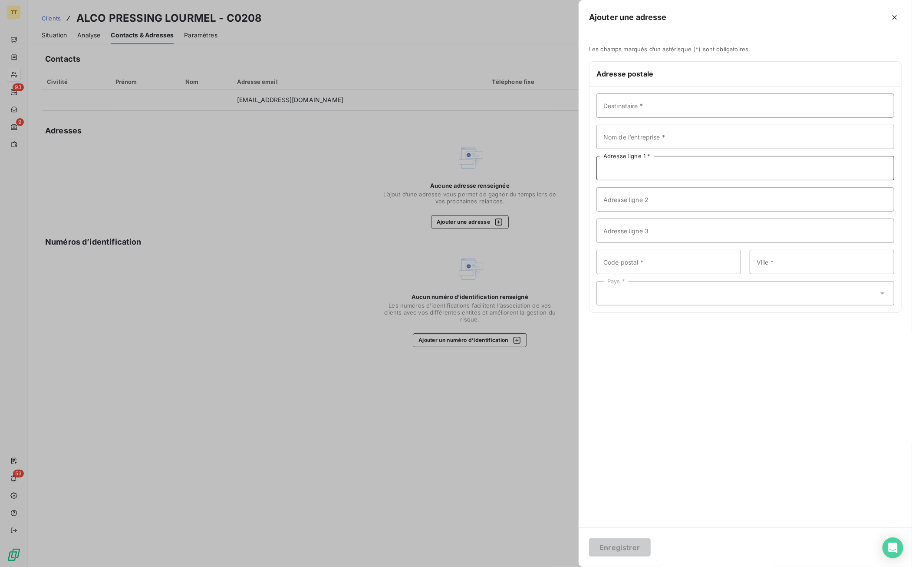
click at [649, 167] on input "Adresse ligne 1 *" at bounding box center [745, 168] width 298 height 24
paste input "11 RUE DE LOURMEL"
type input "11 RUE DE LOURMEL"
drag, startPoint x: 712, startPoint y: 258, endPoint x: 723, endPoint y: 258, distance: 10.9
click at [712, 258] on input "Code postal *" at bounding box center [668, 262] width 145 height 24
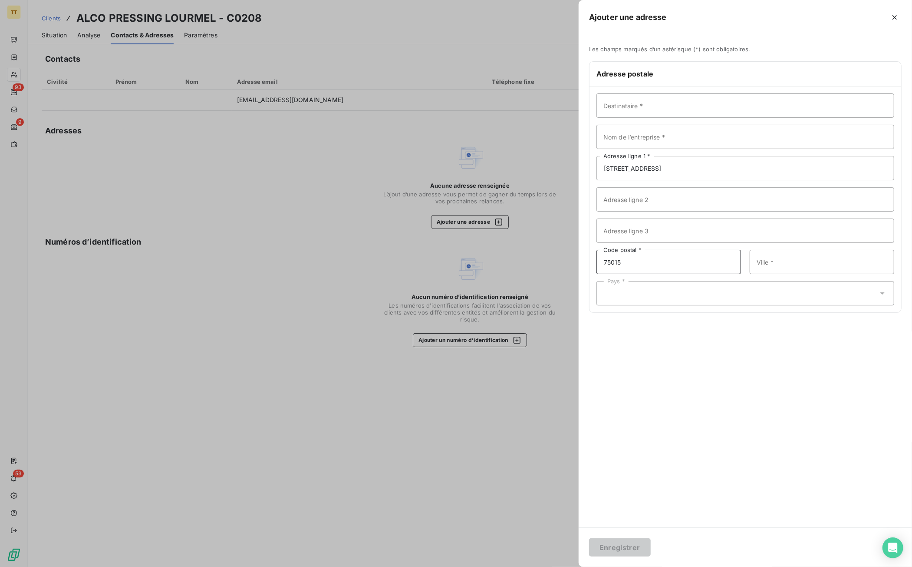
type input "75015"
type input "PARIS"
click at [748, 301] on div "Pays *" at bounding box center [745, 293] width 298 height 24
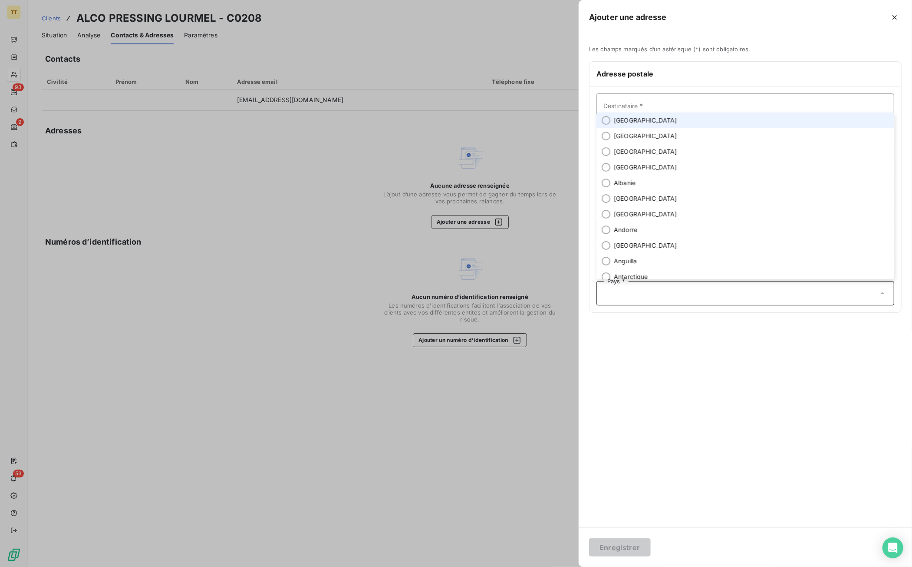
click at [748, 301] on div "Pays *" at bounding box center [745, 293] width 298 height 24
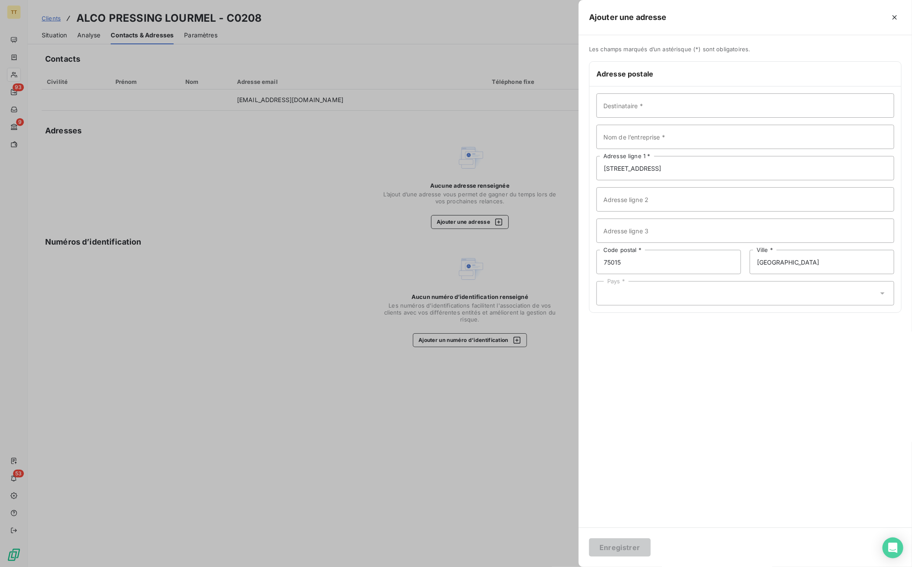
click at [729, 289] on div "Pays *" at bounding box center [745, 293] width 298 height 24
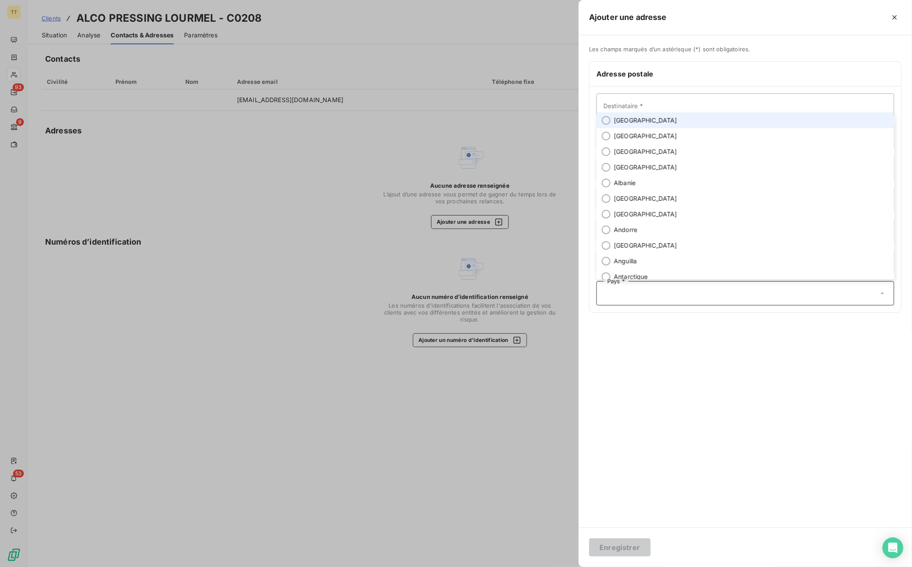
click at [682, 119] on li "France" at bounding box center [745, 120] width 298 height 16
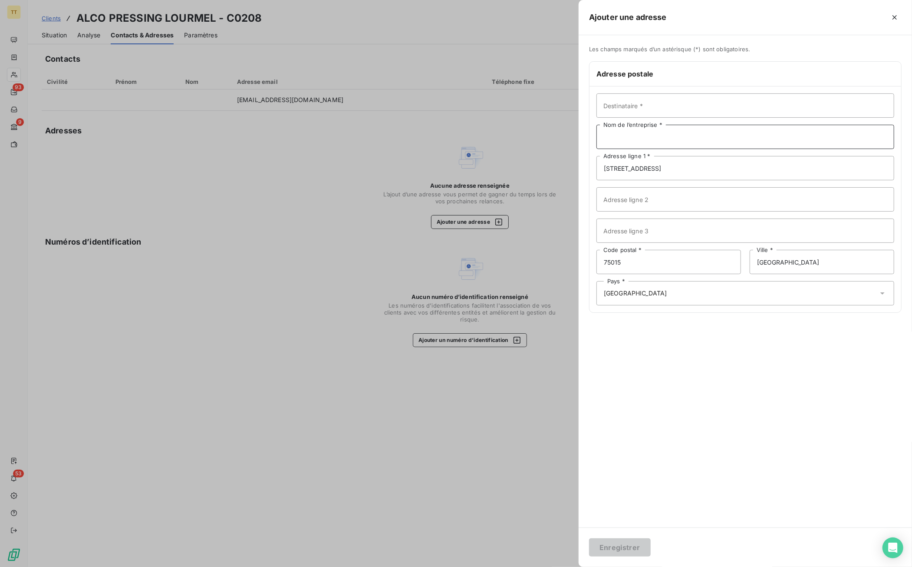
click at [633, 138] on input "Nom de l’entreprise *" at bounding box center [745, 137] width 298 height 24
type input "ALCO PRESSING"
click at [618, 550] on button "Enregistrer" at bounding box center [620, 547] width 62 height 18
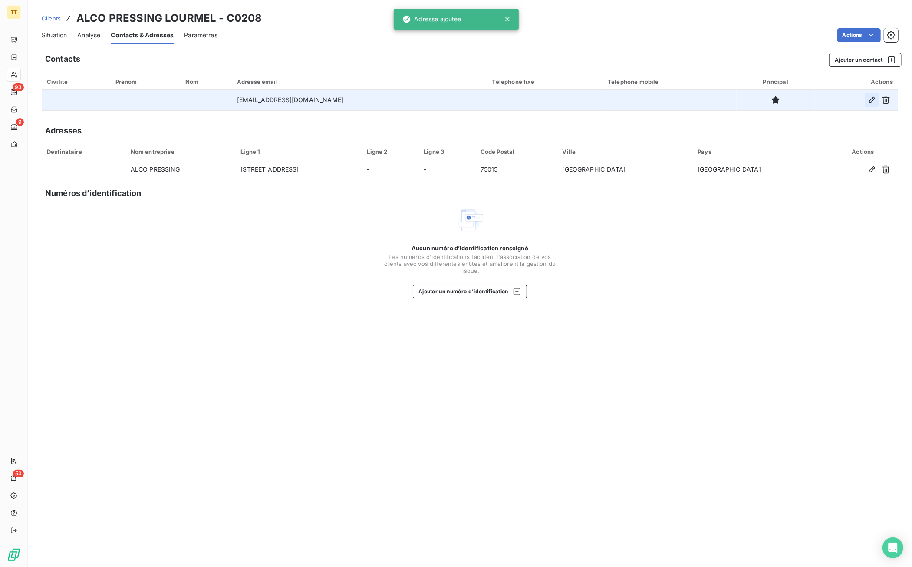
click at [870, 99] on icon "button" at bounding box center [872, 100] width 9 height 9
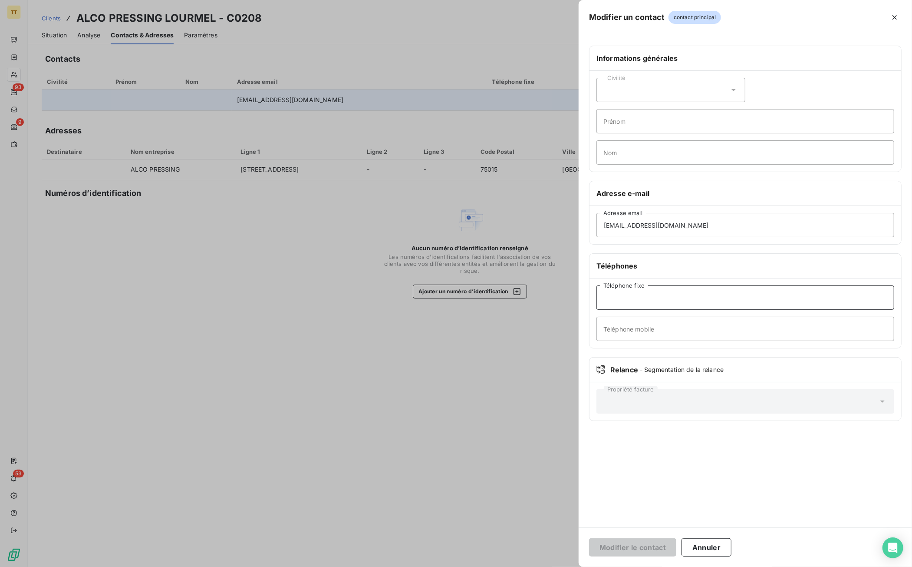
click at [664, 296] on input "Téléphone fixe" at bounding box center [745, 297] width 298 height 24
paste input "01 45 75 25 25"
type input "01 45 75 25 25"
click at [636, 548] on button "Modifier le contact" at bounding box center [632, 547] width 87 height 18
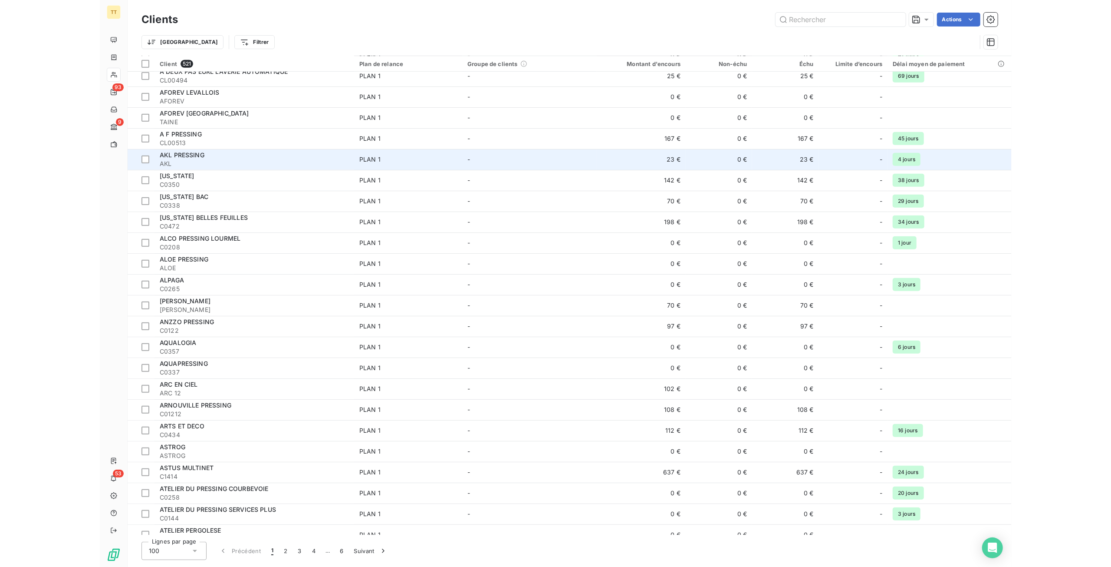
scroll to position [434, 0]
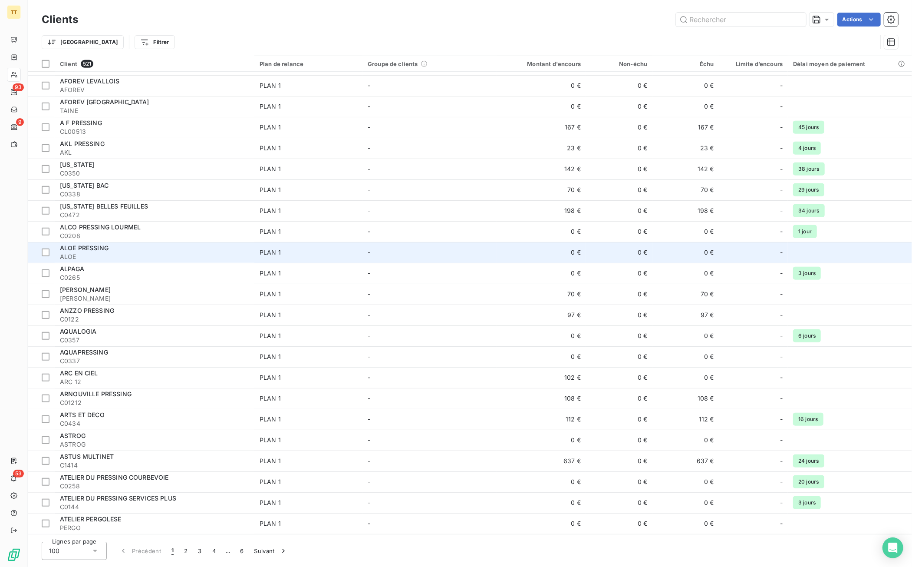
click at [146, 253] on span "ALOE" at bounding box center [154, 256] width 189 height 9
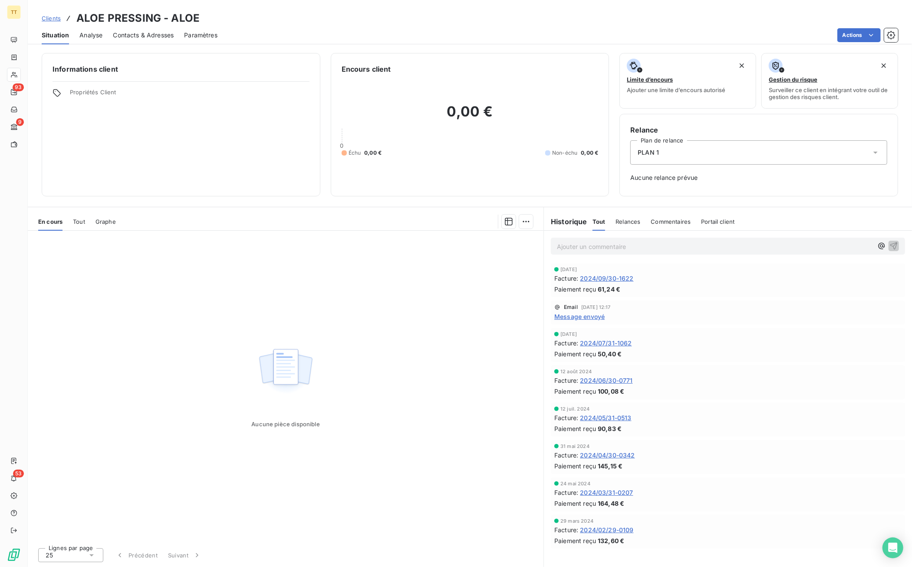
click at [625, 280] on span "2024/09/30-1622" at bounding box center [606, 277] width 53 height 9
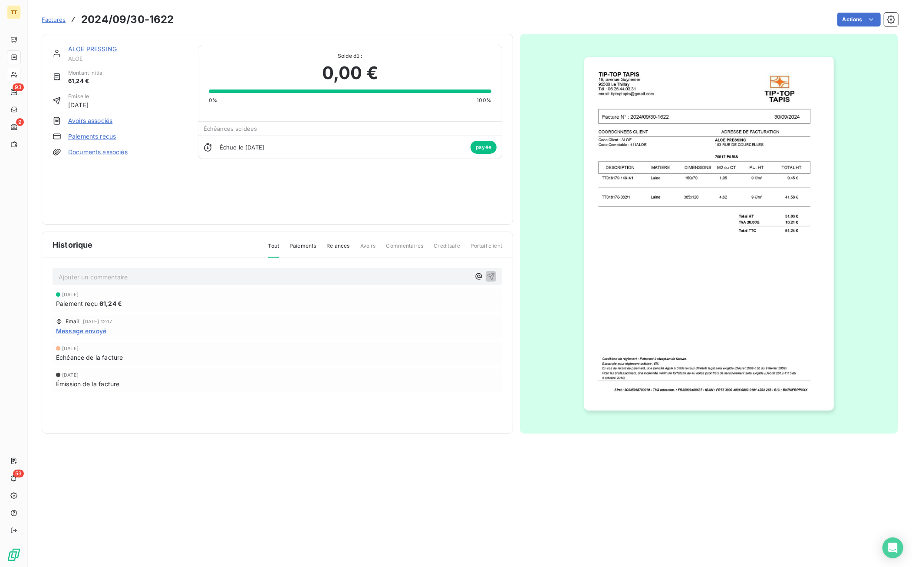
drag, startPoint x: 705, startPoint y: 180, endPoint x: 704, endPoint y: 174, distance: 6.6
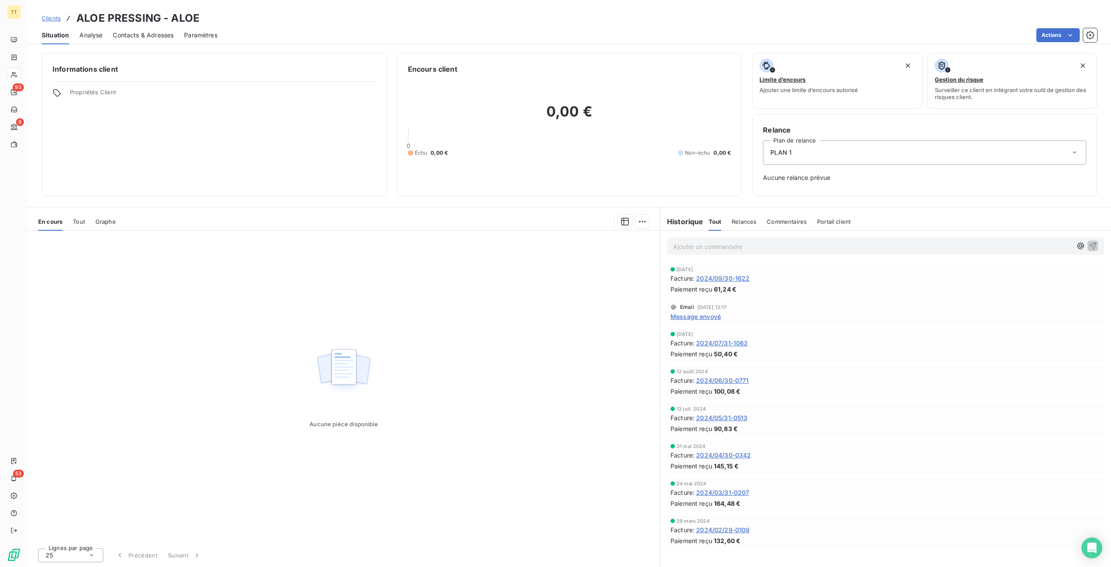
click at [145, 36] on span "Contacts & Adresses" at bounding box center [143, 35] width 61 height 9
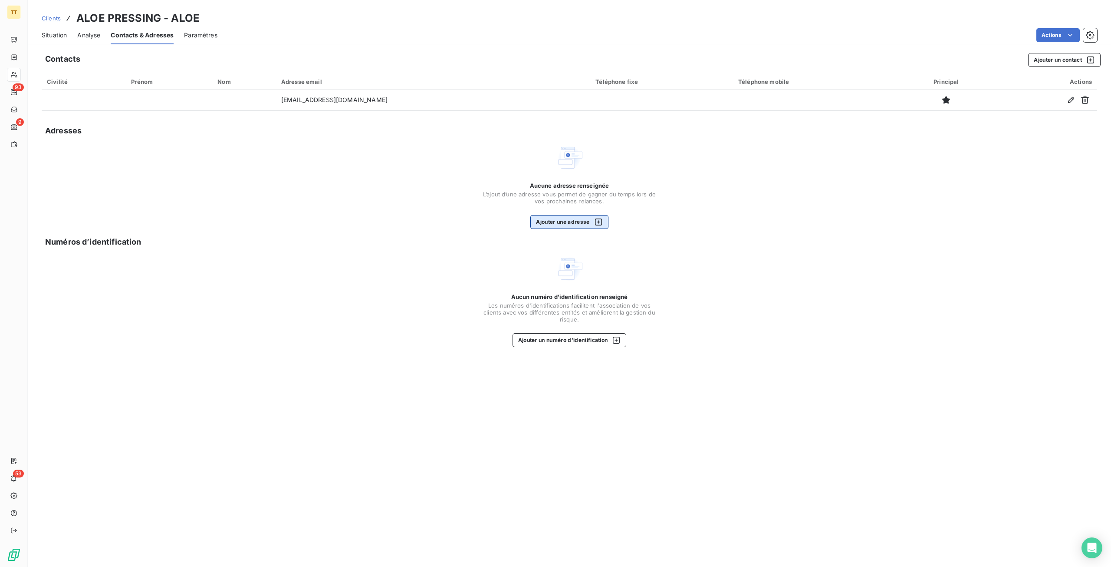
click at [601, 224] on icon "button" at bounding box center [598, 221] width 9 height 9
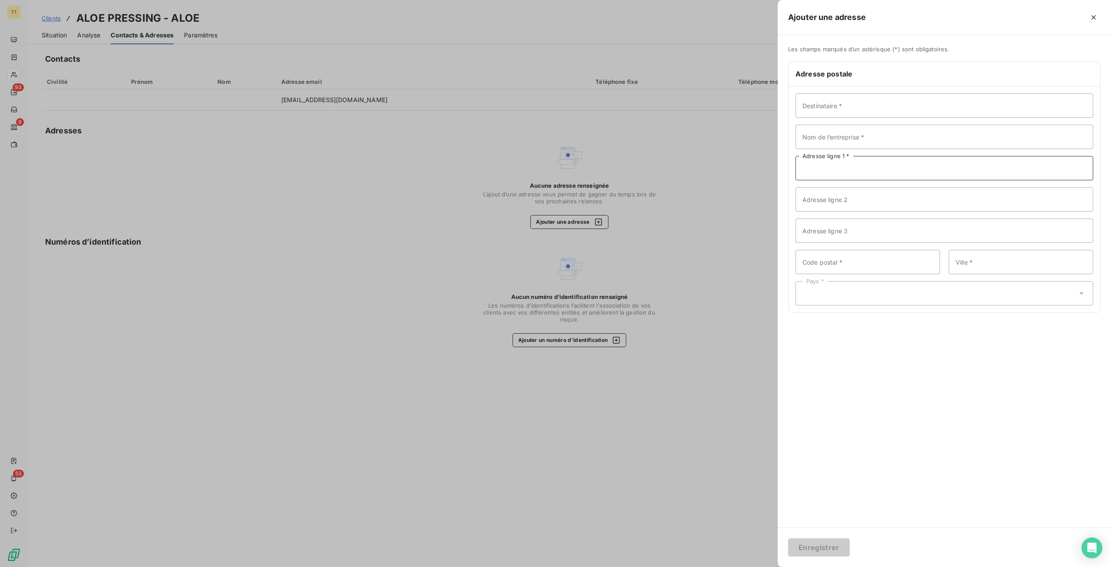
click at [853, 167] on input "Adresse ligne 1 *" at bounding box center [945, 168] width 298 height 24
type input "V"
paste input "183 RUE DE COURCELLES"
type input "183 RUE DE COURCELLES"
click at [860, 146] on input "Nom de l’entreprise *" at bounding box center [945, 137] width 298 height 24
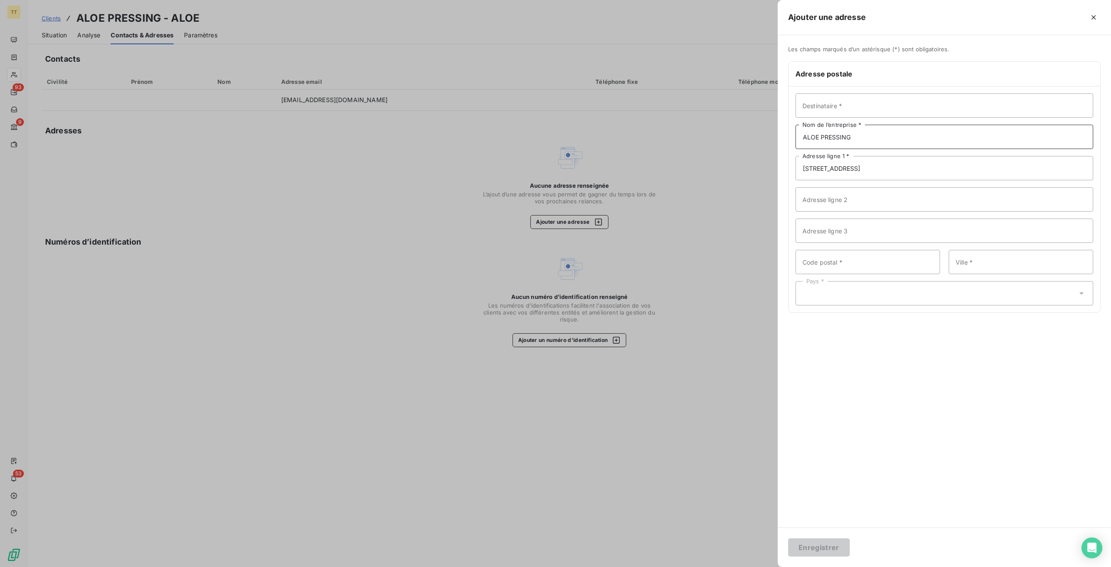
type input "ALOE PRESSING"
click at [864, 265] on input "Code postal *" at bounding box center [868, 262] width 145 height 24
type input "75017"
click at [1010, 257] on input "Ville *" at bounding box center [1021, 262] width 145 height 24
type input "PARIS"
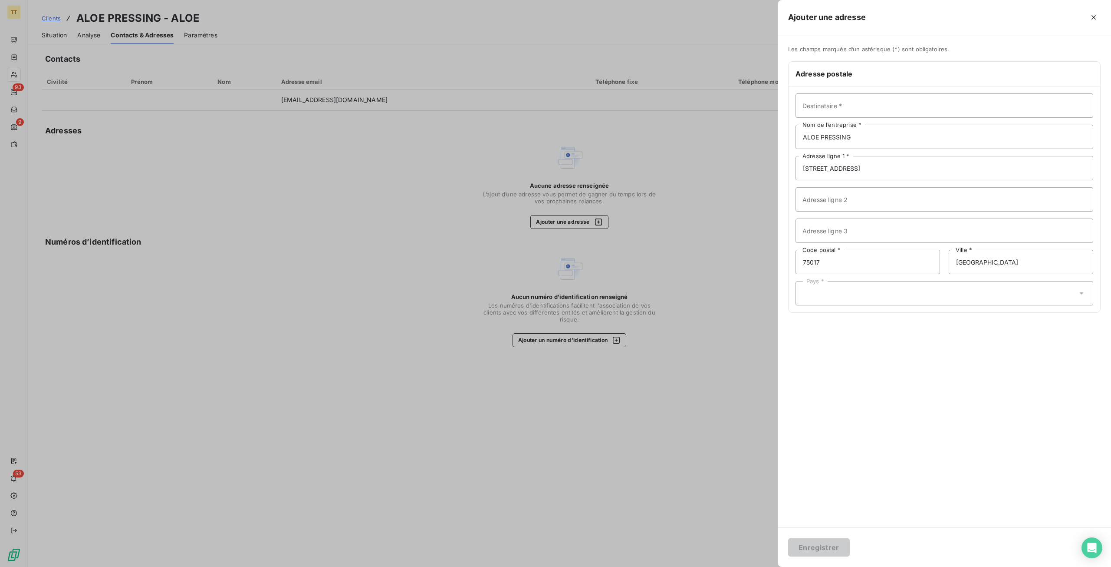
click at [899, 291] on div "Pays *" at bounding box center [945, 293] width 298 height 24
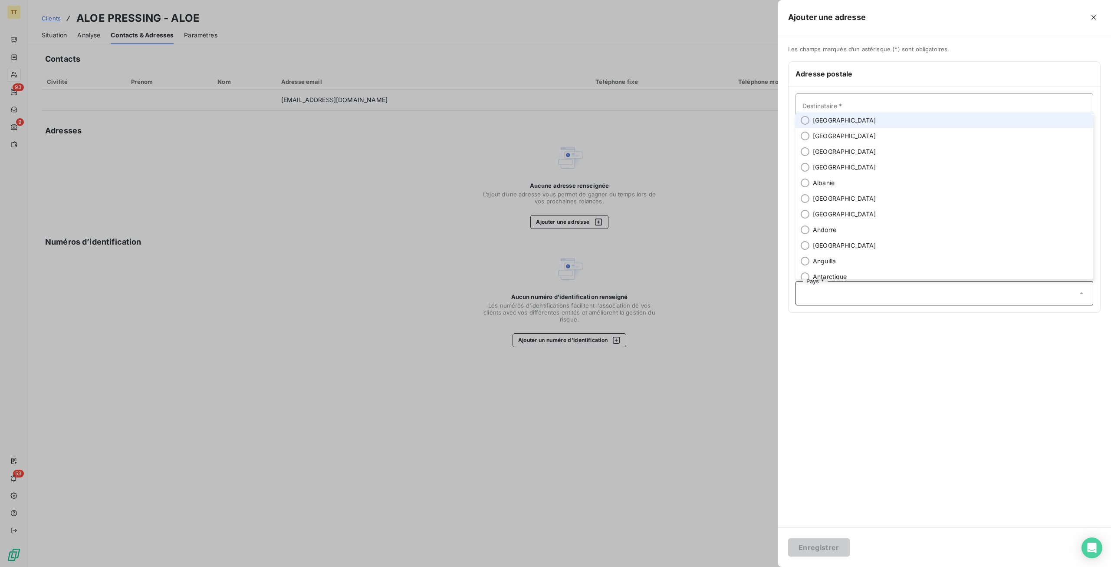
click at [966, 120] on li "France" at bounding box center [945, 120] width 298 height 16
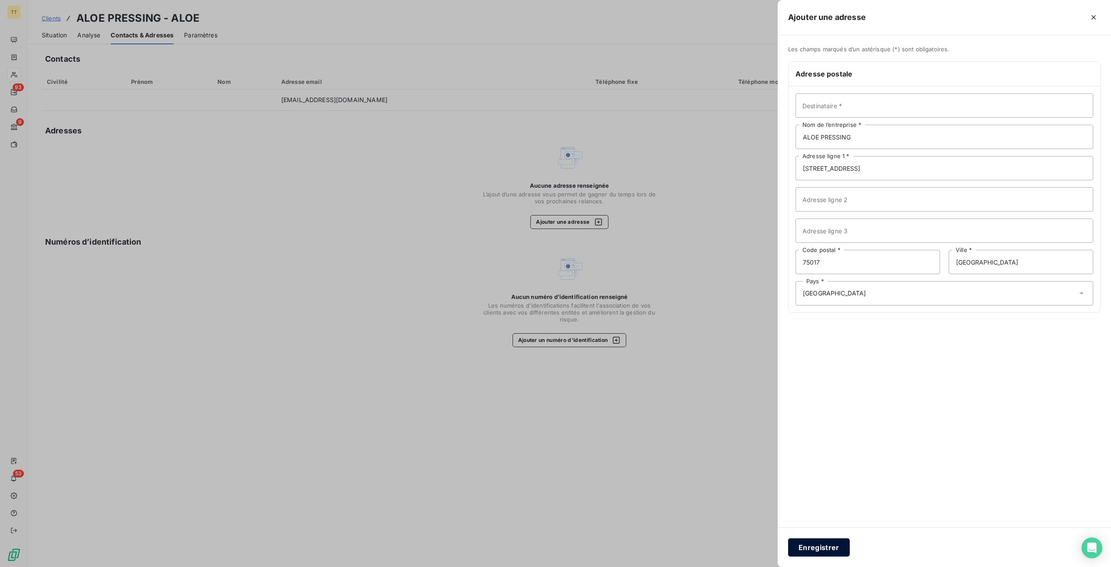
click at [832, 551] on button "Enregistrer" at bounding box center [819, 547] width 62 height 18
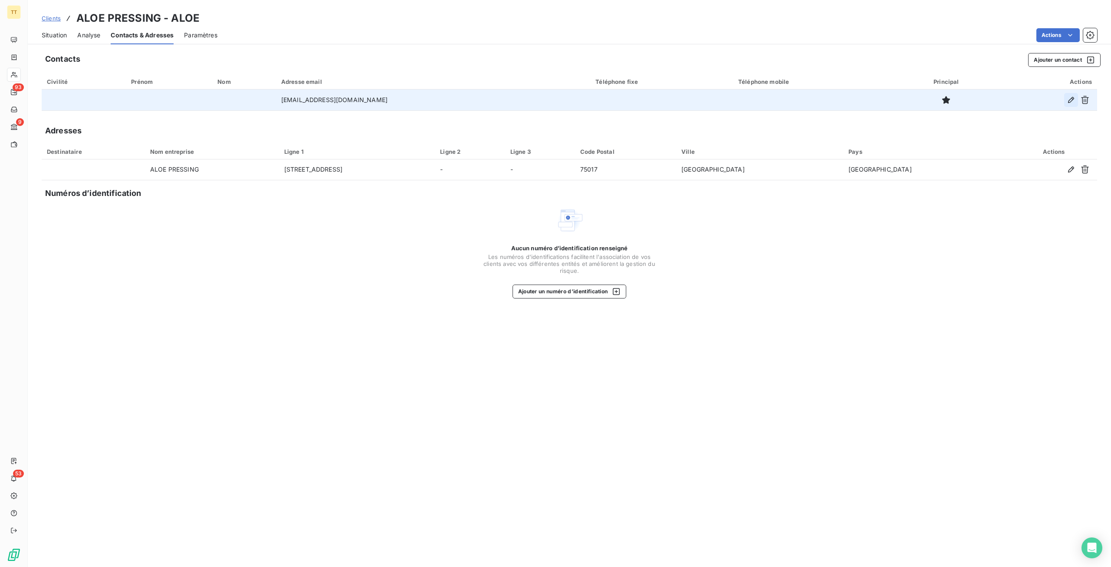
click at [1072, 97] on icon "button" at bounding box center [1071, 100] width 6 height 6
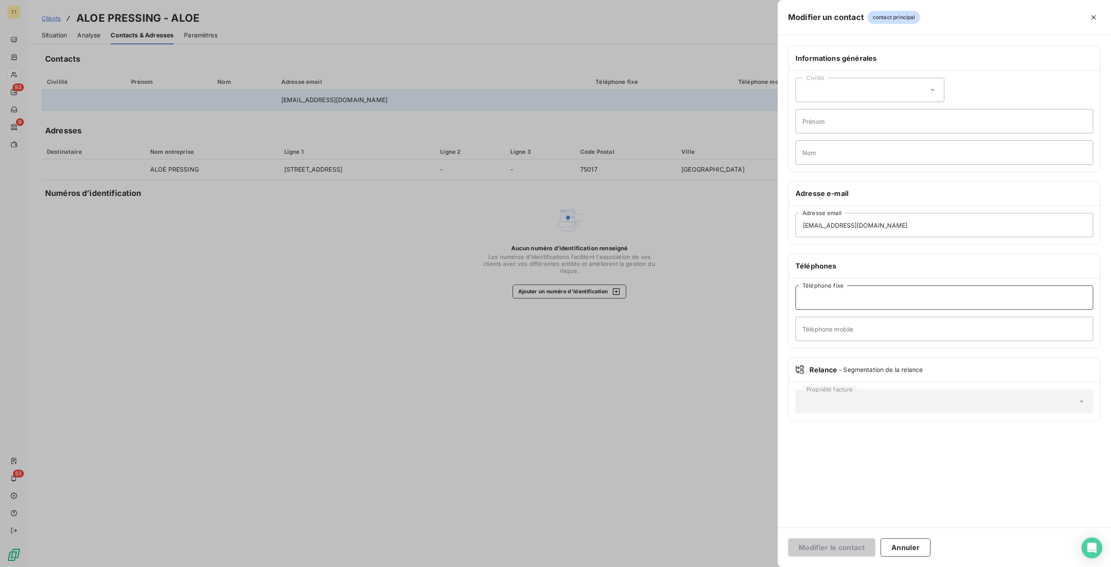
click at [829, 290] on input "Téléphone fixe" at bounding box center [945, 297] width 298 height 24
paste input "09 73 13 71 47"
type input "09 73 13 71 47"
click at [849, 553] on button "Modifier le contact" at bounding box center [831, 547] width 87 height 18
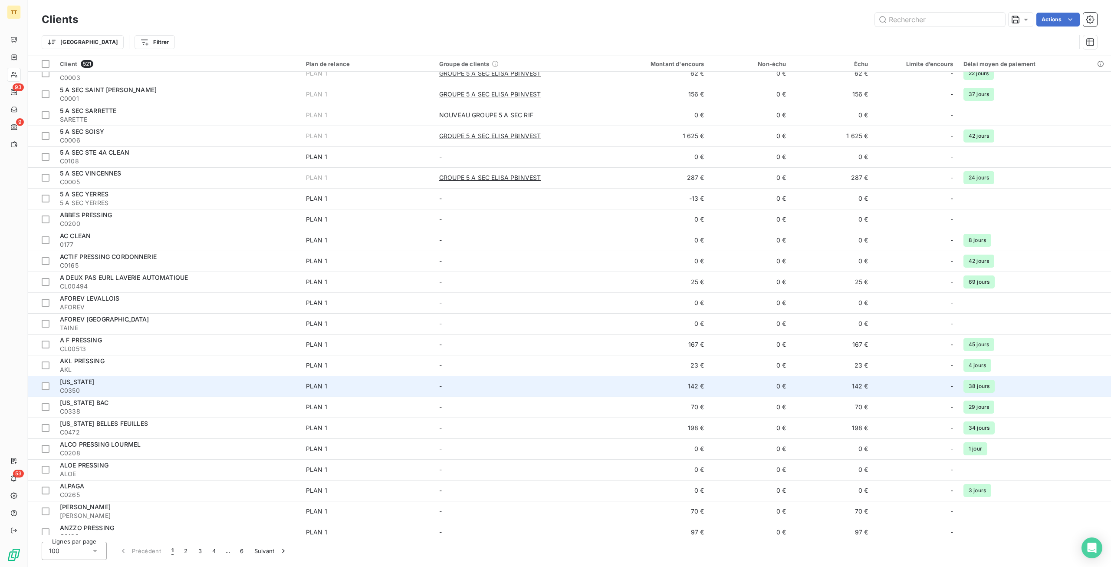
scroll to position [304, 0]
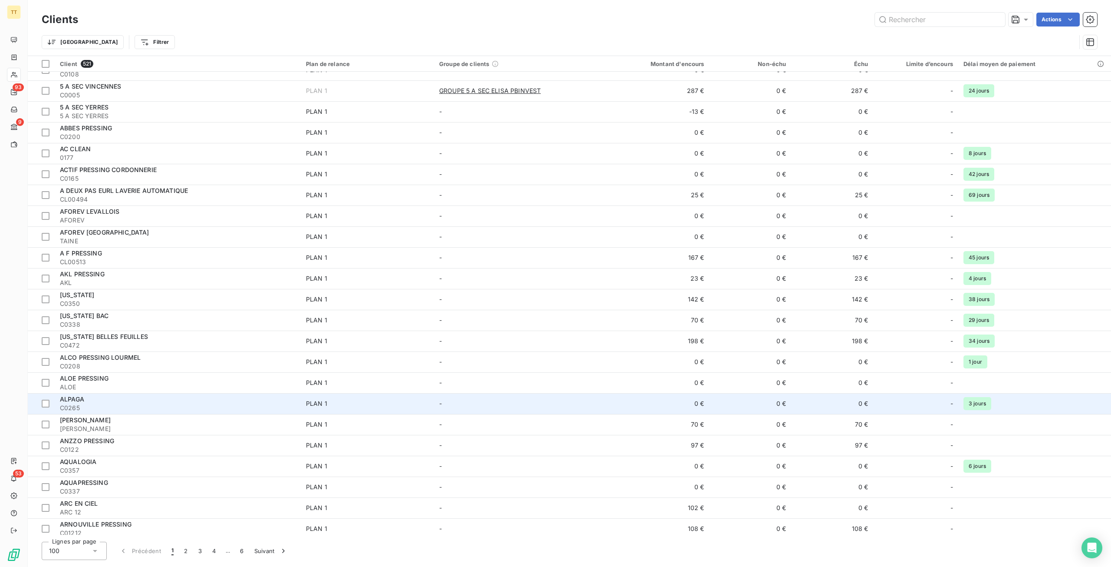
click at [176, 399] on div "ALPAGA" at bounding box center [178, 399] width 236 height 9
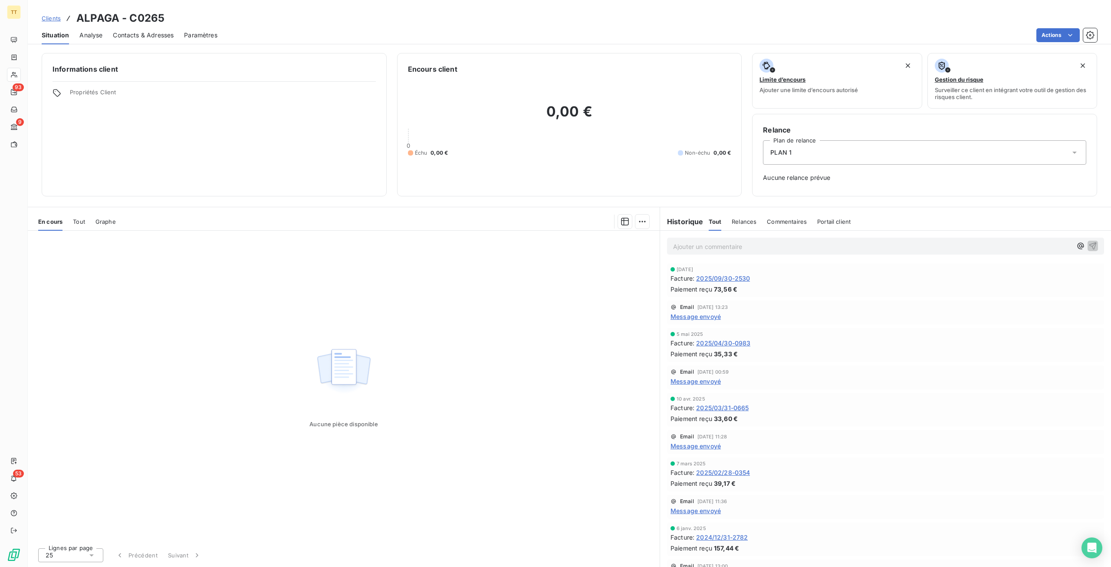
click at [725, 275] on span "2025/09/30-2530" at bounding box center [723, 277] width 54 height 9
click at [156, 37] on span "Contacts & Adresses" at bounding box center [143, 35] width 61 height 9
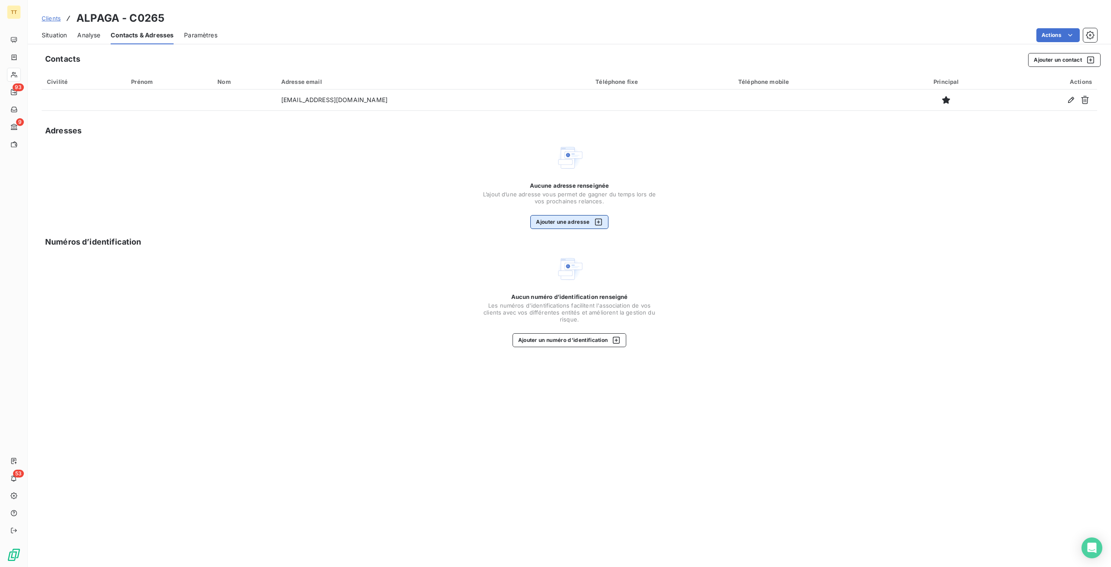
click at [575, 221] on button "Ajouter une adresse" at bounding box center [569, 222] width 78 height 14
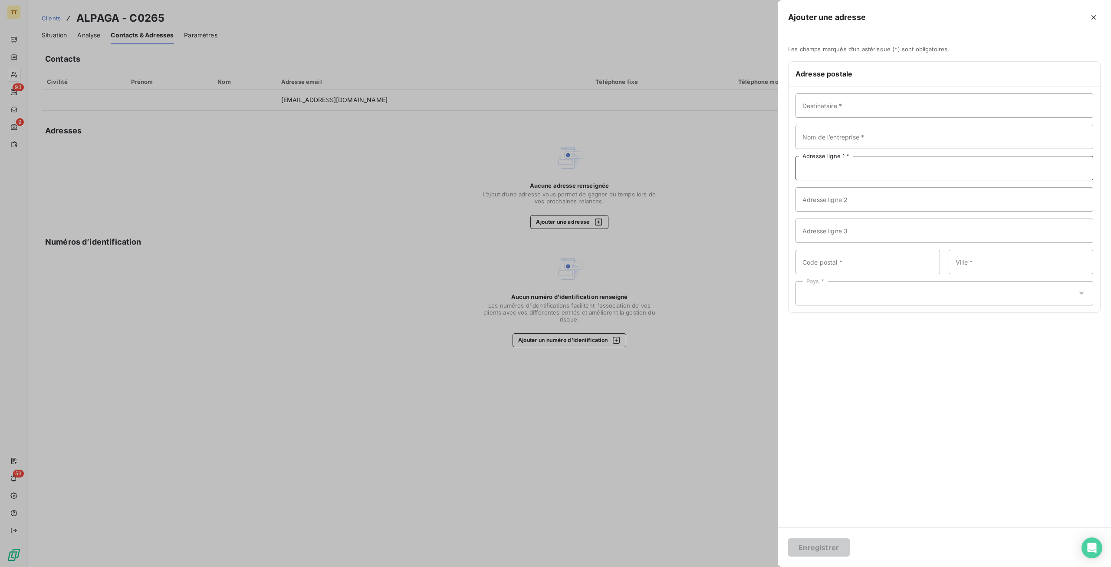
click at [860, 161] on input "Adresse ligne 1 *" at bounding box center [945, 168] width 298 height 24
paste input "28 RUE DARMAILLE"
click at [831, 169] on input "28 RUE DARMAILLE" at bounding box center [945, 168] width 298 height 24
type input "28 RUE D'ARMAILLE"
click at [879, 265] on input "Code postal *" at bounding box center [868, 262] width 145 height 24
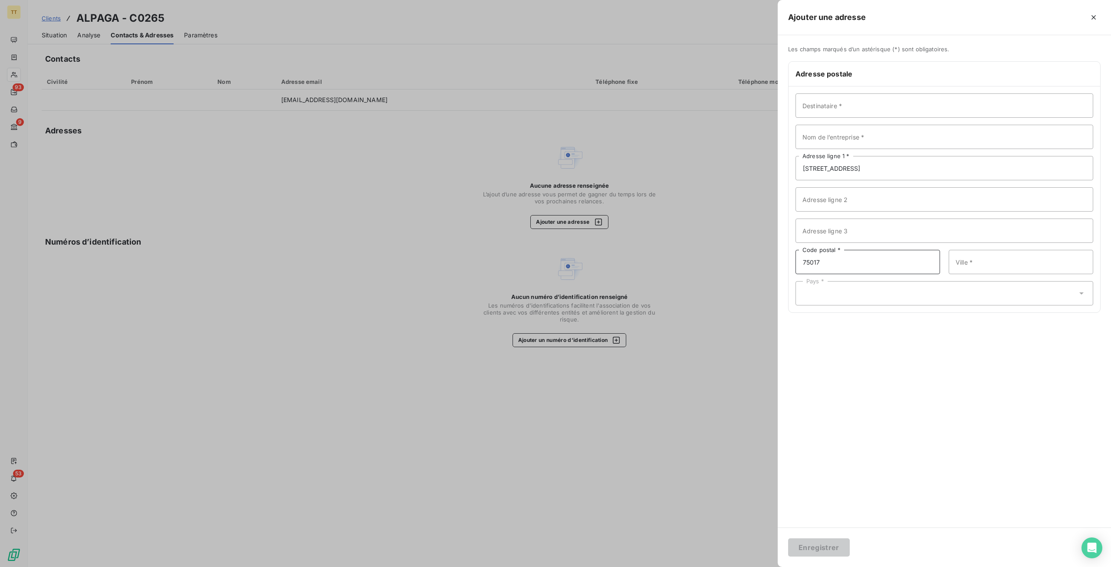
type input "75017"
type input "PARIS"
click at [858, 135] on input "Nom de l’entreprise *" at bounding box center [945, 137] width 298 height 24
type input "ALPAGA"
drag, startPoint x: 837, startPoint y: 287, endPoint x: 833, endPoint y: 280, distance: 7.6
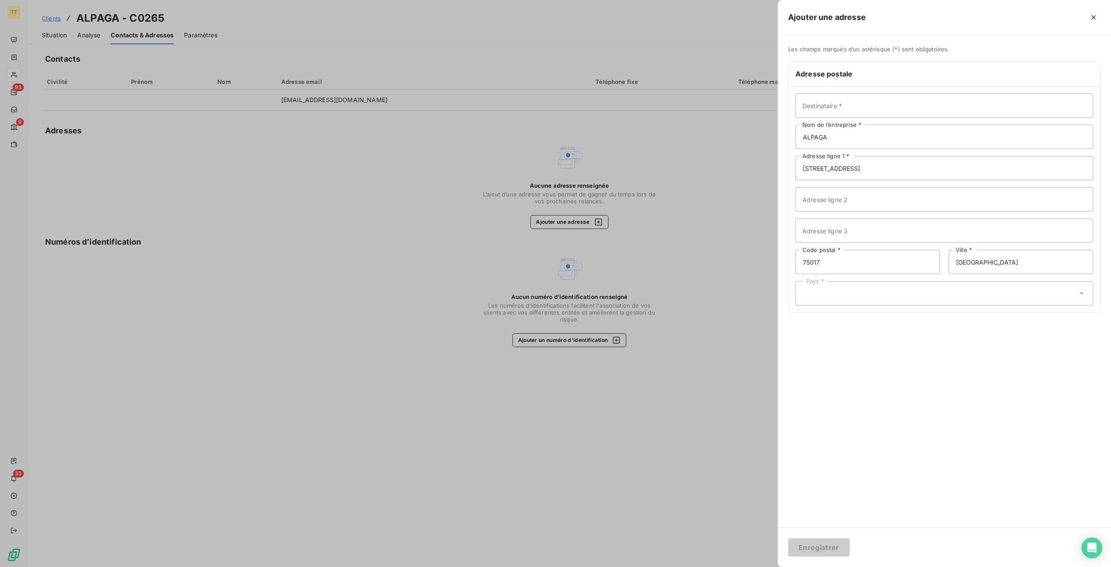
click at [837, 287] on div "Pays *" at bounding box center [945, 293] width 298 height 24
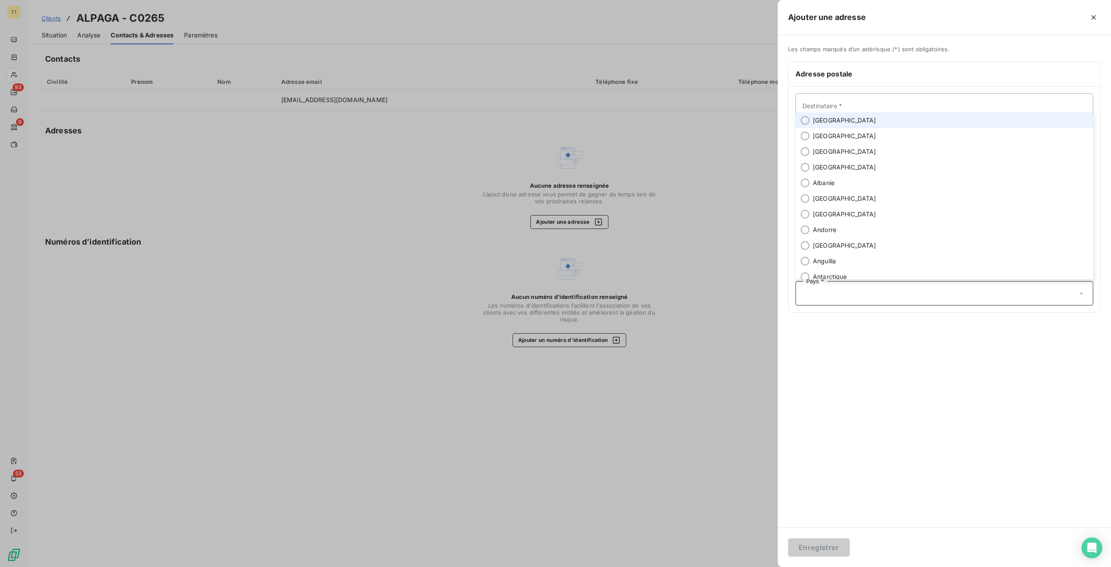
drag, startPoint x: 847, startPoint y: 120, endPoint x: 849, endPoint y: 126, distance: 6.3
click at [847, 120] on li "France" at bounding box center [945, 120] width 298 height 16
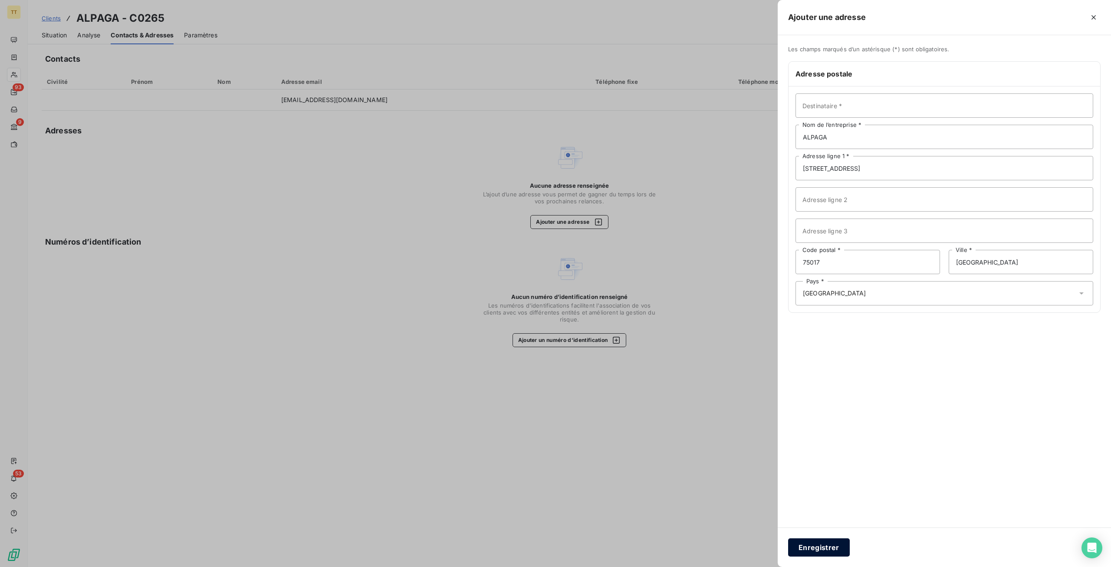
click at [838, 543] on button "Enregistrer" at bounding box center [819, 547] width 62 height 18
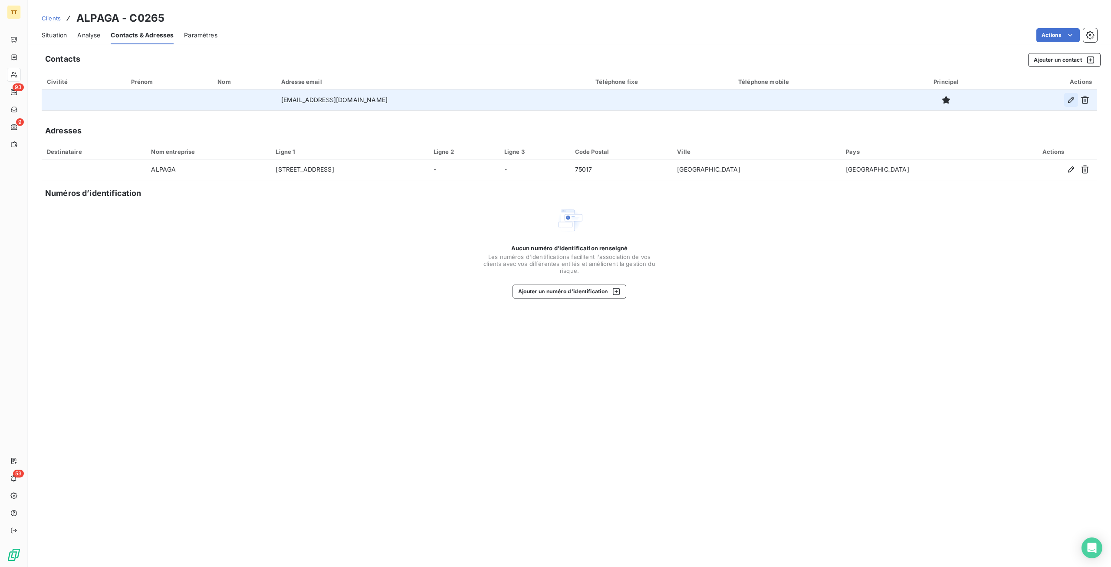
click at [1067, 102] on button "button" at bounding box center [1071, 100] width 14 height 14
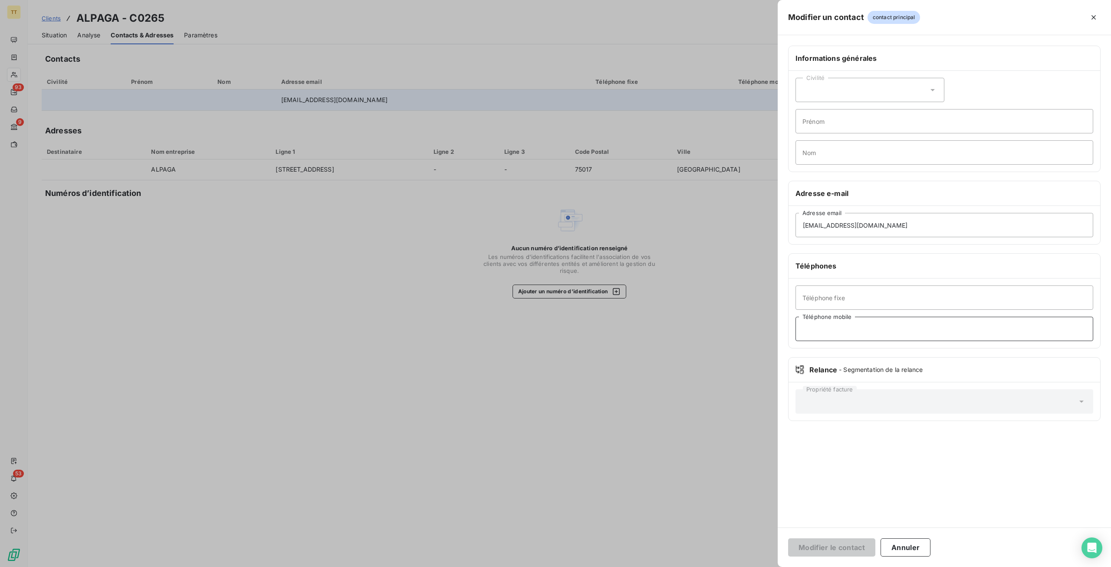
click at [840, 326] on input "Téléphone mobile" at bounding box center [945, 328] width 298 height 24
paste input "06 33 91 95 12"
type input "06 33 91 95 12"
click at [849, 547] on button "Modifier le contact" at bounding box center [831, 547] width 87 height 18
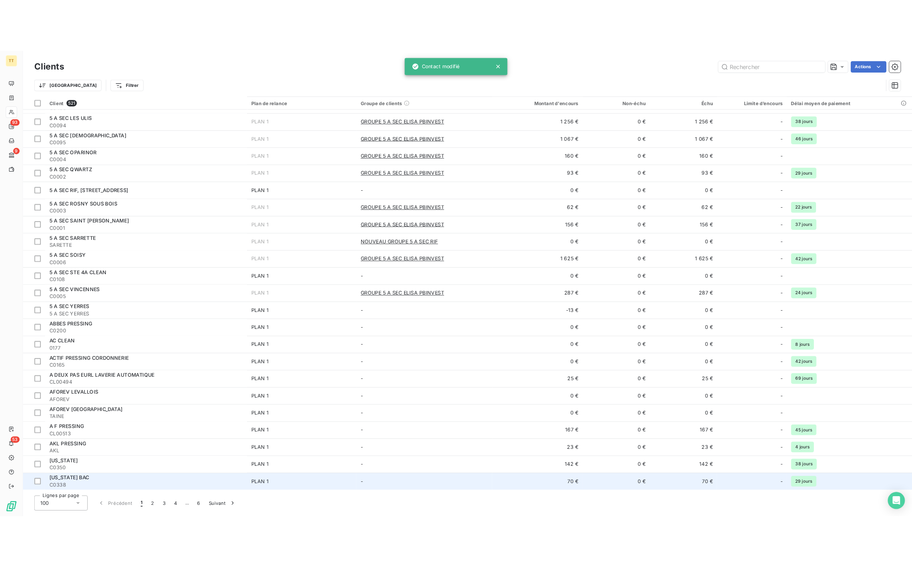
scroll to position [260, 0]
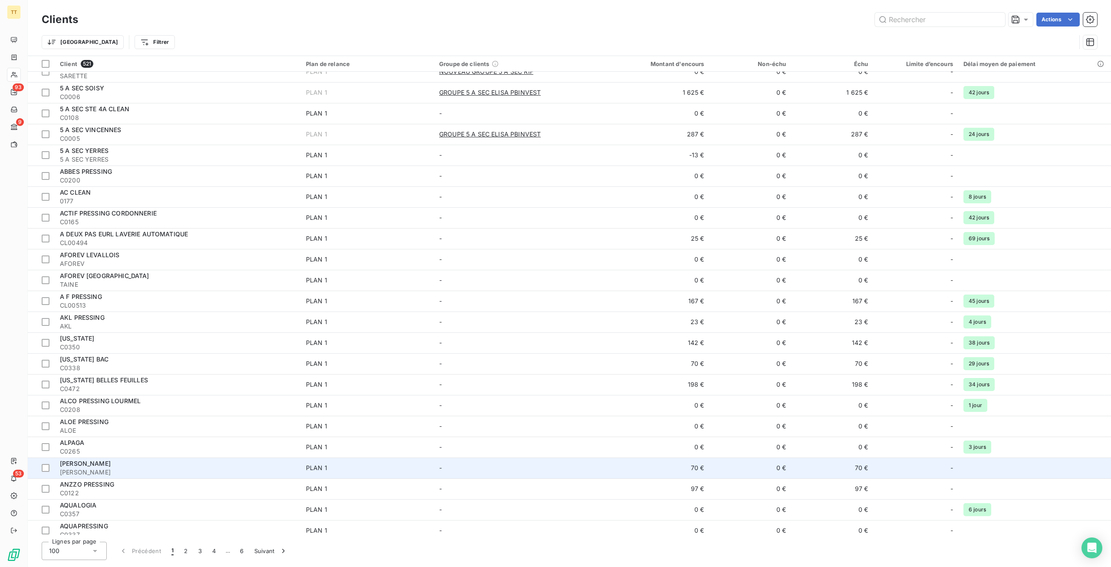
click at [127, 464] on div "ANNA PRESSING" at bounding box center [178, 463] width 236 height 9
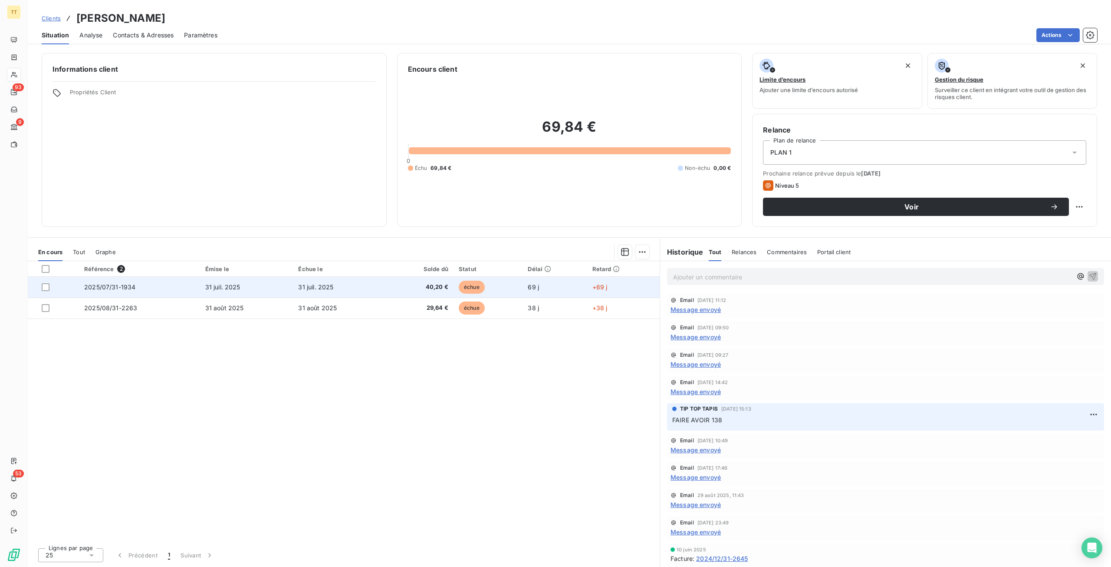
click at [418, 288] on span "40,20 €" at bounding box center [420, 287] width 57 height 9
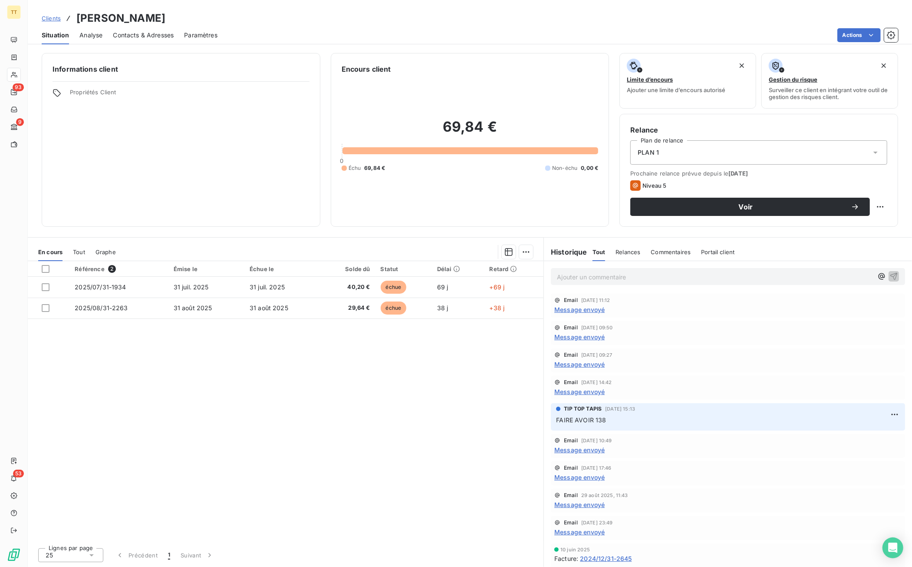
click at [151, 40] on div "Contacts & Adresses" at bounding box center [143, 35] width 61 height 18
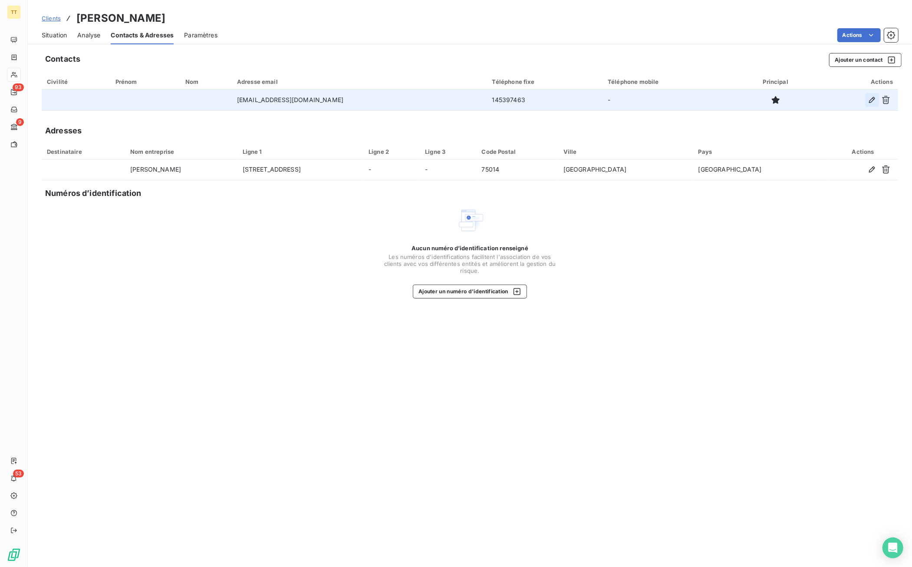
click at [870, 100] on icon "button" at bounding box center [872, 100] width 6 height 6
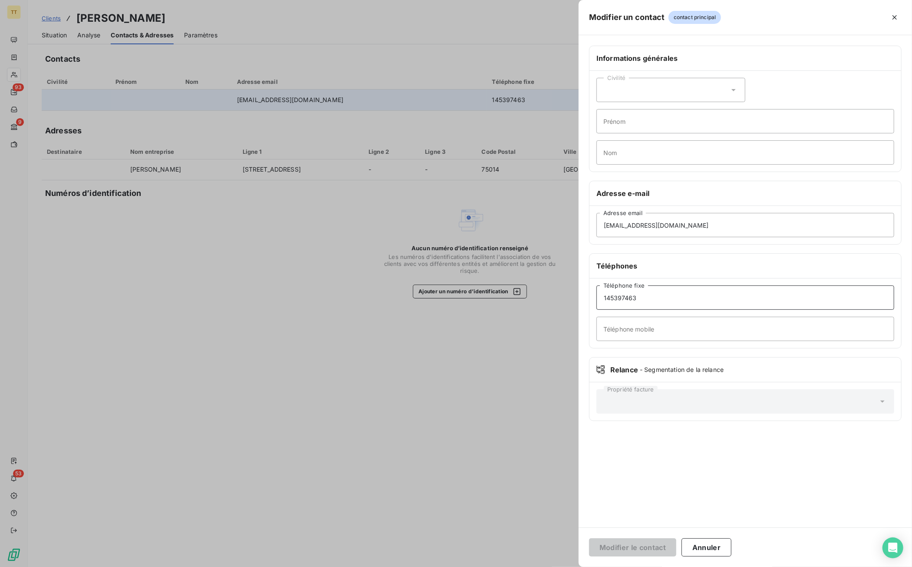
drag, startPoint x: 603, startPoint y: 296, endPoint x: 609, endPoint y: 296, distance: 5.6
click at [603, 296] on input "145397463" at bounding box center [745, 297] width 298 height 24
type input "0145397463"
click at [652, 545] on button "Modifier le contact" at bounding box center [632, 547] width 87 height 18
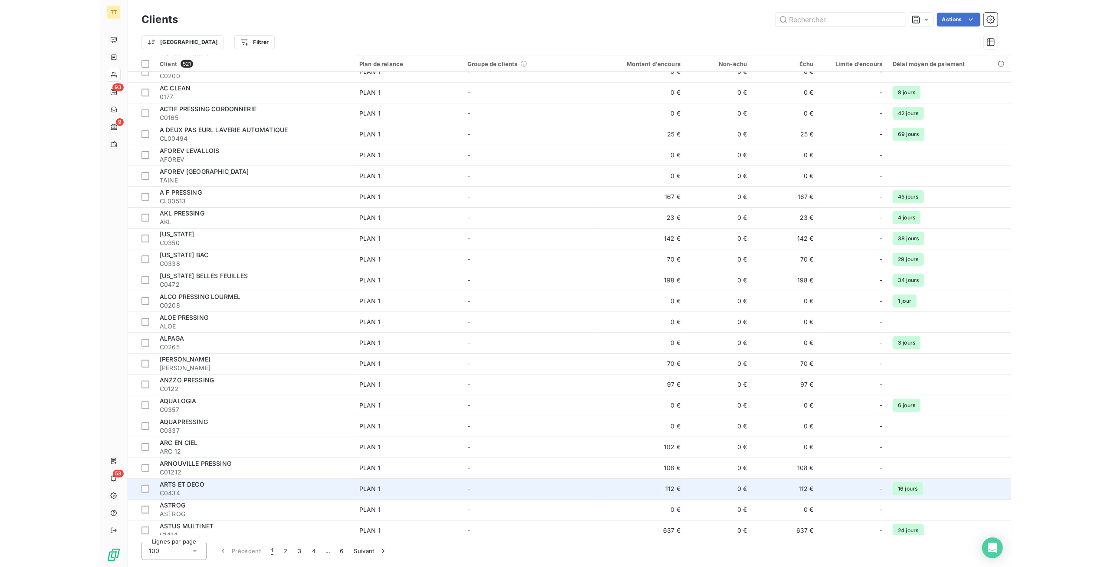
scroll to position [478, 0]
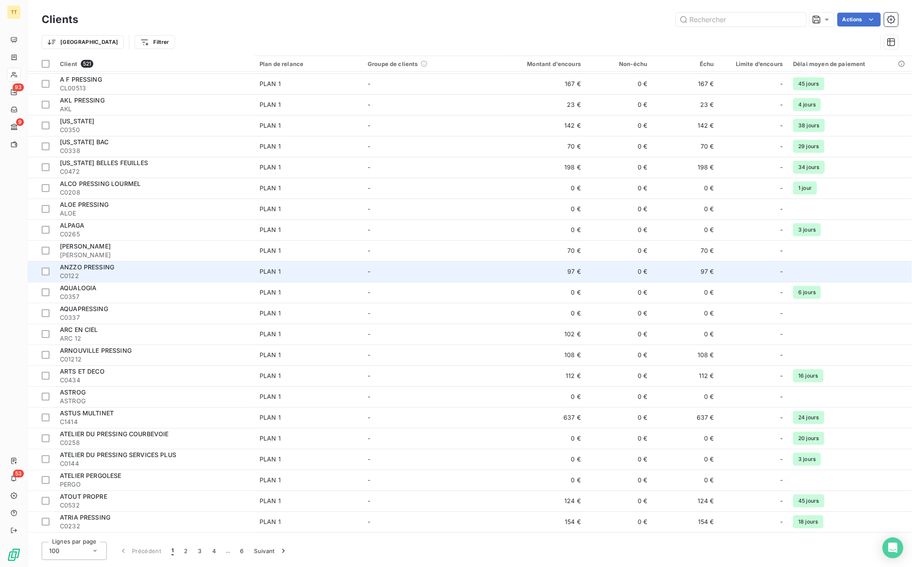
click at [172, 268] on div "ANZZO PRESSING" at bounding box center [154, 267] width 189 height 9
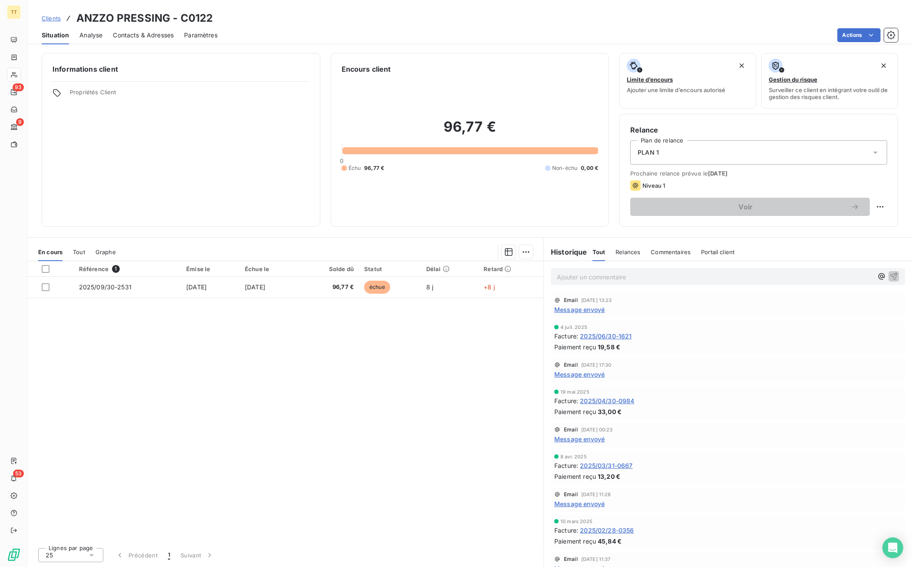
click at [148, 35] on span "Contacts & Adresses" at bounding box center [143, 35] width 61 height 9
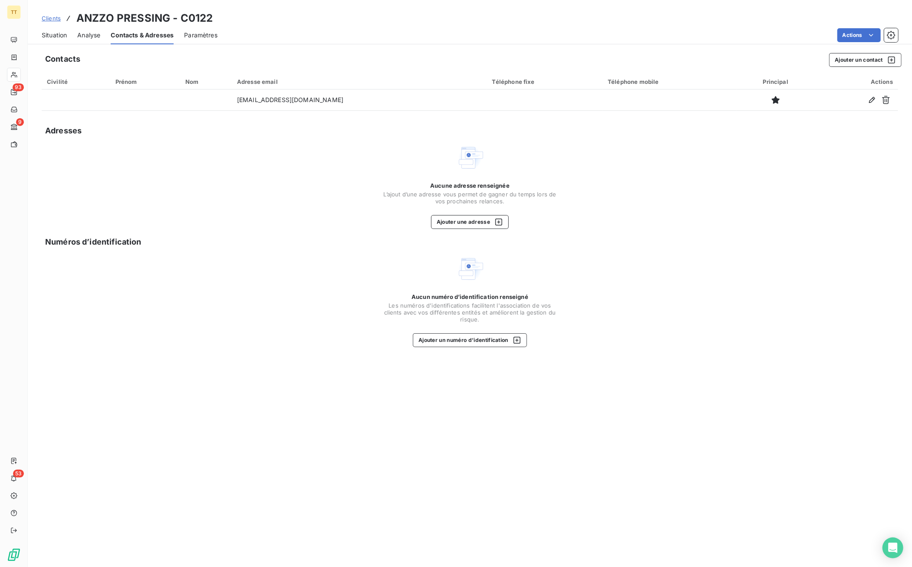
click at [51, 30] on div "Situation" at bounding box center [54, 35] width 25 height 18
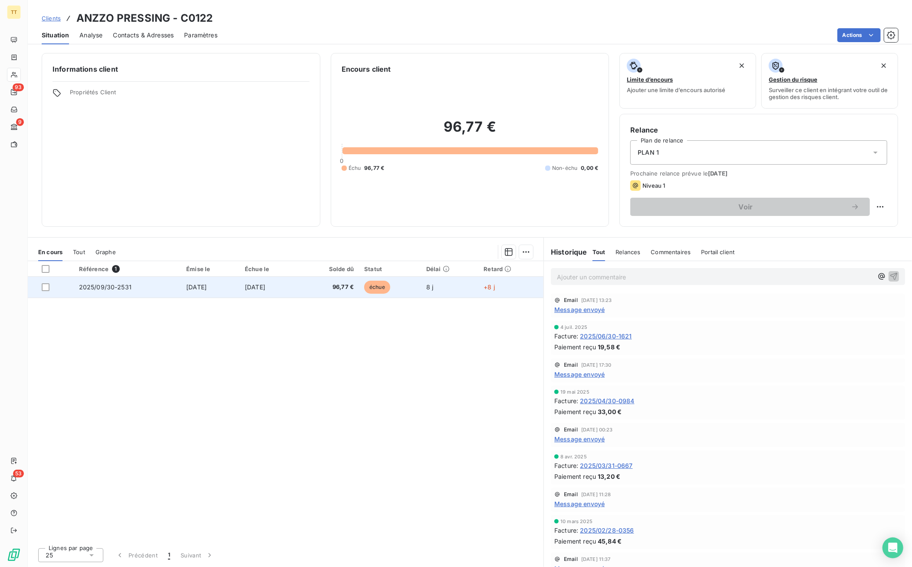
click at [349, 288] on span "96,77 €" at bounding box center [328, 287] width 49 height 9
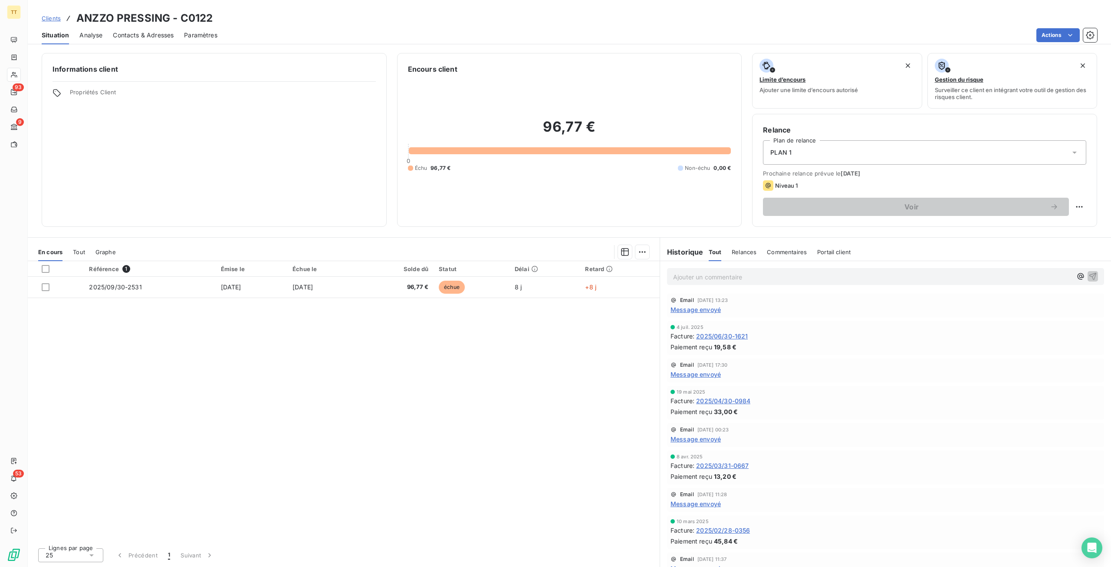
click at [134, 36] on span "Contacts & Adresses" at bounding box center [143, 35] width 61 height 9
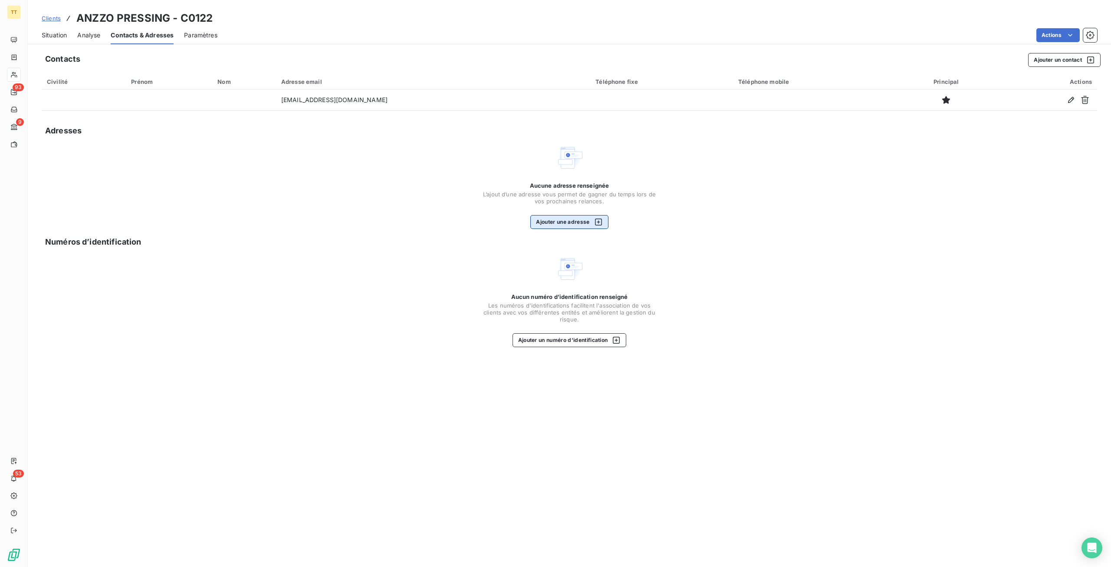
click at [599, 218] on icon "button" at bounding box center [598, 221] width 7 height 7
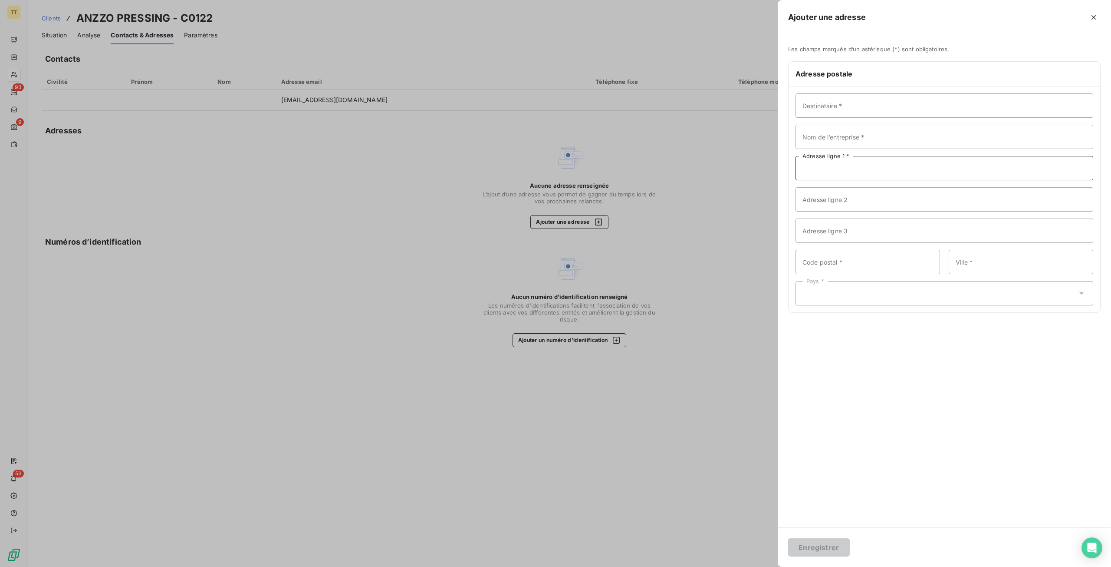
click at [843, 172] on input "Adresse ligne 1 *" at bounding box center [945, 168] width 298 height 24
paste input "11 AVENUE ROGER SALANGRO"
type input "11 AVENUE ROGER SALANGRO"
click at [851, 264] on input "Code postal *" at bounding box center [868, 262] width 145 height 24
type input "94500"
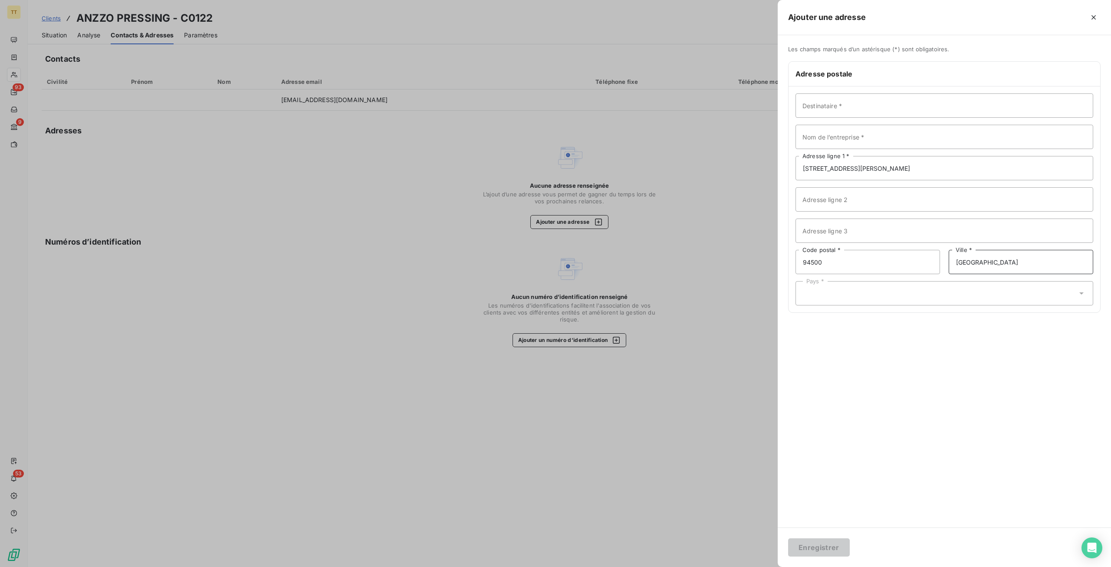
type input "CHAMPIGNY-SUR-MARNE"
click at [851, 135] on input "Nom de l’entreprise *" at bounding box center [945, 137] width 298 height 24
type input "ANZZO PRESSING"
click at [867, 305] on div "Destinataire * ANZZO PRESSING Nom de l’entreprise * 11 AVENUE ROGER SALANGRO Ad…" at bounding box center [945, 199] width 312 height 226
click at [866, 300] on div "Pays *" at bounding box center [945, 293] width 298 height 24
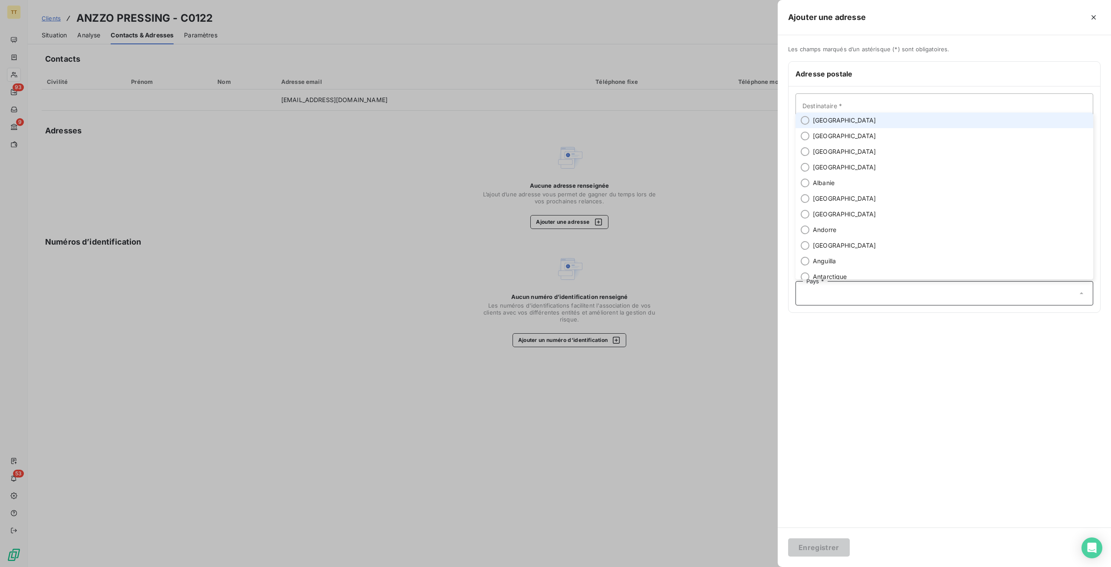
click at [860, 122] on li "France" at bounding box center [945, 120] width 298 height 16
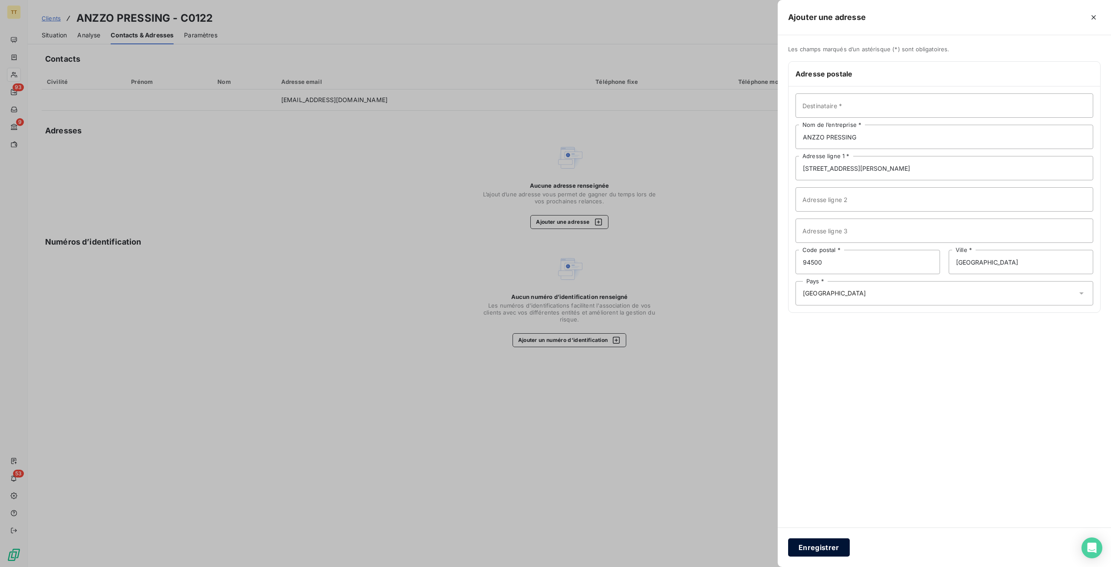
click at [827, 546] on button "Enregistrer" at bounding box center [819, 547] width 62 height 18
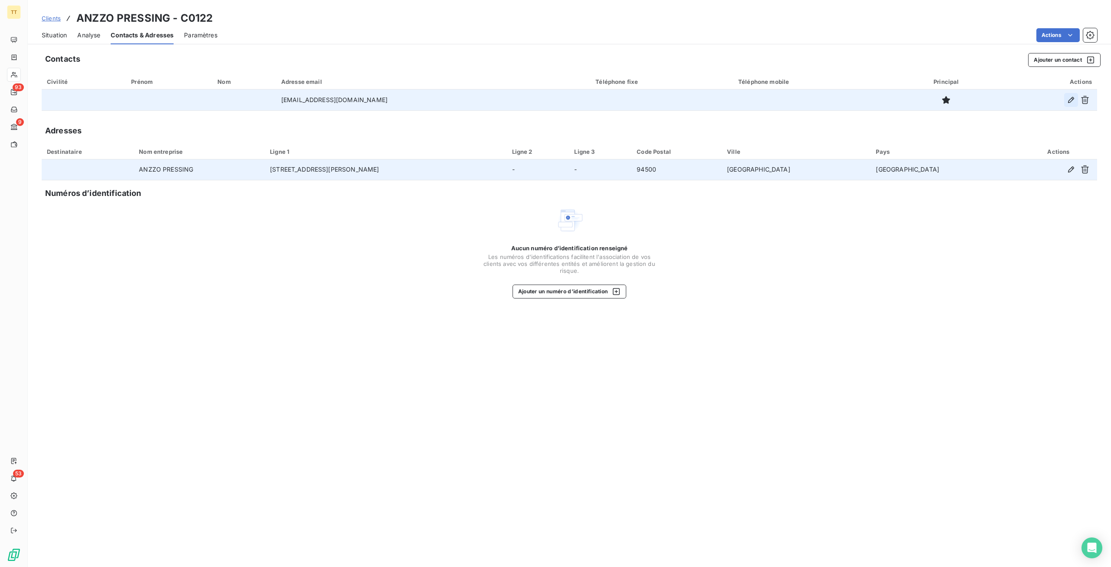
click at [1072, 98] on icon "button" at bounding box center [1071, 100] width 6 height 6
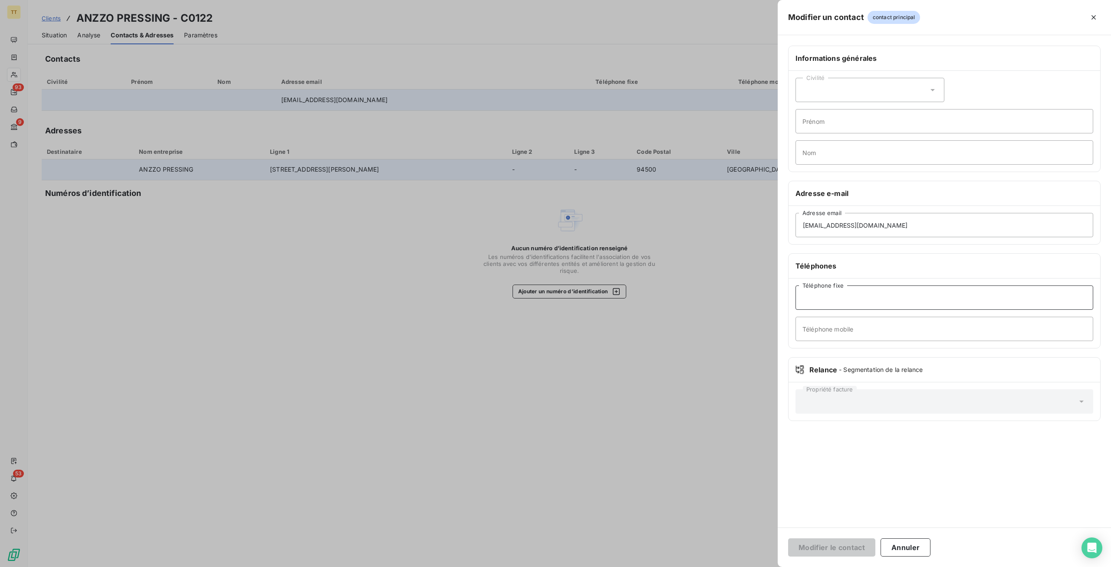
click at [853, 299] on input "Téléphone fixe" at bounding box center [945, 297] width 298 height 24
paste input "01 42 83 99 38"
type input "01 42 83 99 38"
click at [836, 547] on button "Modifier le contact" at bounding box center [831, 547] width 87 height 18
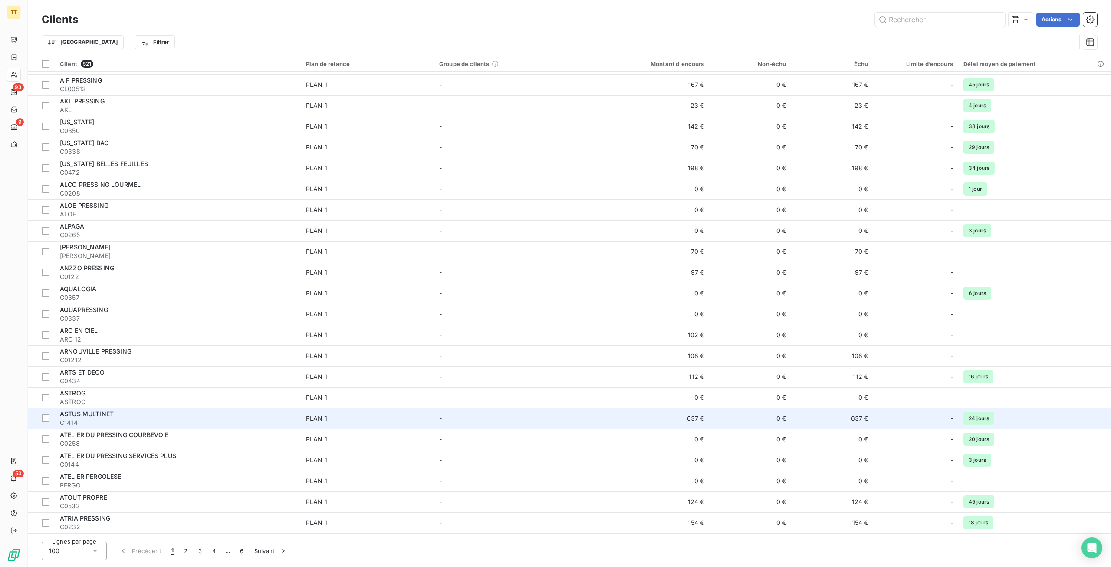
scroll to position [478, 0]
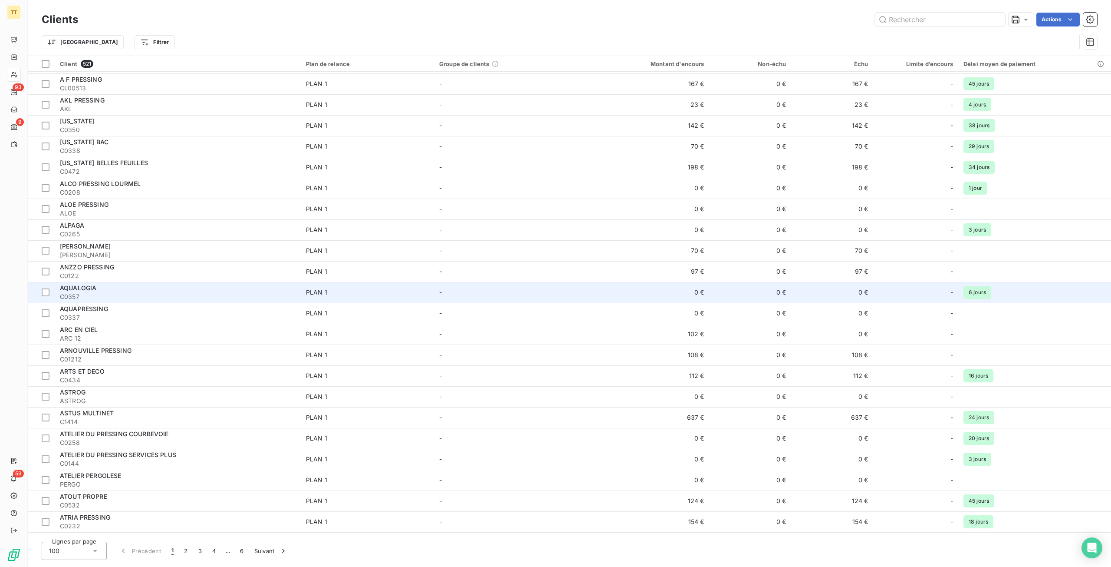
click at [128, 283] on div "AQUALOGIA" at bounding box center [178, 287] width 236 height 9
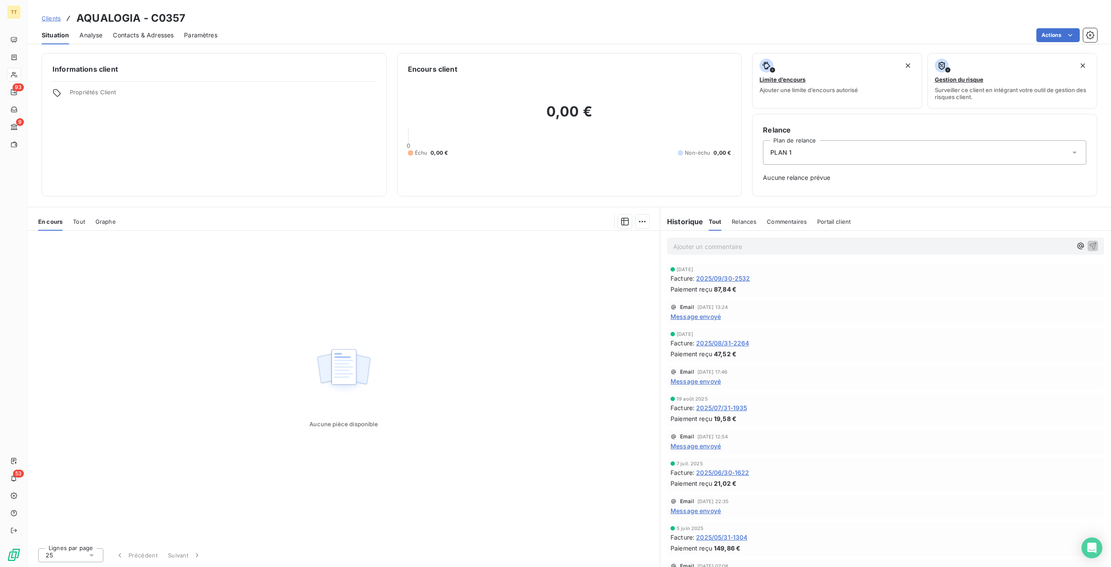
drag, startPoint x: 131, startPoint y: 33, endPoint x: 114, endPoint y: 34, distance: 17.5
click at [132, 33] on span "Contacts & Adresses" at bounding box center [143, 35] width 61 height 9
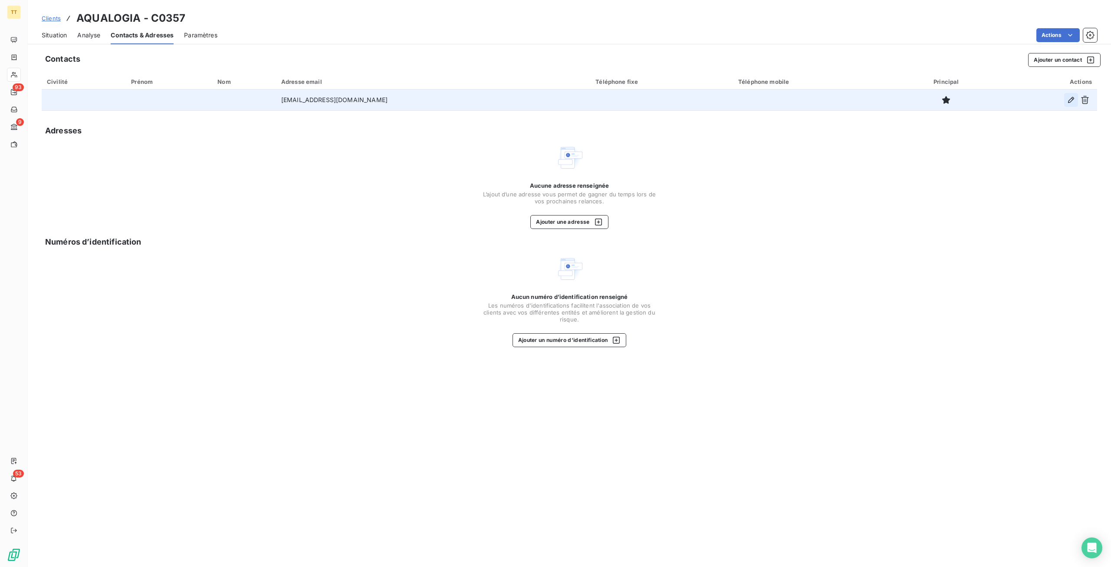
click at [1070, 98] on icon "button" at bounding box center [1071, 100] width 9 height 9
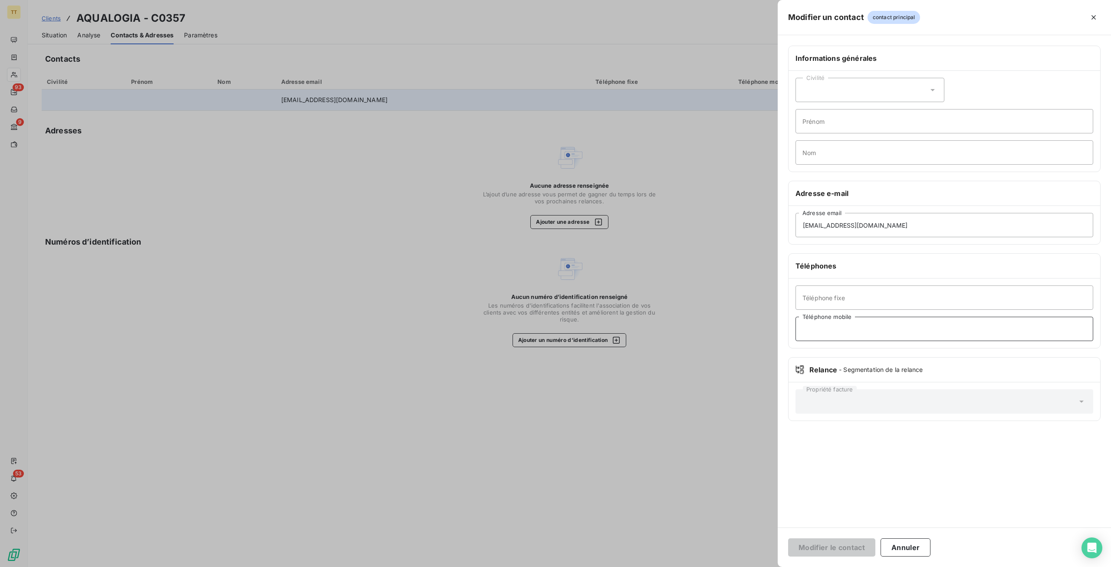
click at [847, 324] on input "Téléphone mobile" at bounding box center [945, 328] width 298 height 24
paste input "06 15 03 35 45"
type input "06 15 03 35 45"
click at [847, 547] on button "Modifier le contact" at bounding box center [831, 547] width 87 height 18
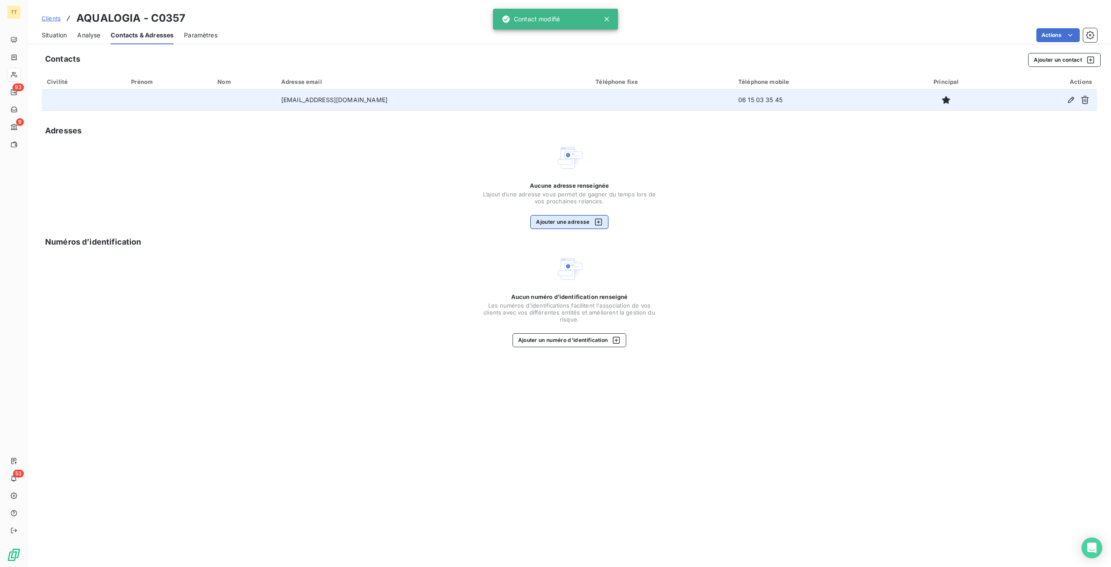
click at [594, 220] on icon "button" at bounding box center [598, 221] width 9 height 9
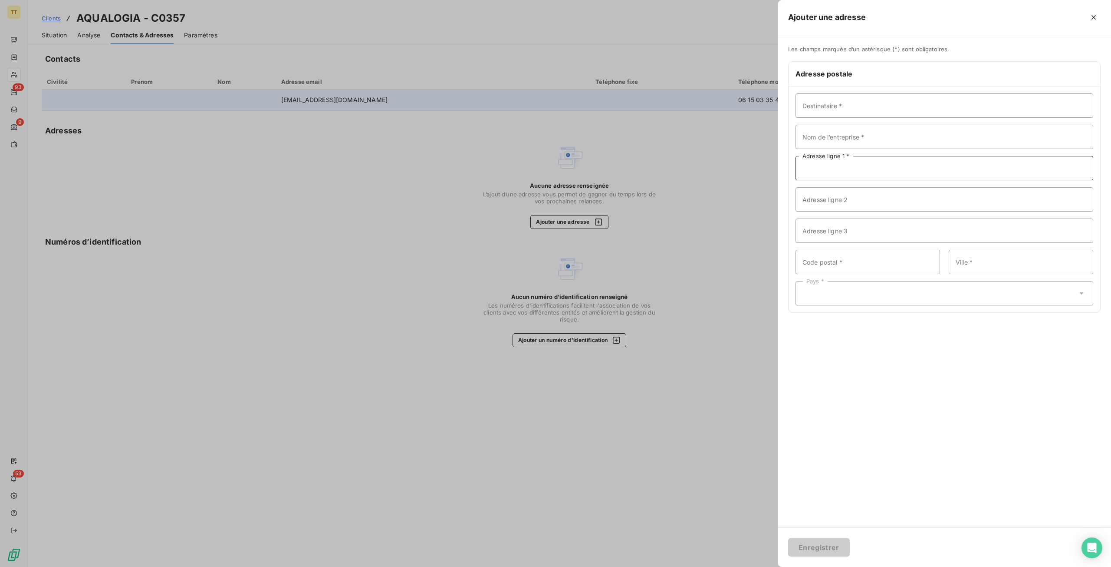
click at [831, 163] on input "Adresse ligne 1 *" at bounding box center [945, 168] width 298 height 24
paste input "16 AVENUE LEVALLOIS PERRET"
type input "16 AVENUE LEVALLOIS PERRET"
drag, startPoint x: 863, startPoint y: 260, endPoint x: 966, endPoint y: 231, distance: 107.5
click at [863, 260] on input "Code postal *" at bounding box center [868, 262] width 145 height 24
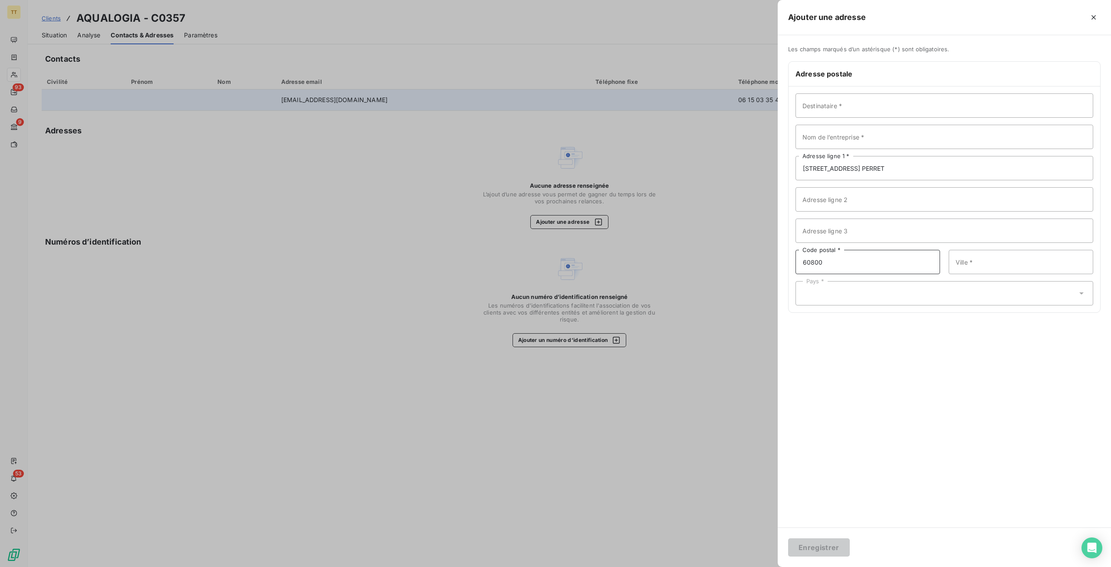
type input "60800"
type input "CREPY-EN-VALOIS"
drag, startPoint x: 849, startPoint y: 296, endPoint x: 836, endPoint y: 293, distance: 13.5
click at [849, 296] on div "Pays *" at bounding box center [945, 293] width 298 height 24
click at [870, 117] on li "France" at bounding box center [945, 120] width 298 height 16
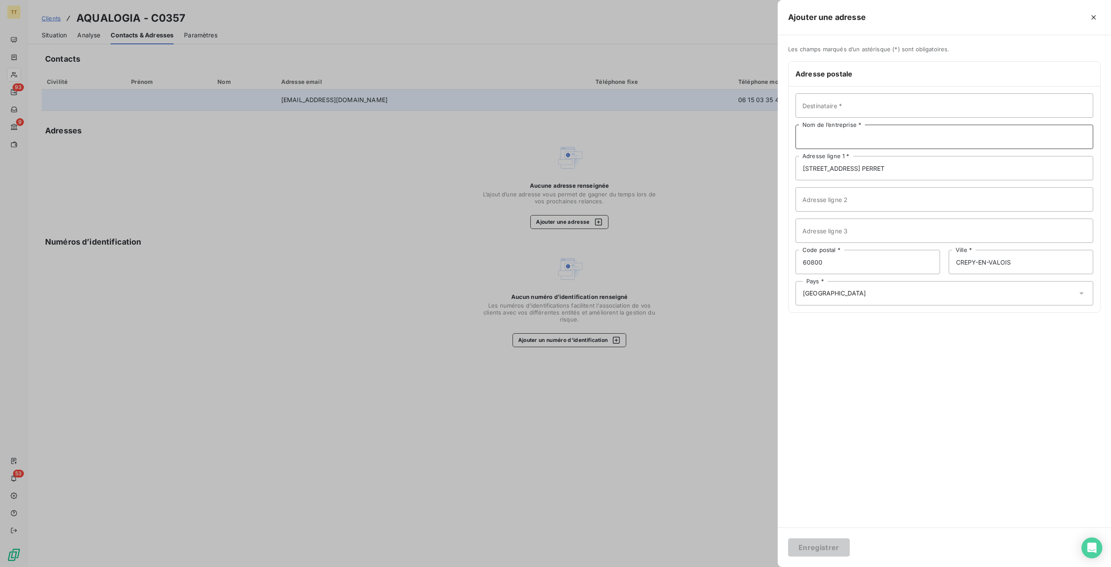
click at [821, 132] on input "Nom de l’entreprise *" at bounding box center [945, 137] width 298 height 24
type input "AQUALOGIA"
click at [829, 545] on button "Enregistrer" at bounding box center [819, 547] width 62 height 18
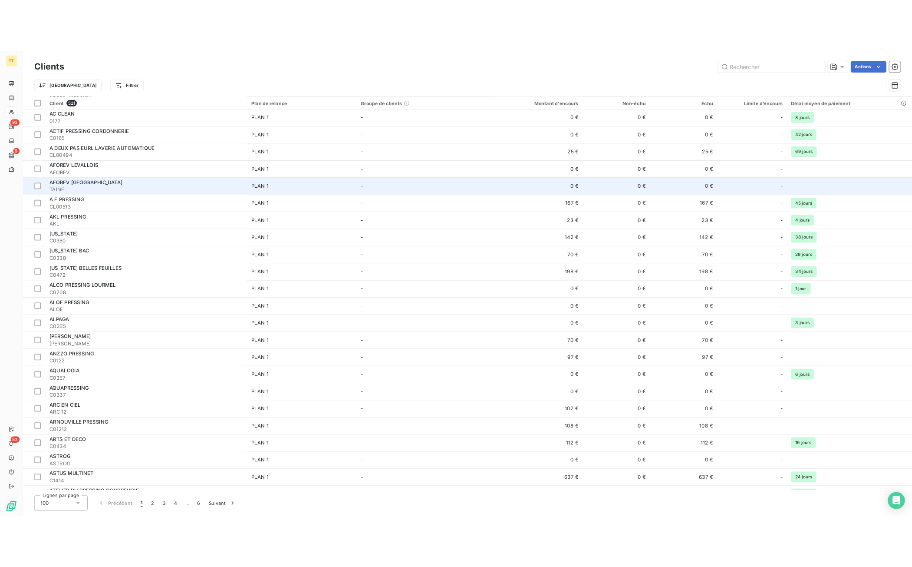
scroll to position [391, 0]
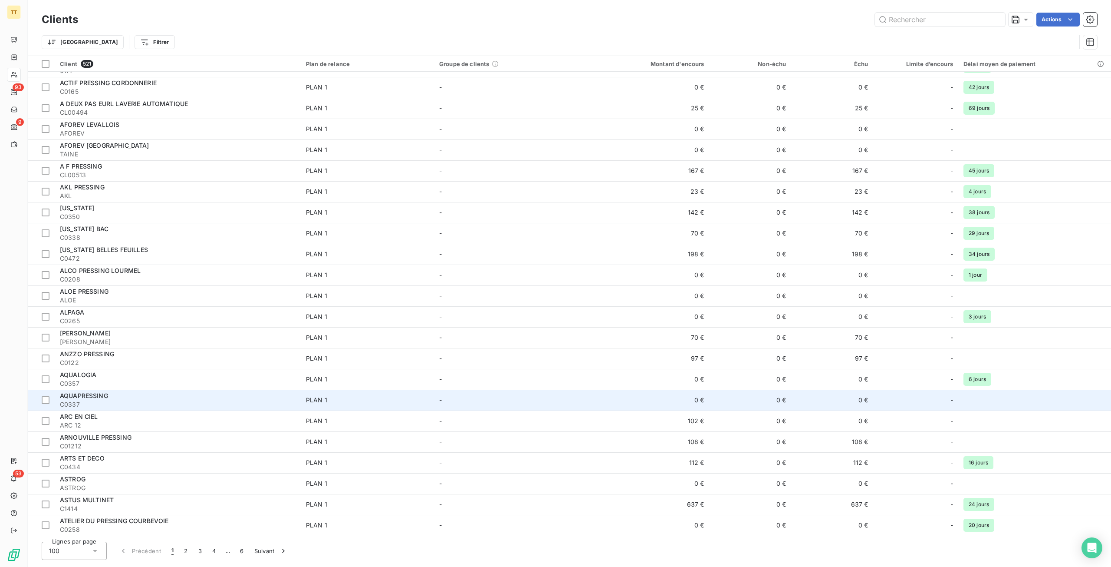
click at [131, 392] on div "AQUAPRESSING" at bounding box center [178, 395] width 236 height 9
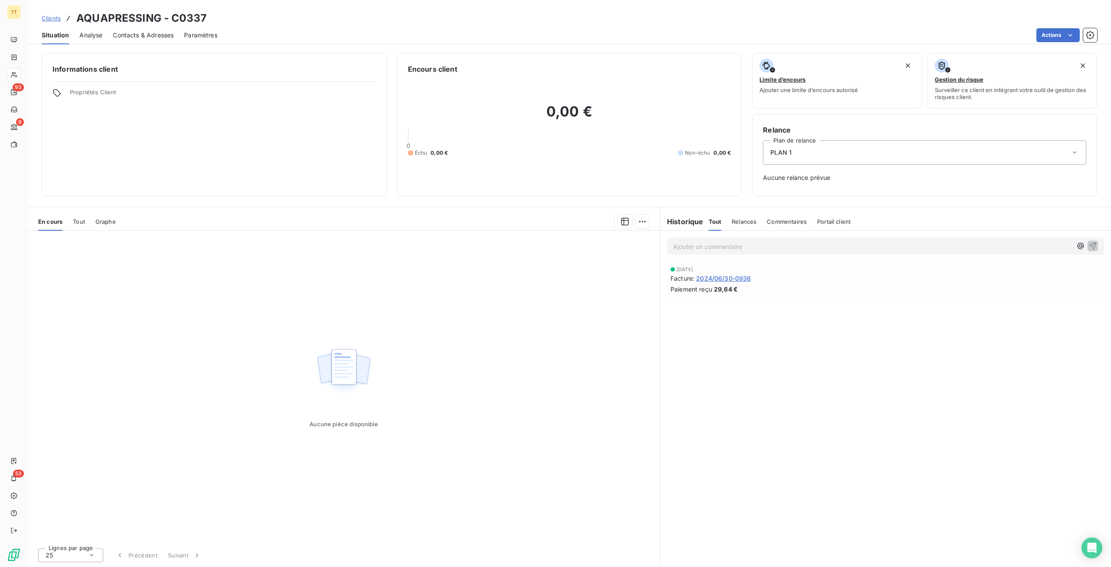
click at [750, 274] on span "2024/06/30-0936" at bounding box center [723, 277] width 55 height 9
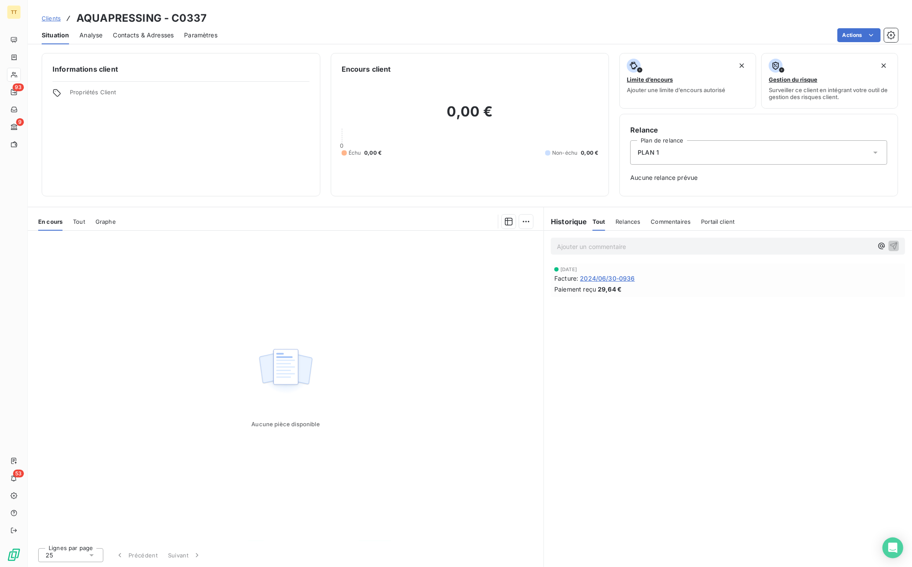
click at [153, 31] on span "Contacts & Adresses" at bounding box center [143, 35] width 61 height 9
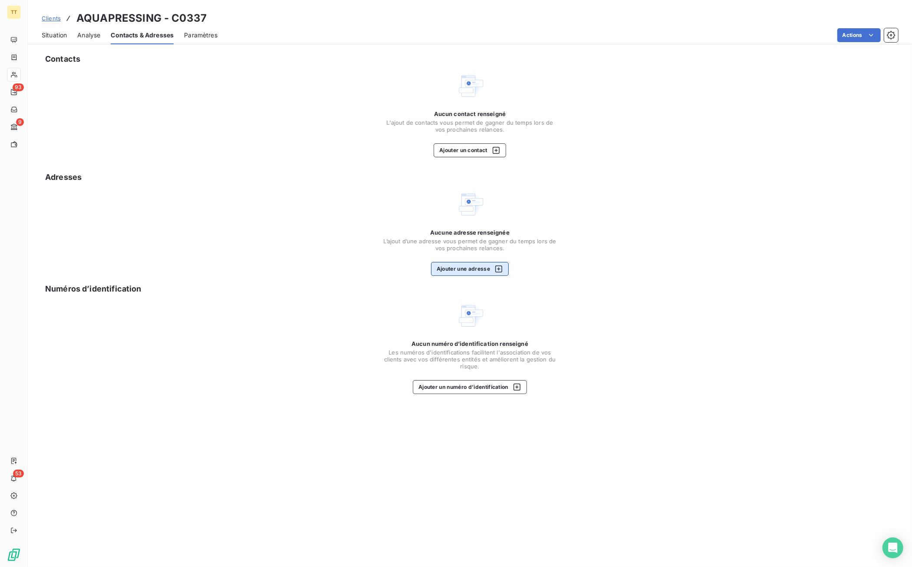
click at [492, 267] on div "button" at bounding box center [496, 268] width 13 height 9
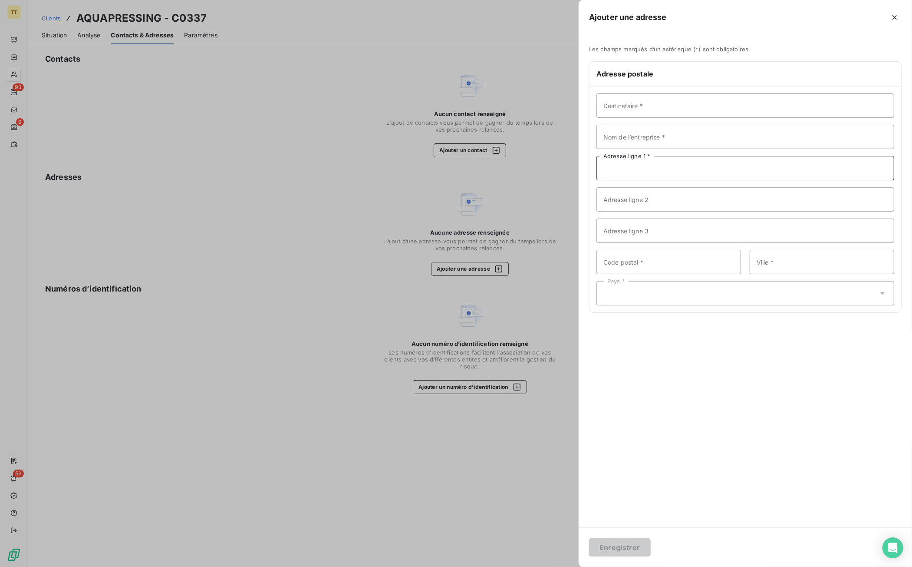
click at [632, 168] on input "Adresse ligne 1 *" at bounding box center [745, 168] width 298 height 24
paste input "24 RUE DE L'ANNONCIATION"
type input "24 RUE DE L'ANNONCIATION"
click at [656, 258] on input "Code postal *" at bounding box center [668, 262] width 145 height 24
type input "75016"
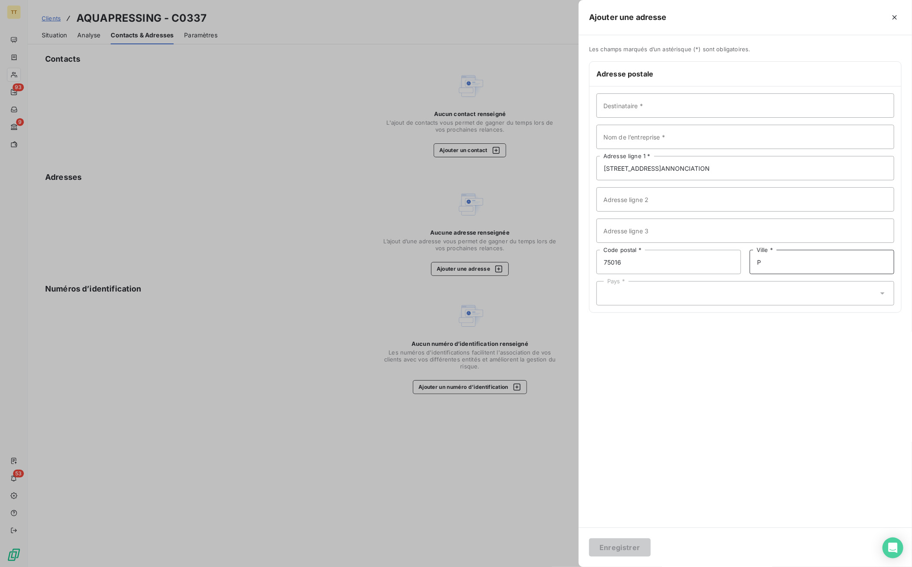
type input "PARIS"
click at [728, 294] on div "Pays *" at bounding box center [745, 293] width 298 height 24
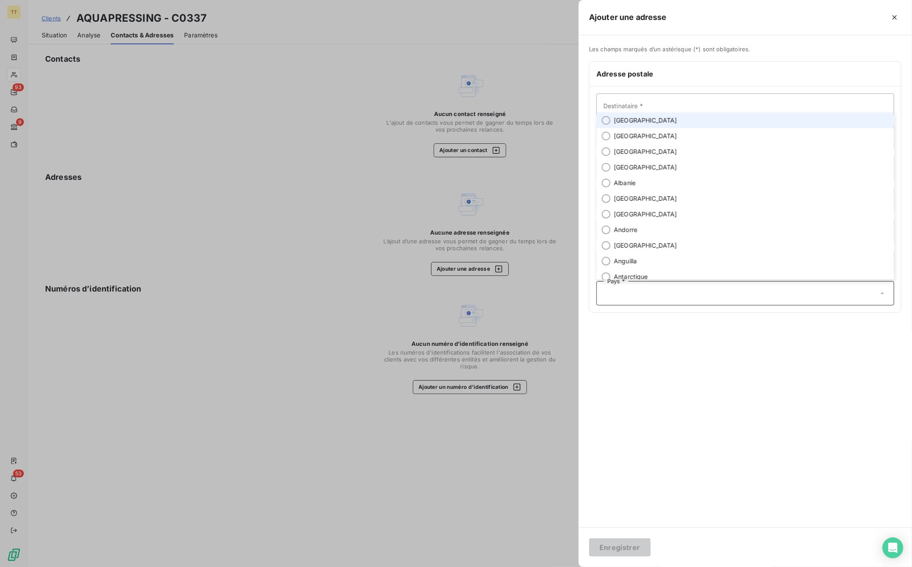
click at [679, 118] on li "France" at bounding box center [745, 120] width 298 height 16
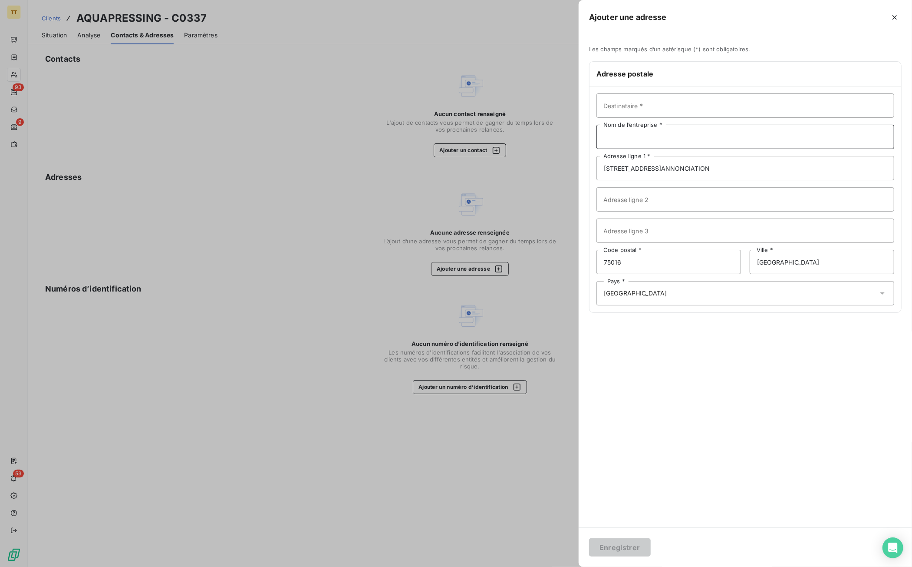
click at [662, 133] on input "Nom de l’entreprise *" at bounding box center [745, 137] width 298 height 24
type input "AQUAPRESSING"
click at [600, 550] on button "Enregistrer" at bounding box center [620, 547] width 62 height 18
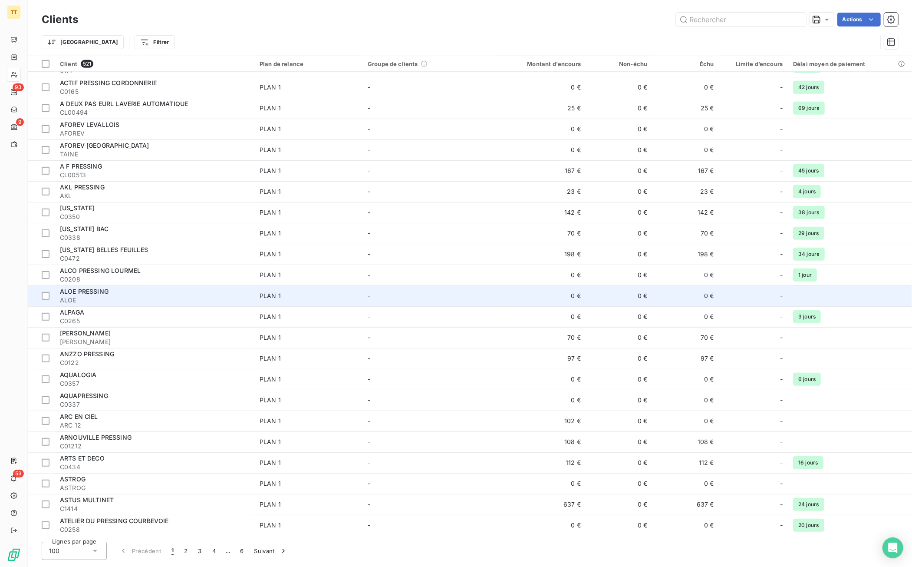
scroll to position [521, 0]
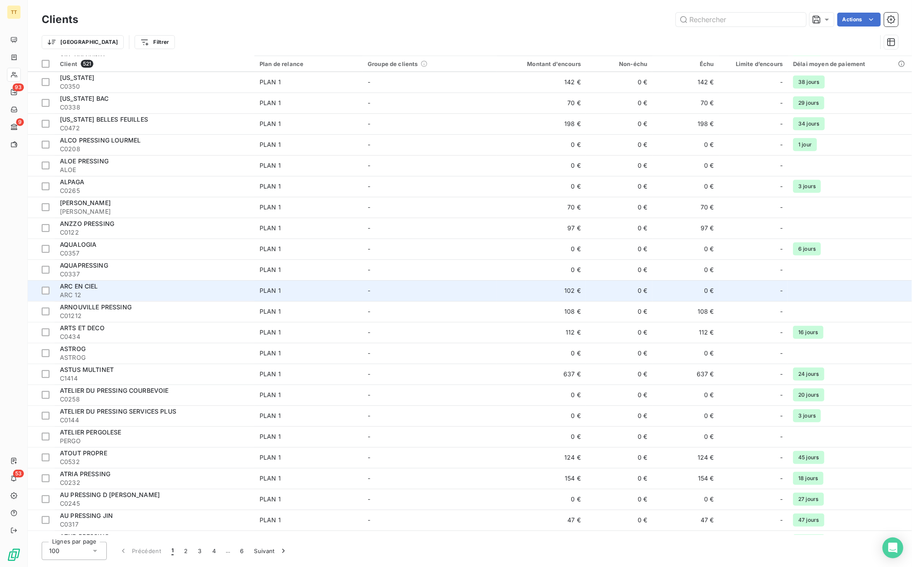
click at [201, 293] on span "ARC 12" at bounding box center [154, 294] width 189 height 9
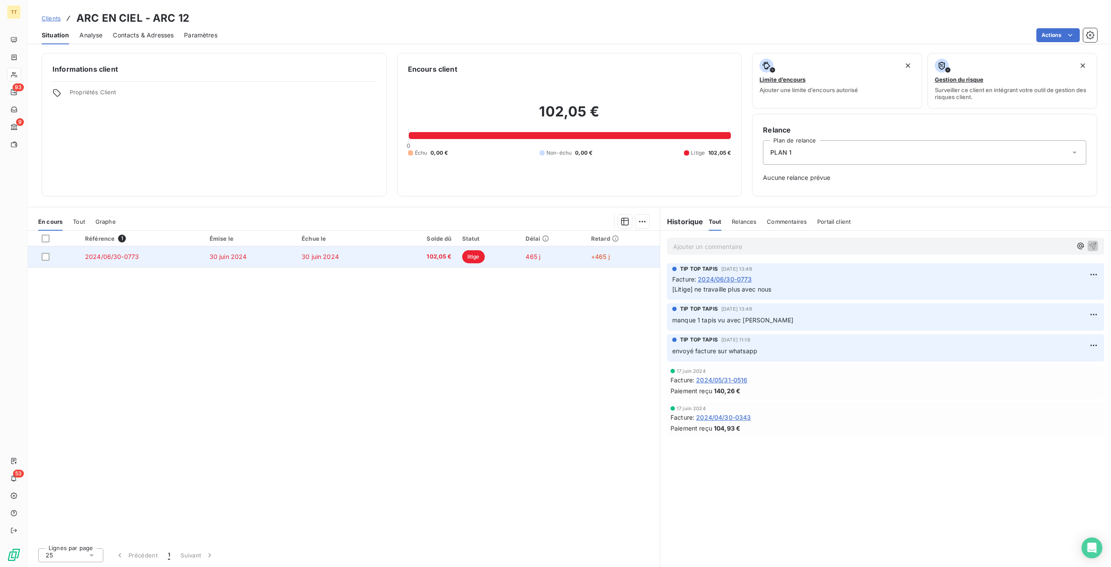
click at [503, 254] on td "litige" at bounding box center [489, 256] width 64 height 21
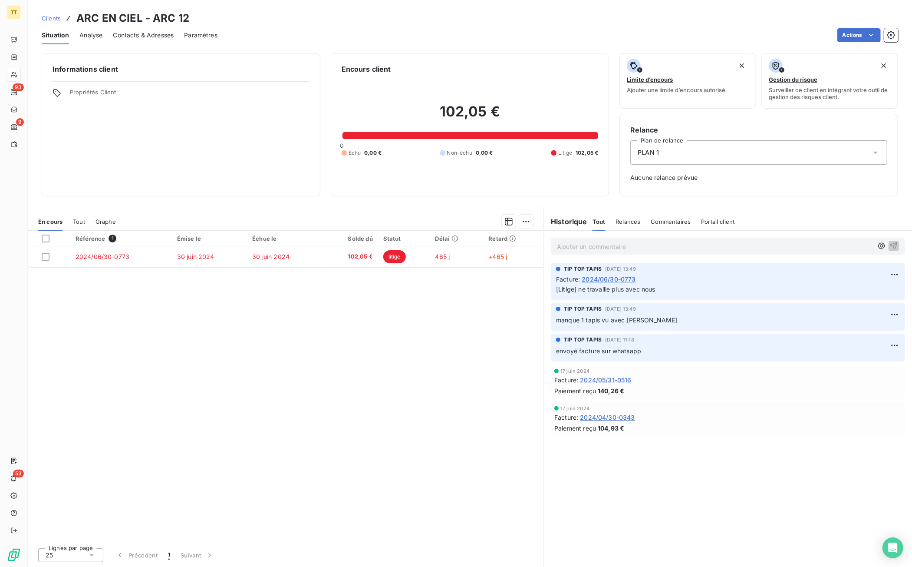
click at [152, 29] on div "Contacts & Adresses" at bounding box center [143, 35] width 61 height 18
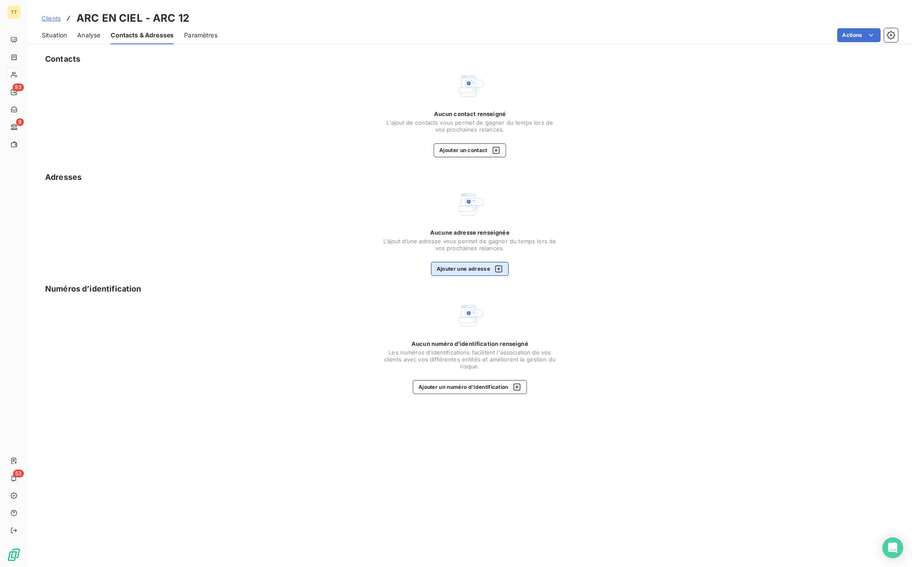
click at [490, 266] on button "Ajouter une adresse" at bounding box center [470, 269] width 78 height 14
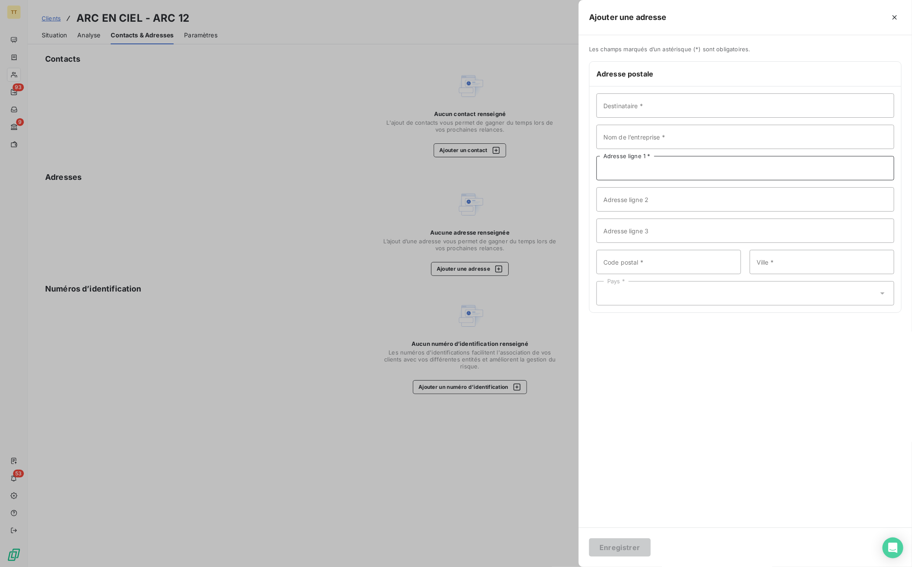
click at [662, 175] on input "Adresse ligne 1 *" at bounding box center [745, 168] width 298 height 24
paste input "ARC EN CIEL 268 RUE DE CHARENTON"
drag, startPoint x: 643, startPoint y: 168, endPoint x: 572, endPoint y: 149, distance: 73.8
click at [553, 566] on div "Ajouter une adresse Les champs marqués d’un astérisque (*) sont obligatoires. A…" at bounding box center [456, 567] width 912 height 0
type input "268 RUE DE CHARENTON"
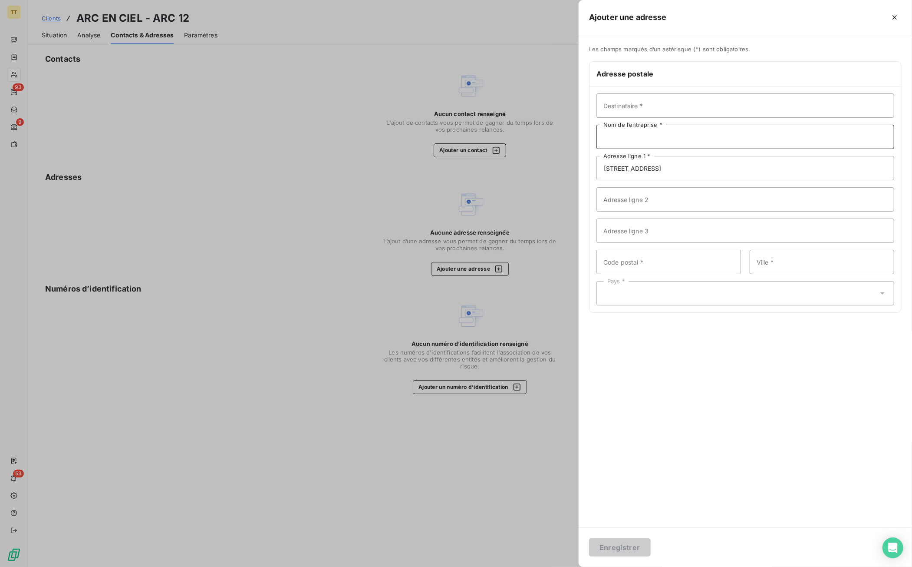
click at [635, 134] on input "Nom de l’entreprise *" at bounding box center [745, 137] width 298 height 24
paste input "ARC EN CIEL 268 RUE DE CHARENTON"
drag, startPoint x: 729, startPoint y: 138, endPoint x: 644, endPoint y: 139, distance: 84.7
click at [644, 139] on input "ARC EN CIEL 268 RUE DE CHARENTON" at bounding box center [745, 137] width 298 height 24
type input "ARC EN CIEL"
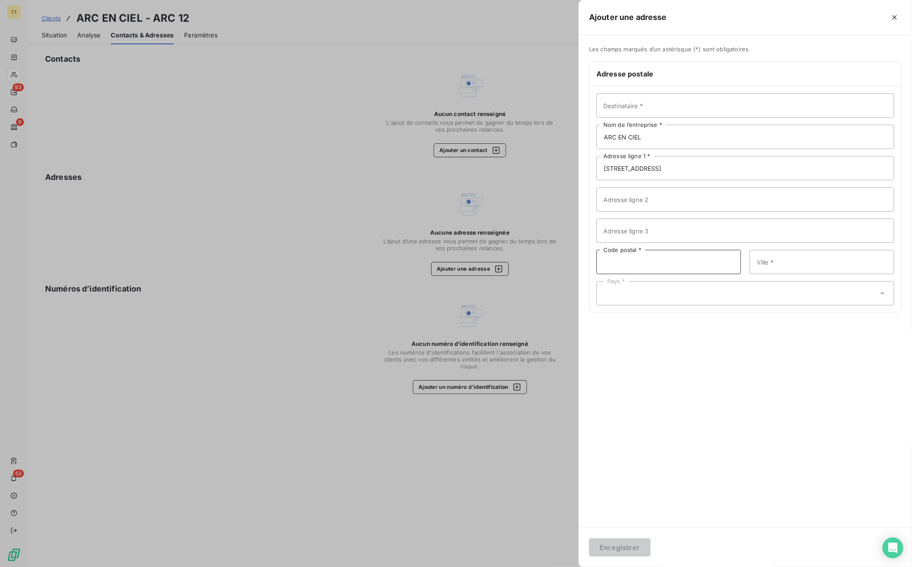
click at [632, 269] on input "Code postal *" at bounding box center [668, 262] width 145 height 24
type input "75012"
type input "PARIS"
drag, startPoint x: 682, startPoint y: 293, endPoint x: 678, endPoint y: 284, distance: 9.9
click at [682, 293] on div "Pays *" at bounding box center [745, 293] width 298 height 24
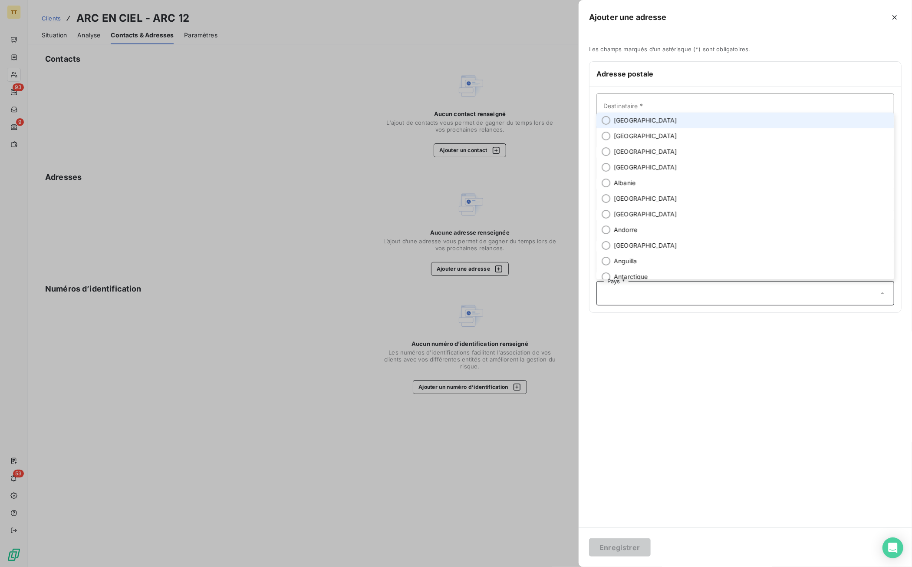
click at [642, 119] on li "France" at bounding box center [745, 120] width 298 height 16
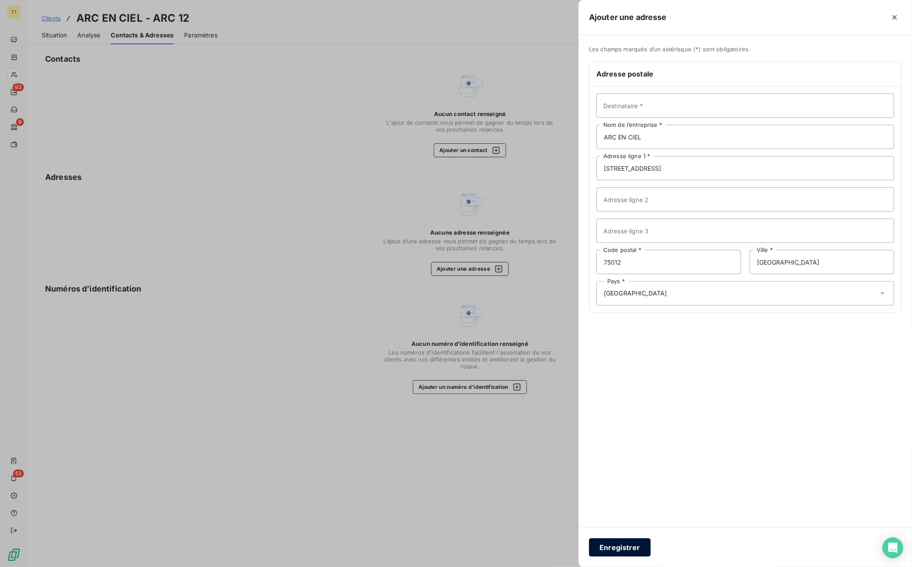
click at [626, 546] on button "Enregistrer" at bounding box center [620, 547] width 62 height 18
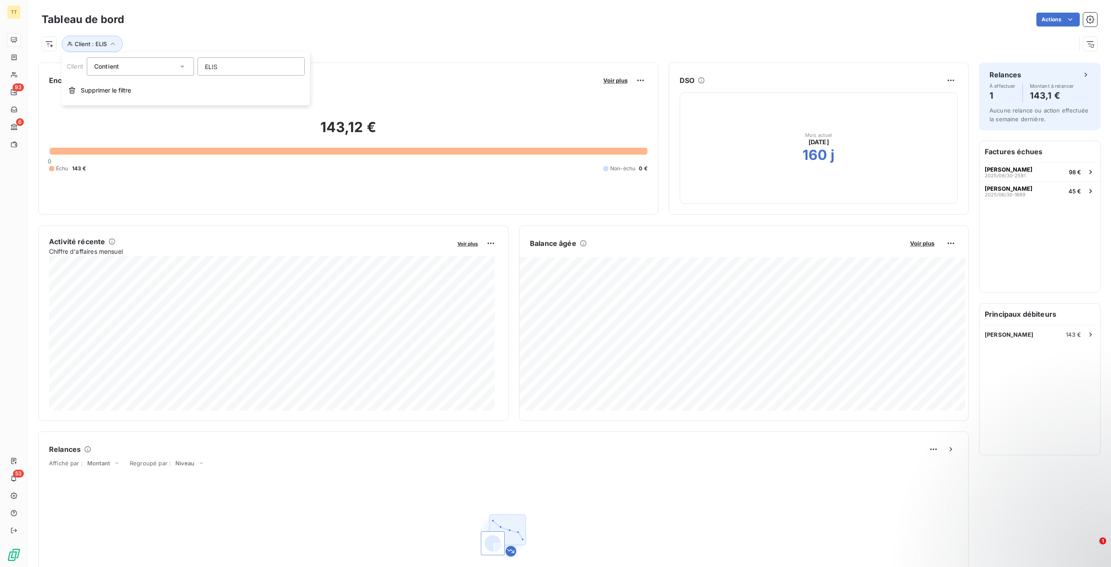
drag, startPoint x: 226, startPoint y: 66, endPoint x: 141, endPoint y: 66, distance: 85.1
click at [141, 66] on div "Client Contient like ELIS" at bounding box center [186, 66] width 238 height 18
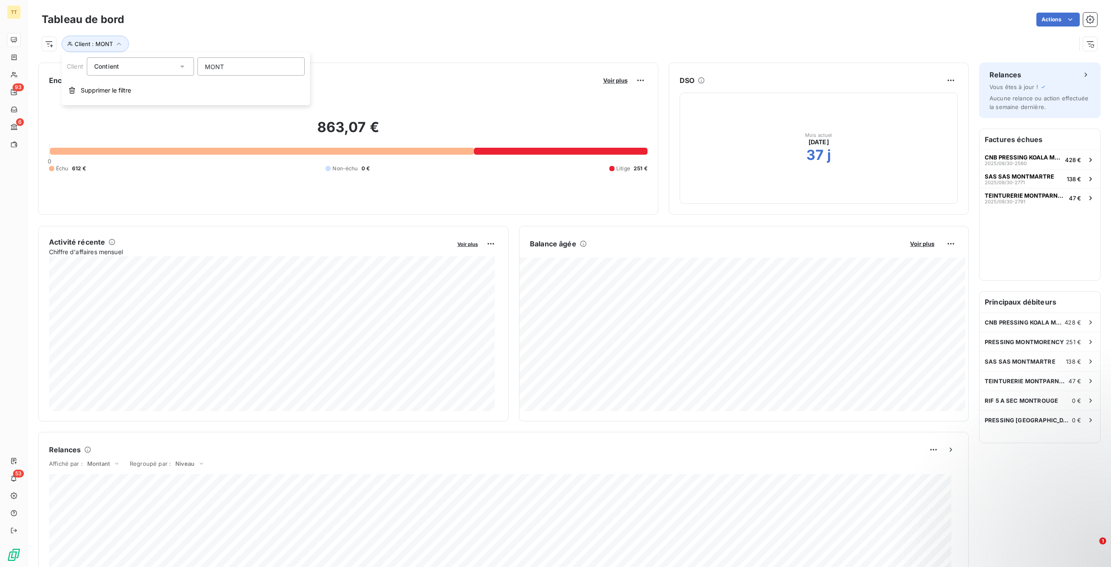
type input "MONT"
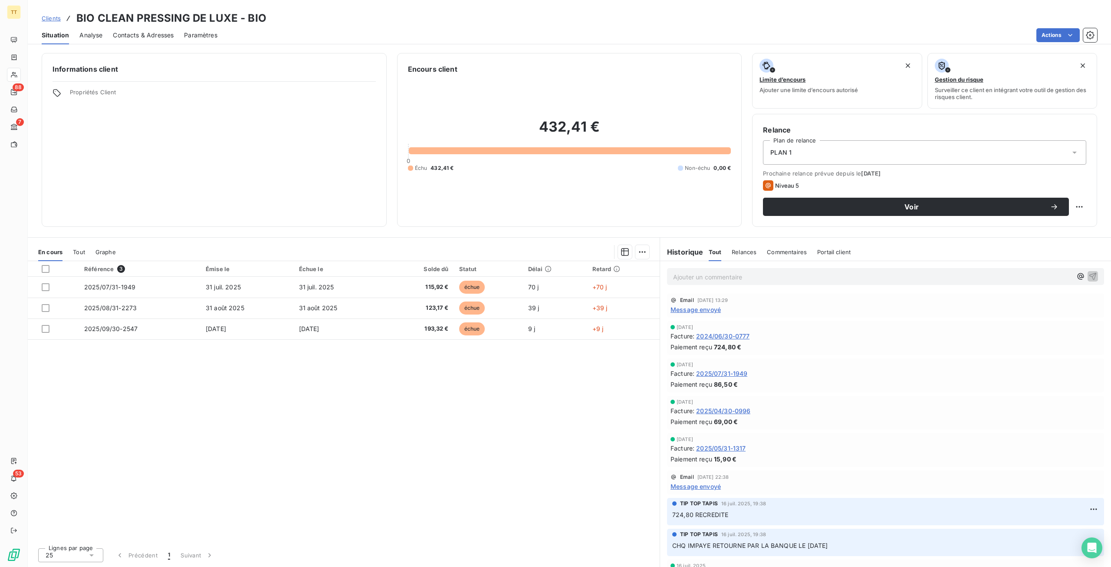
click at [74, 249] on span "Tout" at bounding box center [79, 251] width 12 height 7
